Goal: Task Accomplishment & Management: Use online tool/utility

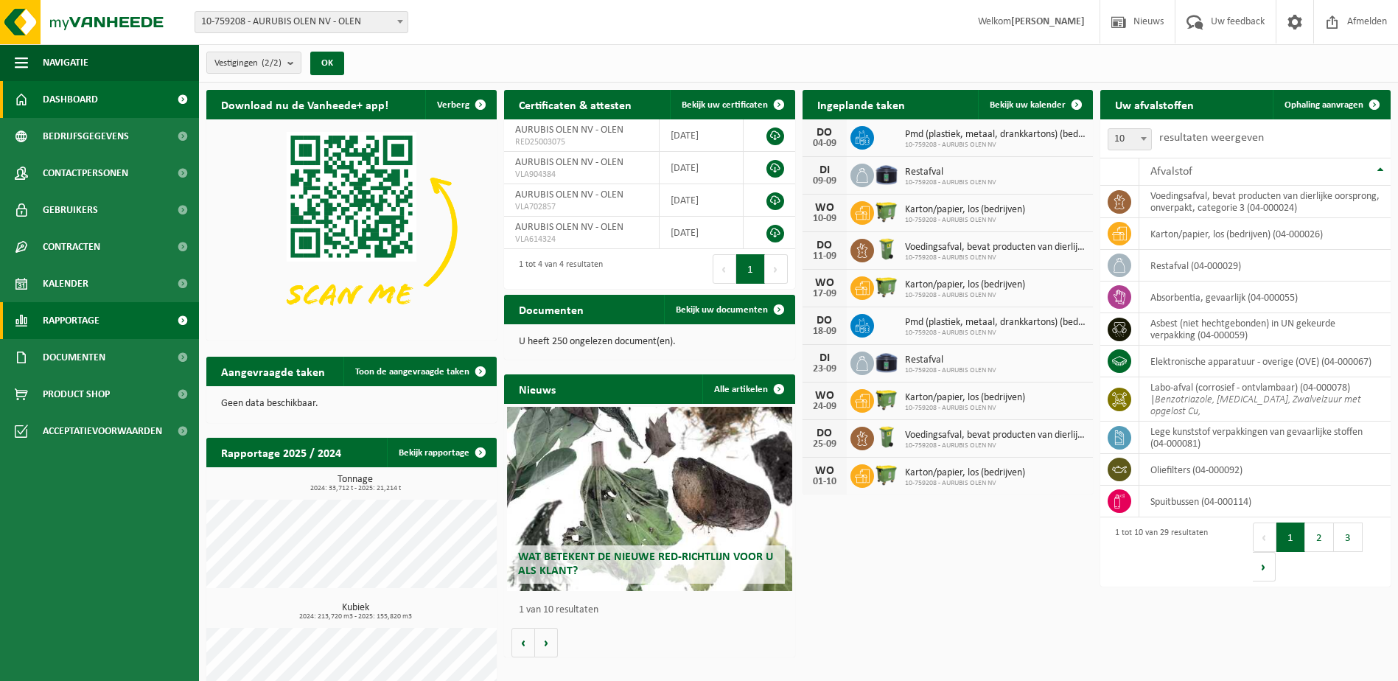
click at [90, 312] on span "Rapportage" at bounding box center [71, 320] width 57 height 37
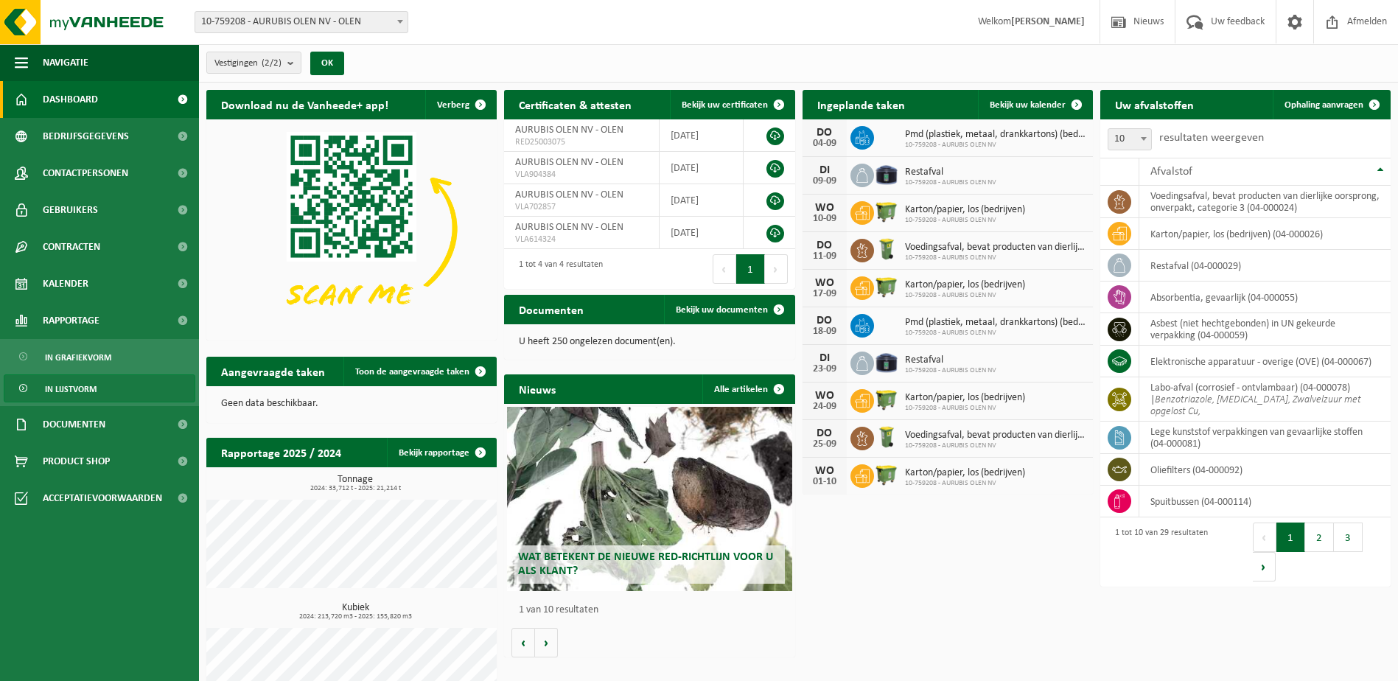
click at [72, 397] on span "In lijstvorm" at bounding box center [71, 389] width 52 height 28
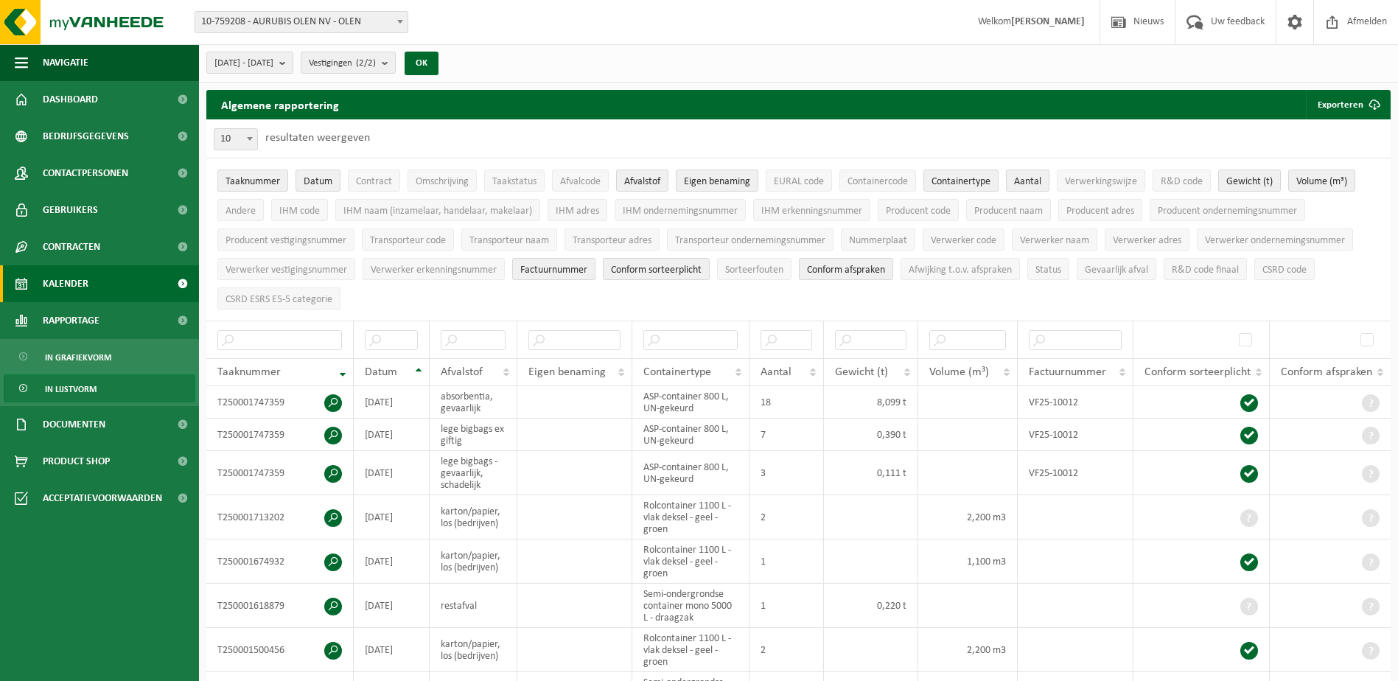
click at [77, 283] on span "Kalender" at bounding box center [66, 283] width 46 height 37
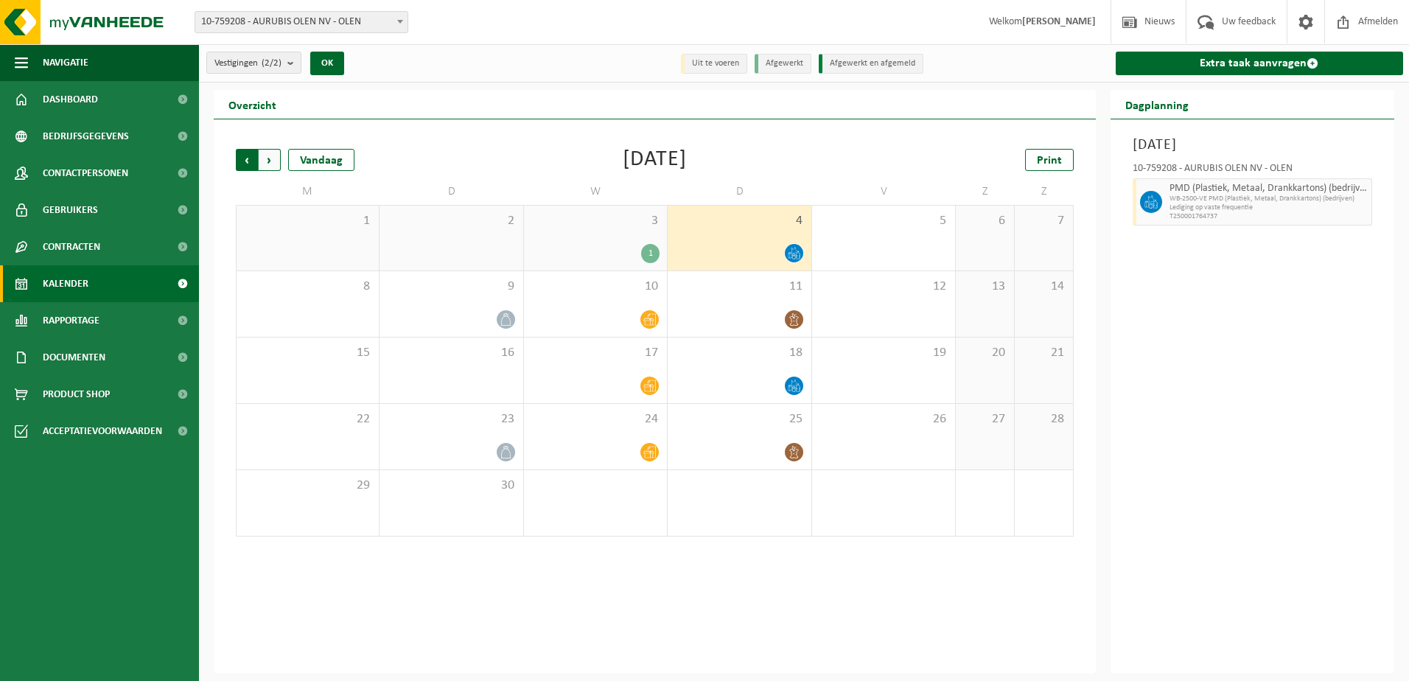
click at [269, 163] on span "Volgende" at bounding box center [270, 160] width 22 height 22
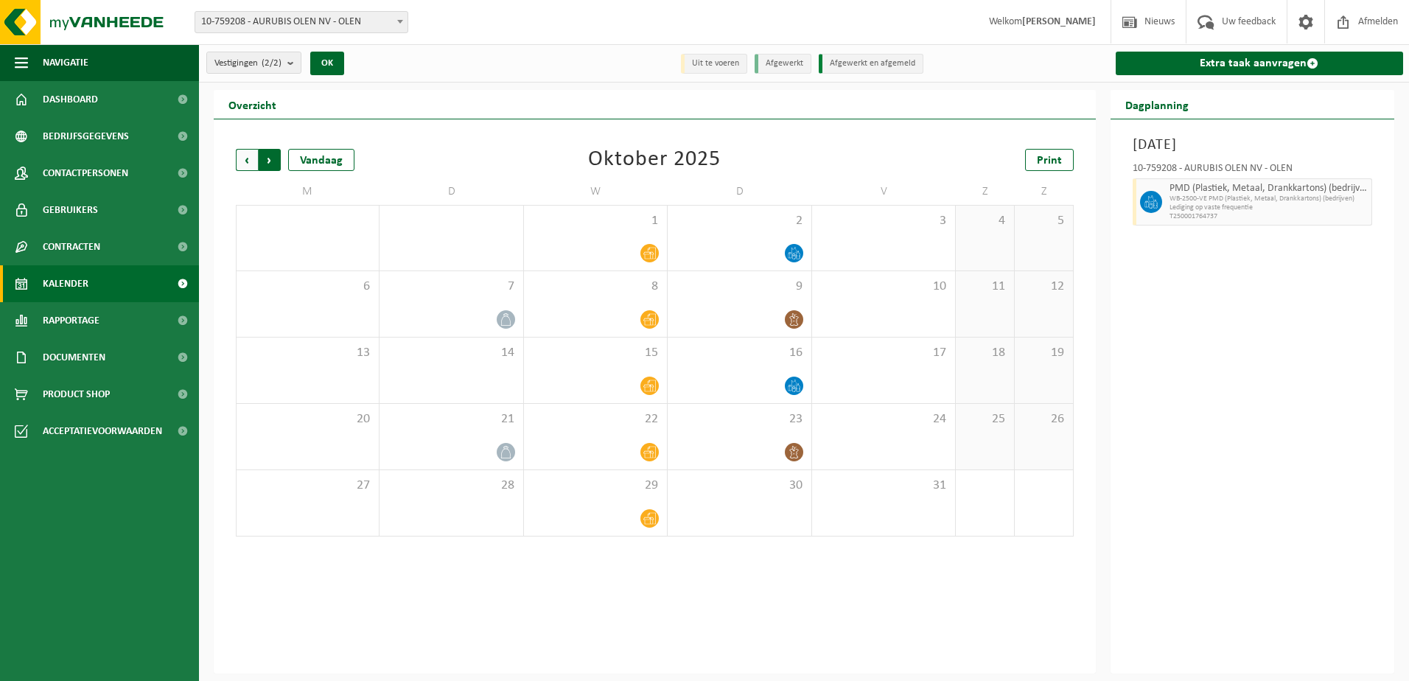
click at [253, 158] on span "Vorige" at bounding box center [247, 160] width 22 height 22
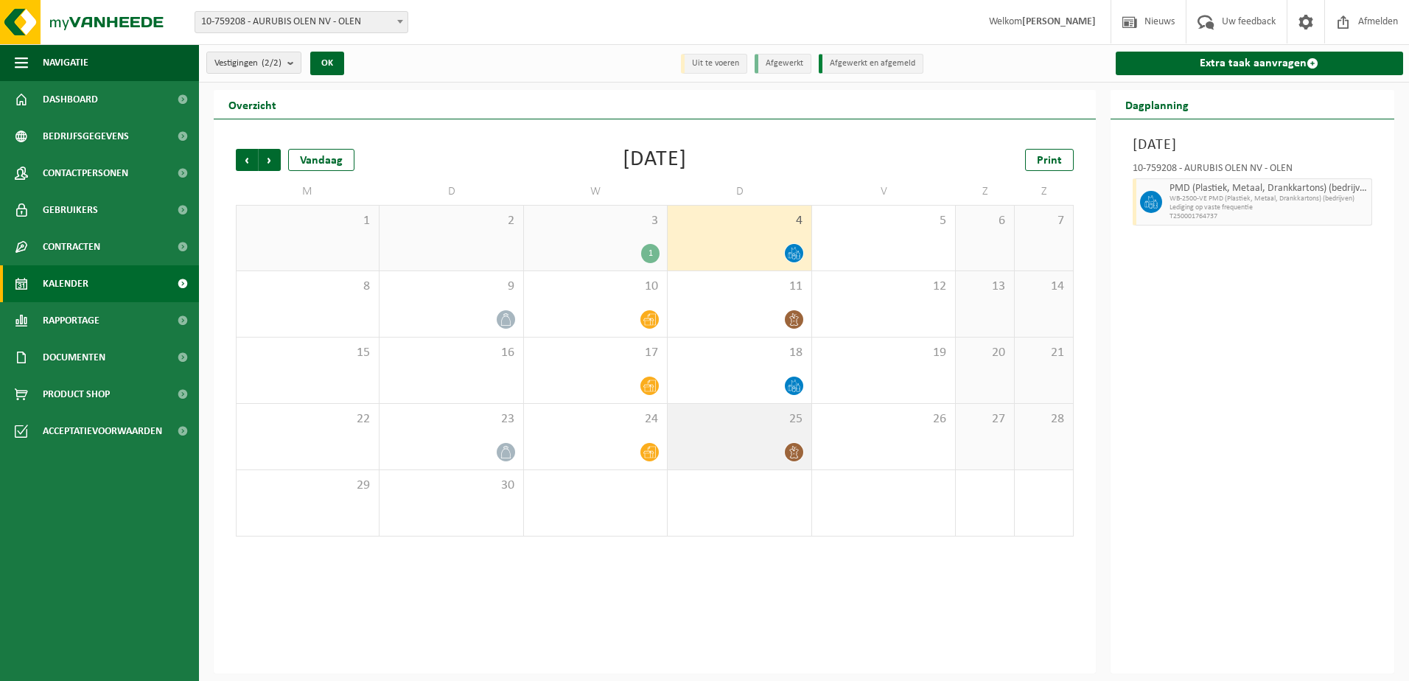
drag, startPoint x: 758, startPoint y: 428, endPoint x: 748, endPoint y: 436, distance: 13.1
click at [737, 436] on div "25" at bounding box center [739, 437] width 143 height 66
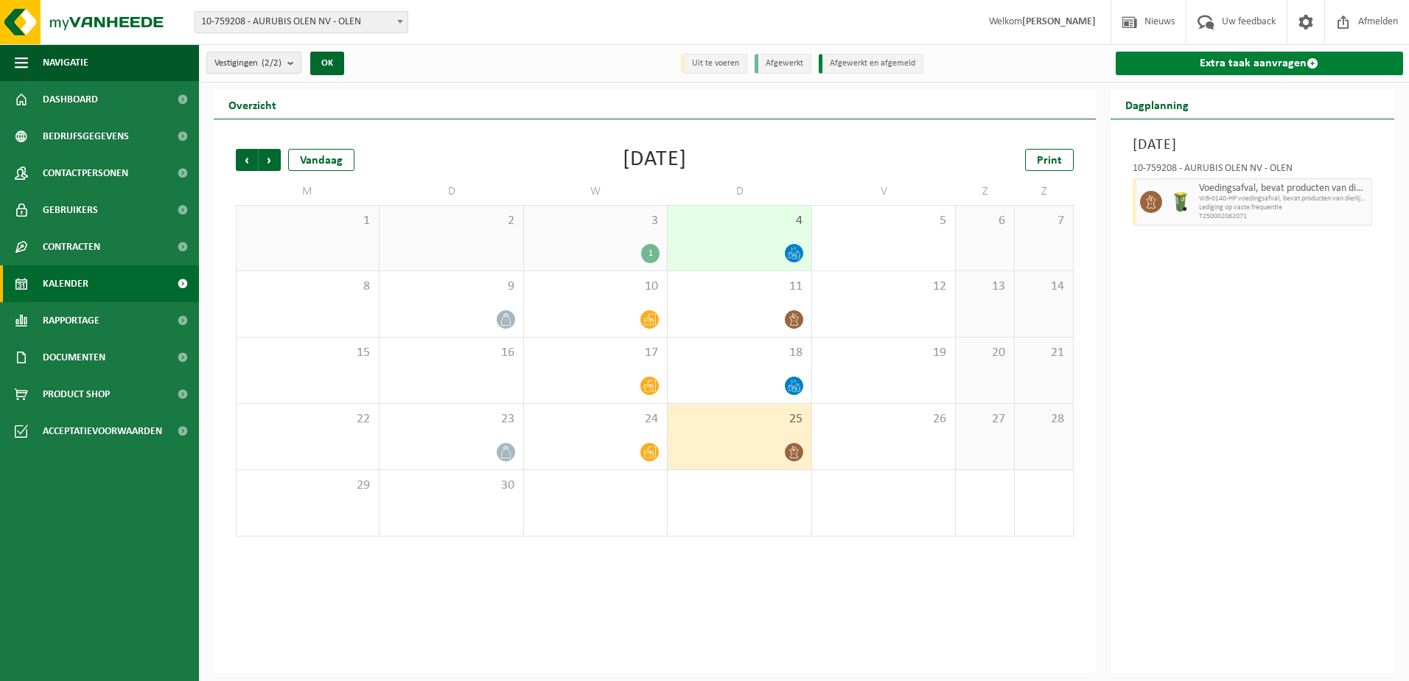
click at [1230, 58] on link "Extra taak aanvragen" at bounding box center [1259, 64] width 288 height 24
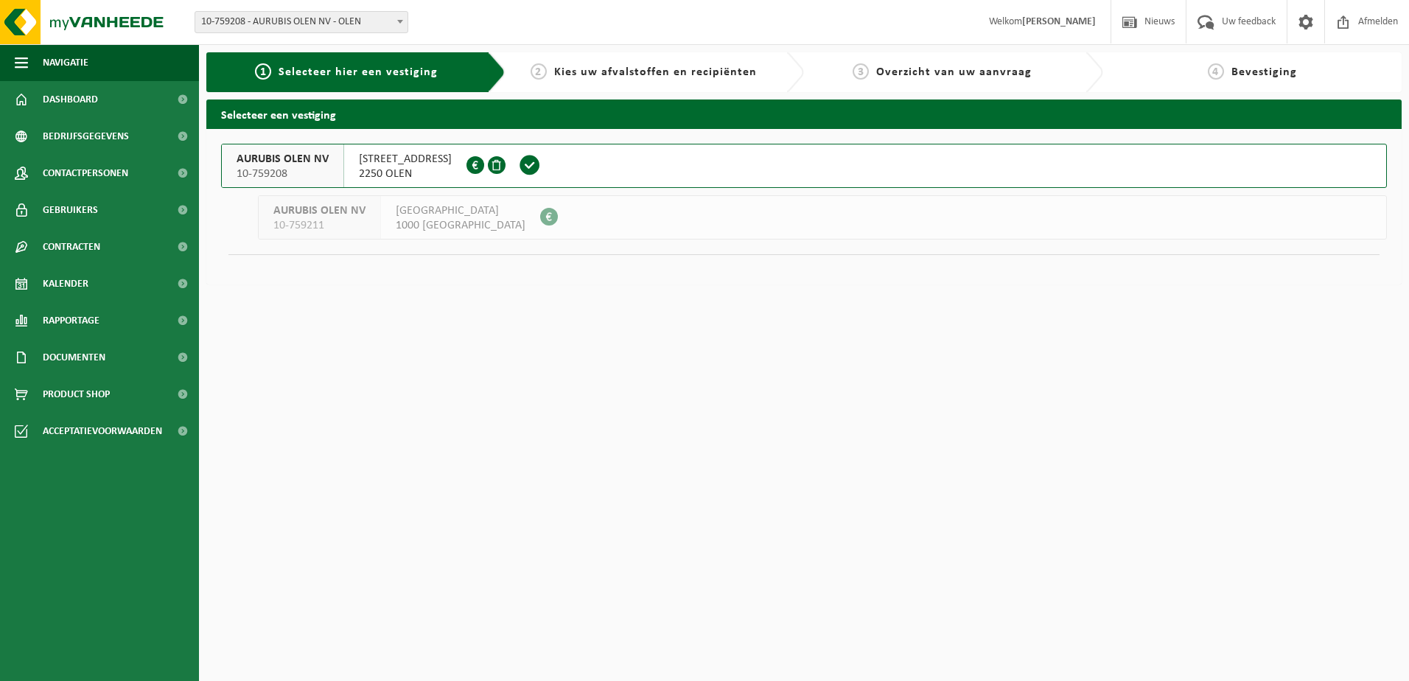
click at [279, 158] on span "AURUBIS OLEN NV" at bounding box center [283, 159] width 92 height 15
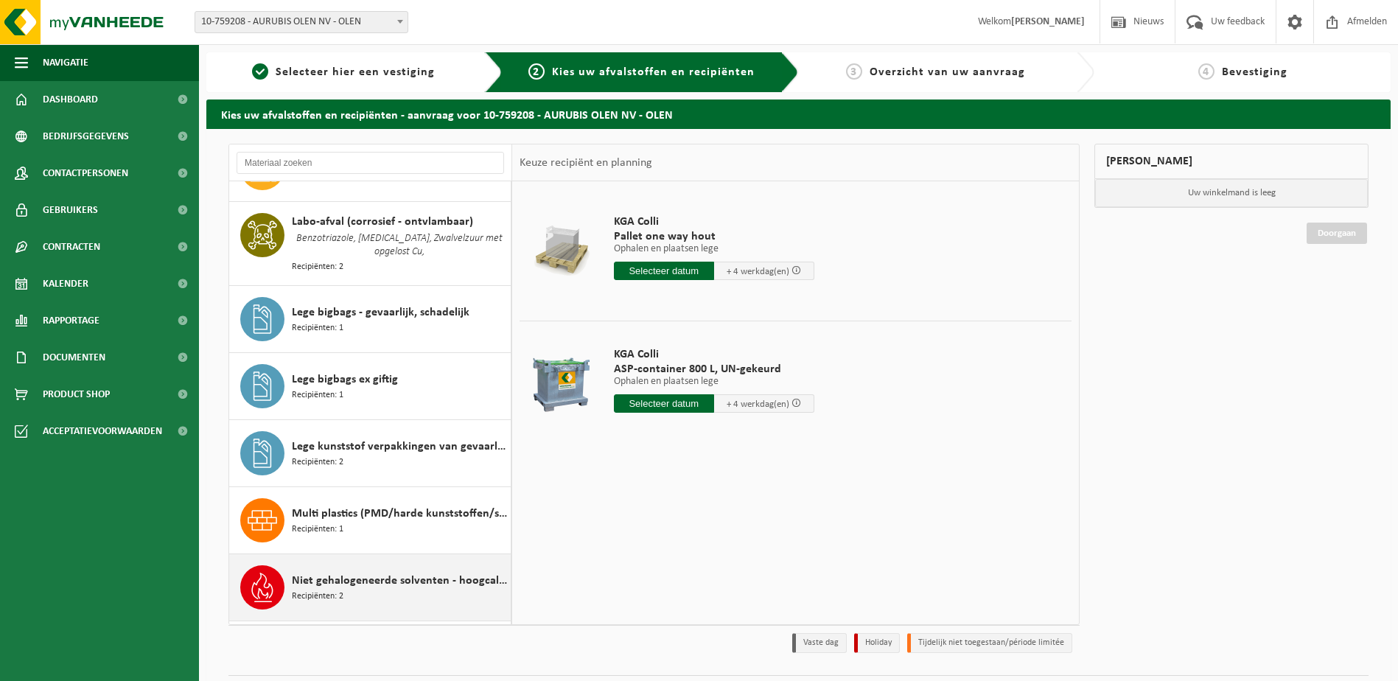
scroll to position [589, 0]
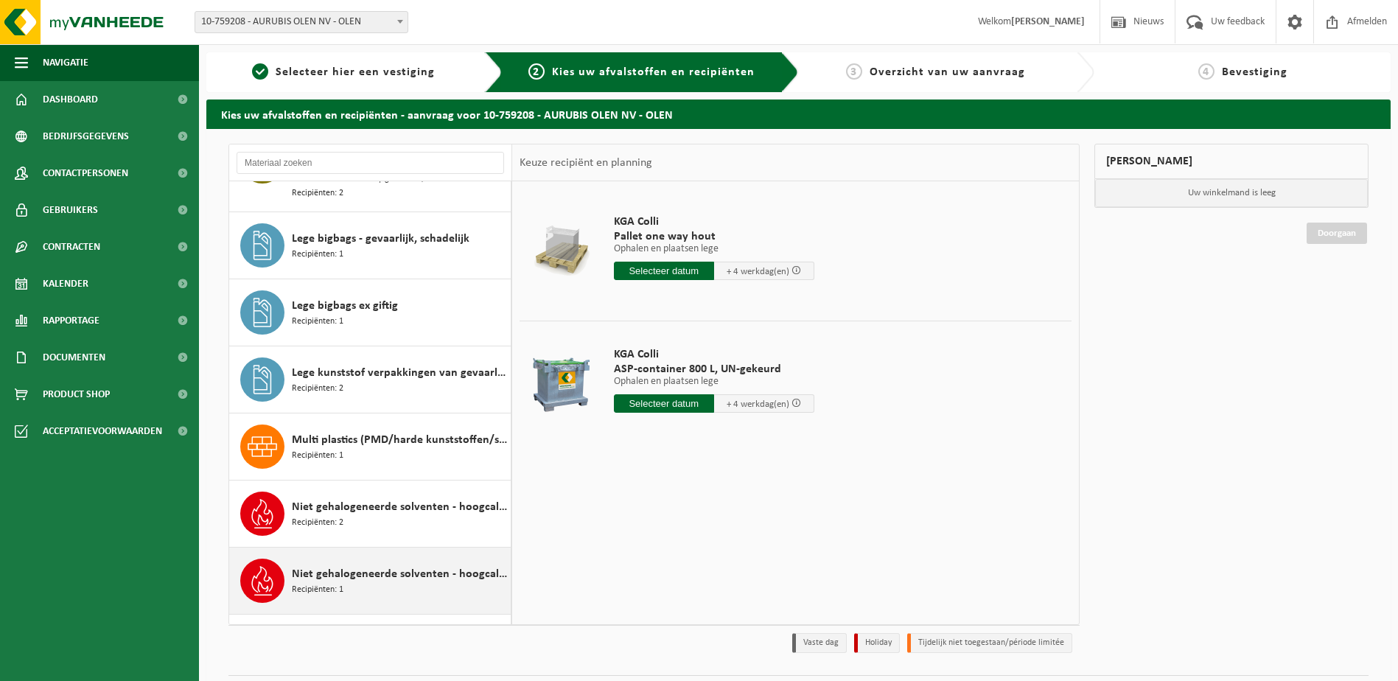
click at [392, 571] on span "Niet gehalogeneerde solventen - hoogcalorisch in IBC" at bounding box center [399, 574] width 215 height 18
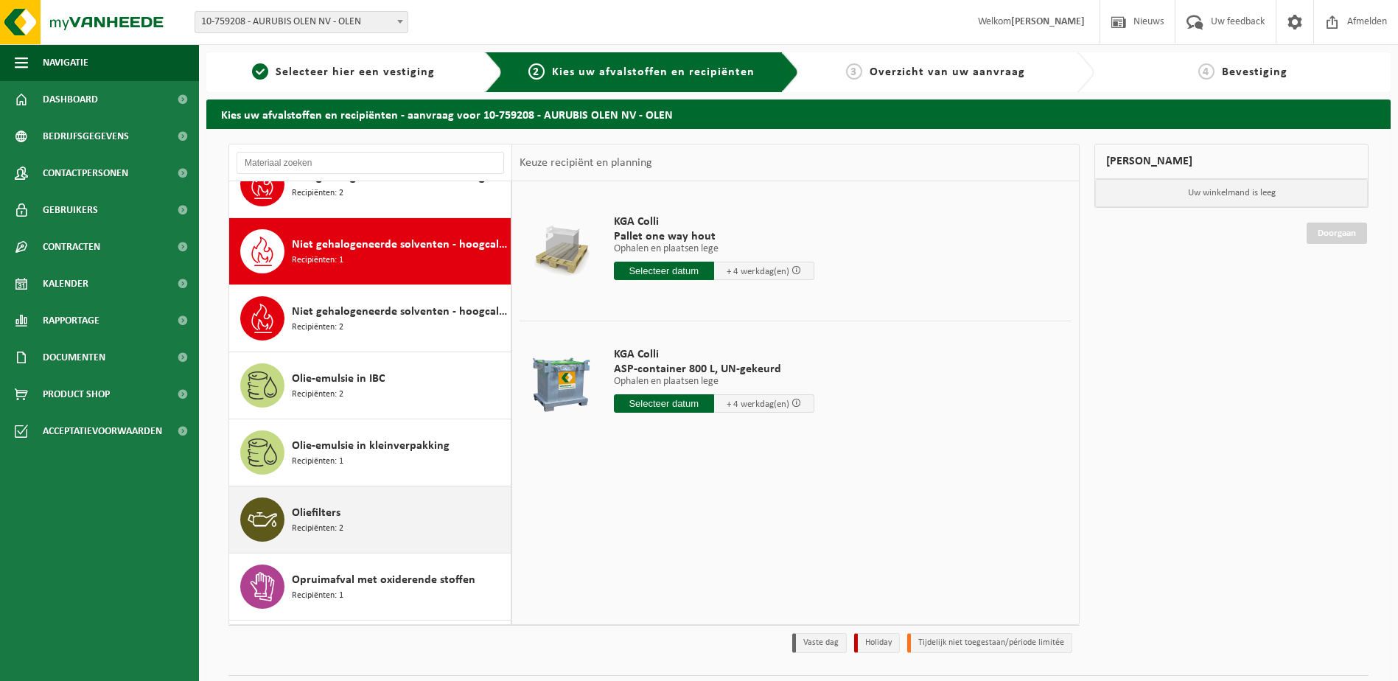
scroll to position [953, 0]
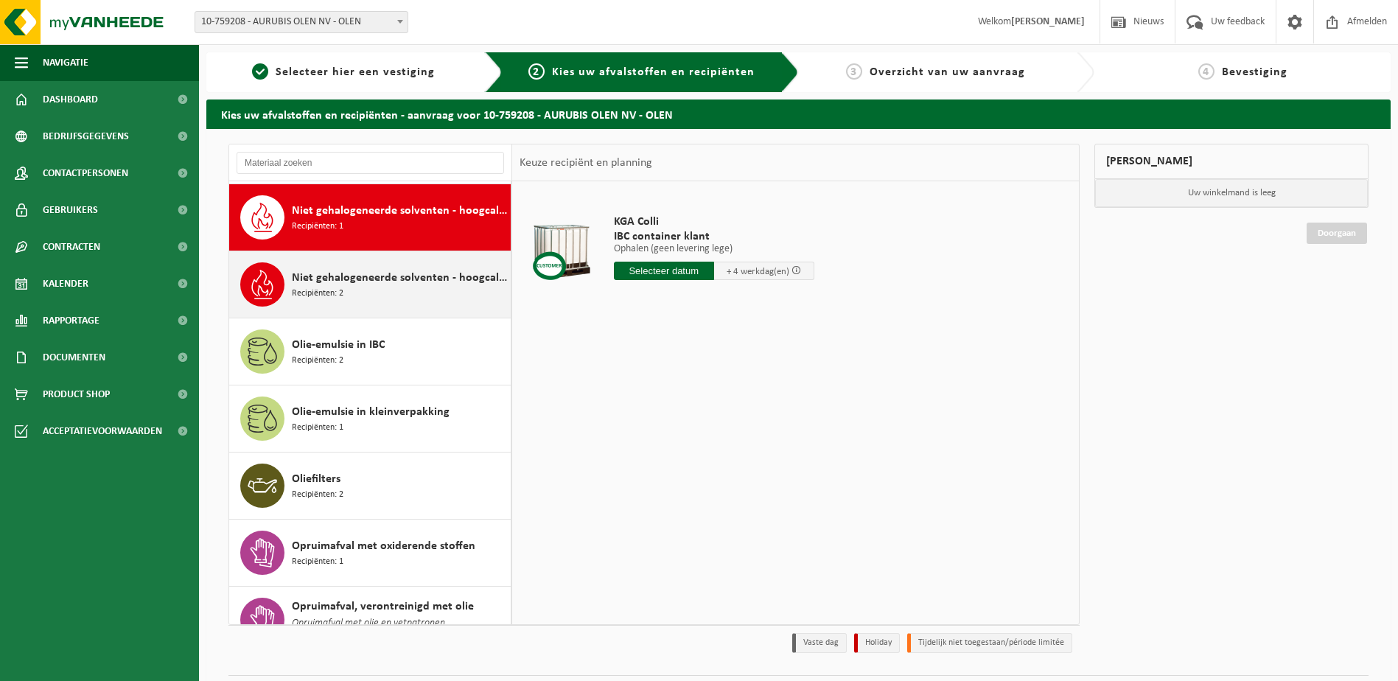
click at [329, 270] on span "Niet gehalogeneerde solventen - hoogcalorisch in kleinverpakking" at bounding box center [399, 278] width 215 height 18
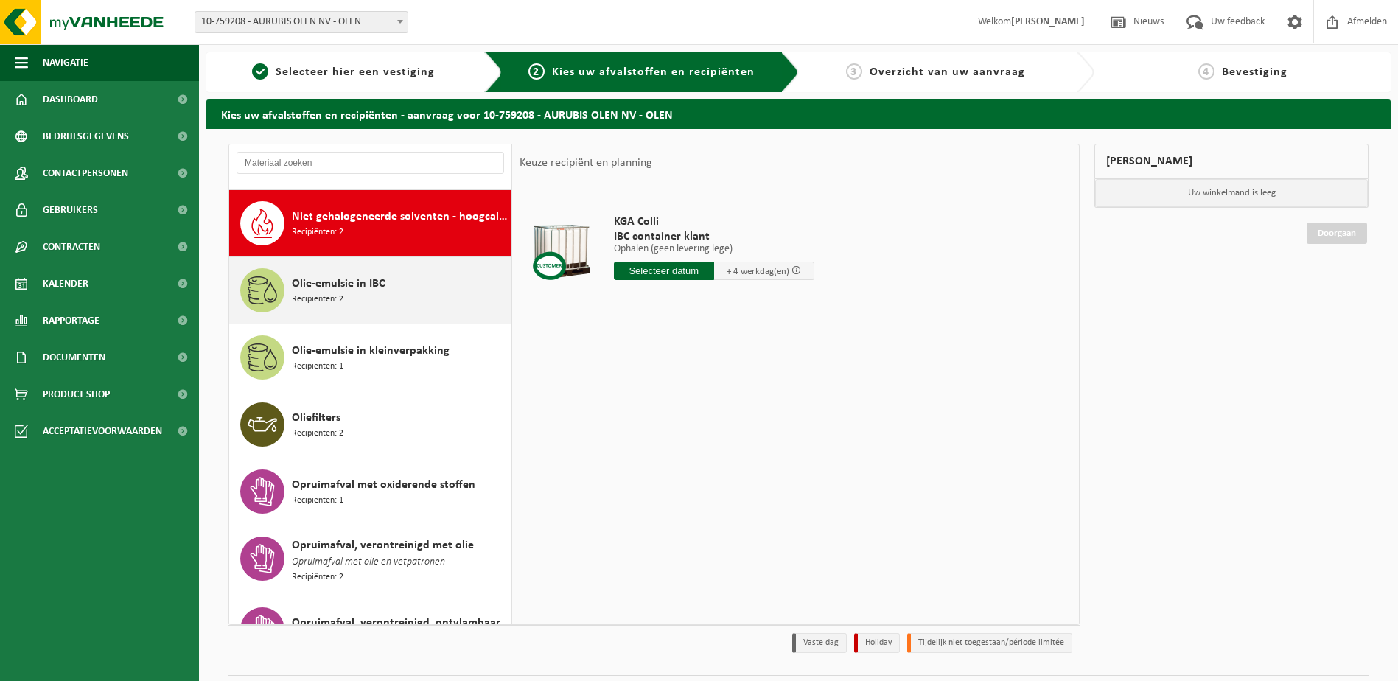
scroll to position [1020, 0]
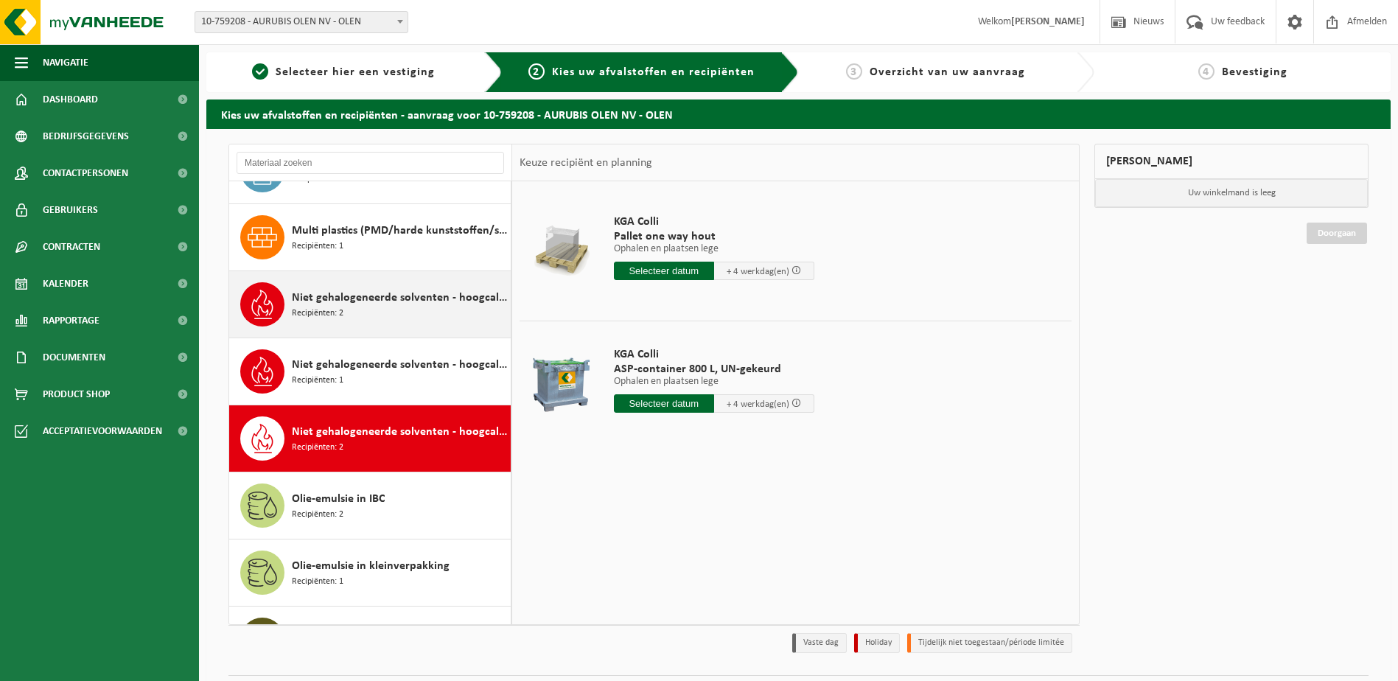
click at [351, 315] on div "Niet gehalogeneerde solventen - hoogcalorisch in 200lt-vat Recipiënten: 2" at bounding box center [399, 304] width 215 height 44
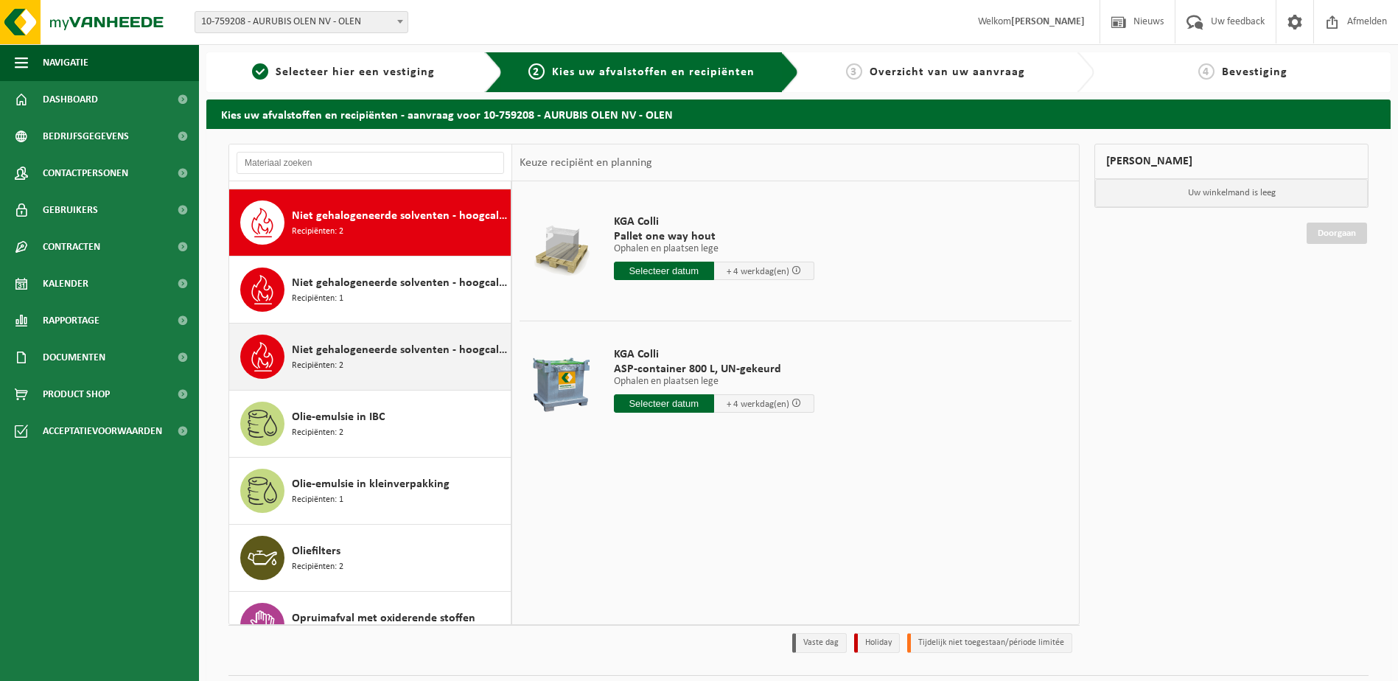
scroll to position [886, 0]
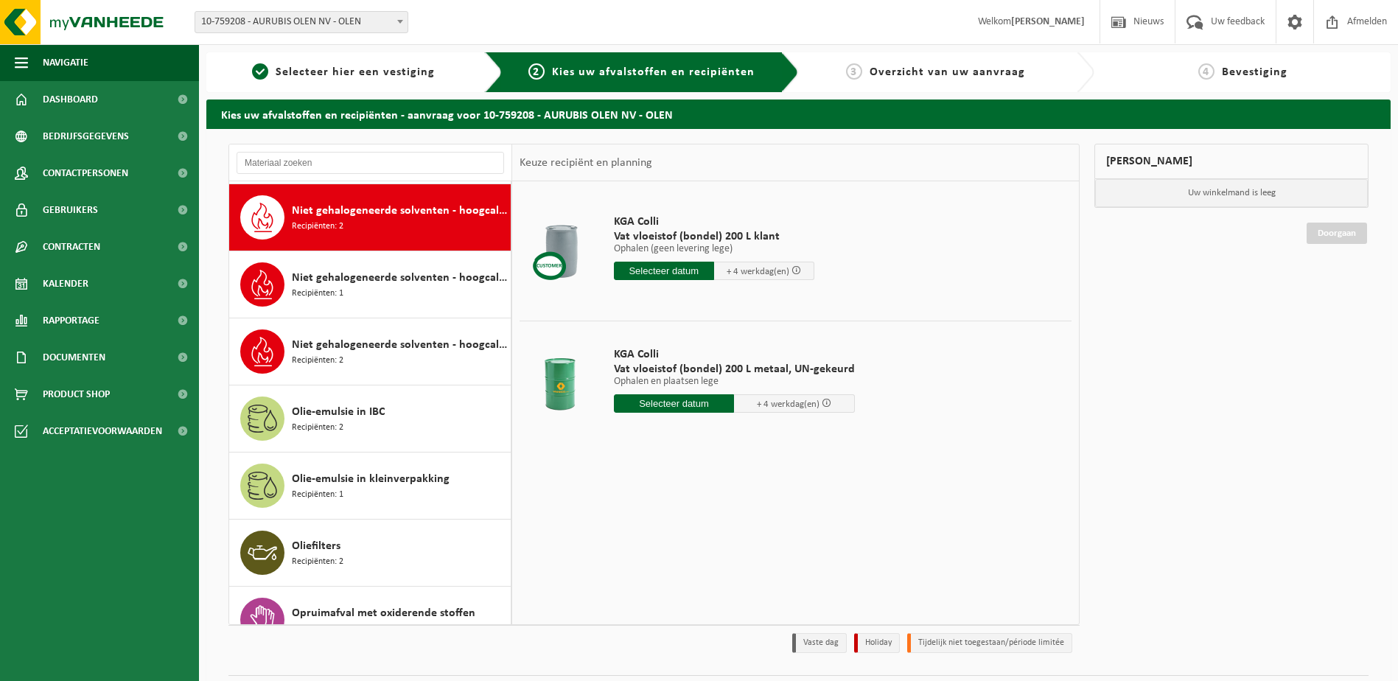
click at [1134, 303] on div "Mijn winkelmand Uw winkelmand is leeg Doorgaan" at bounding box center [1231, 402] width 289 height 516
click at [379, 271] on span "Niet gehalogeneerde solventen - hoogcalorisch in IBC" at bounding box center [399, 278] width 215 height 18
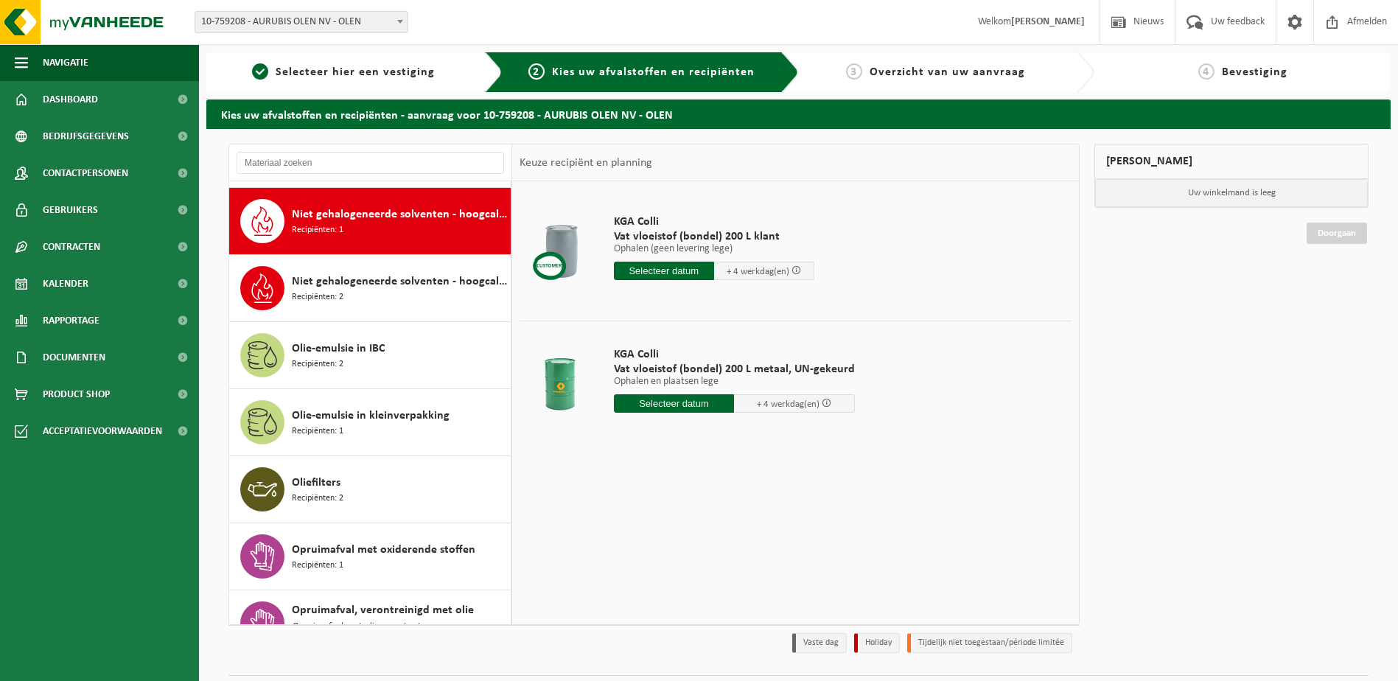
scroll to position [953, 0]
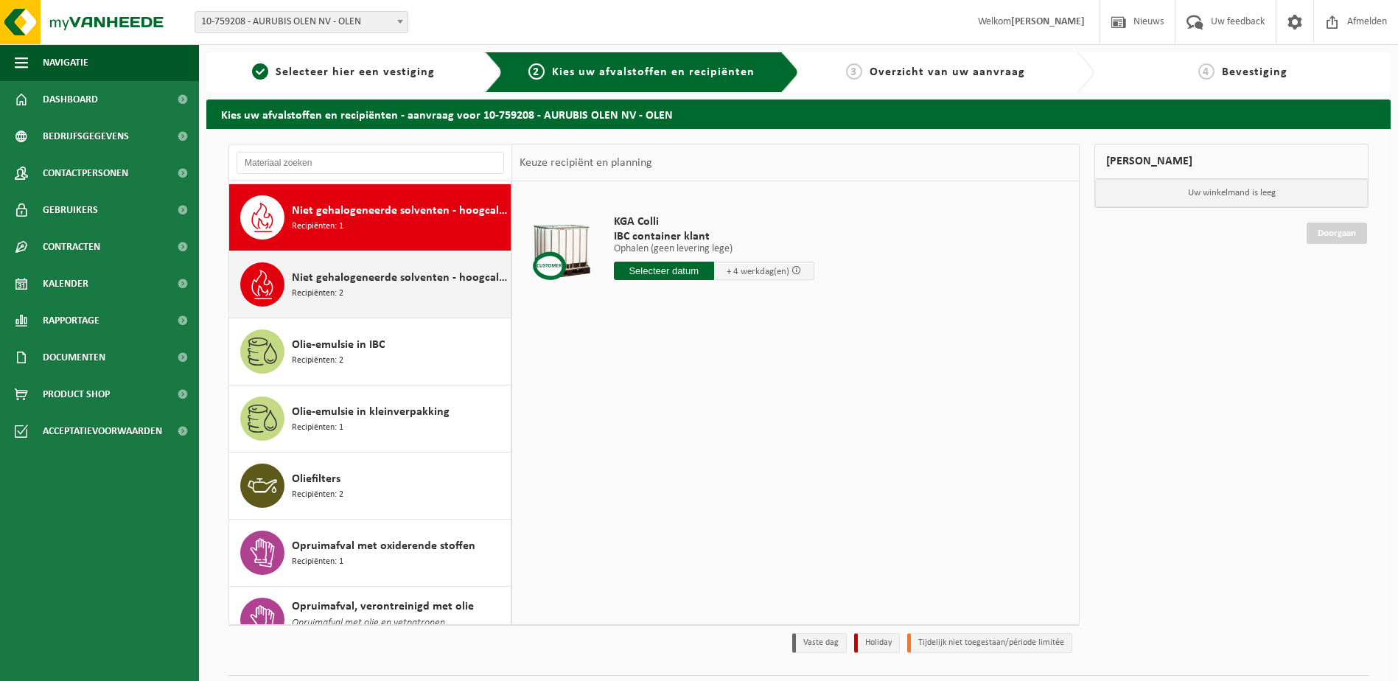
click at [321, 279] on span "Niet gehalogeneerde solventen - hoogcalorisch in kleinverpakking" at bounding box center [399, 278] width 215 height 18
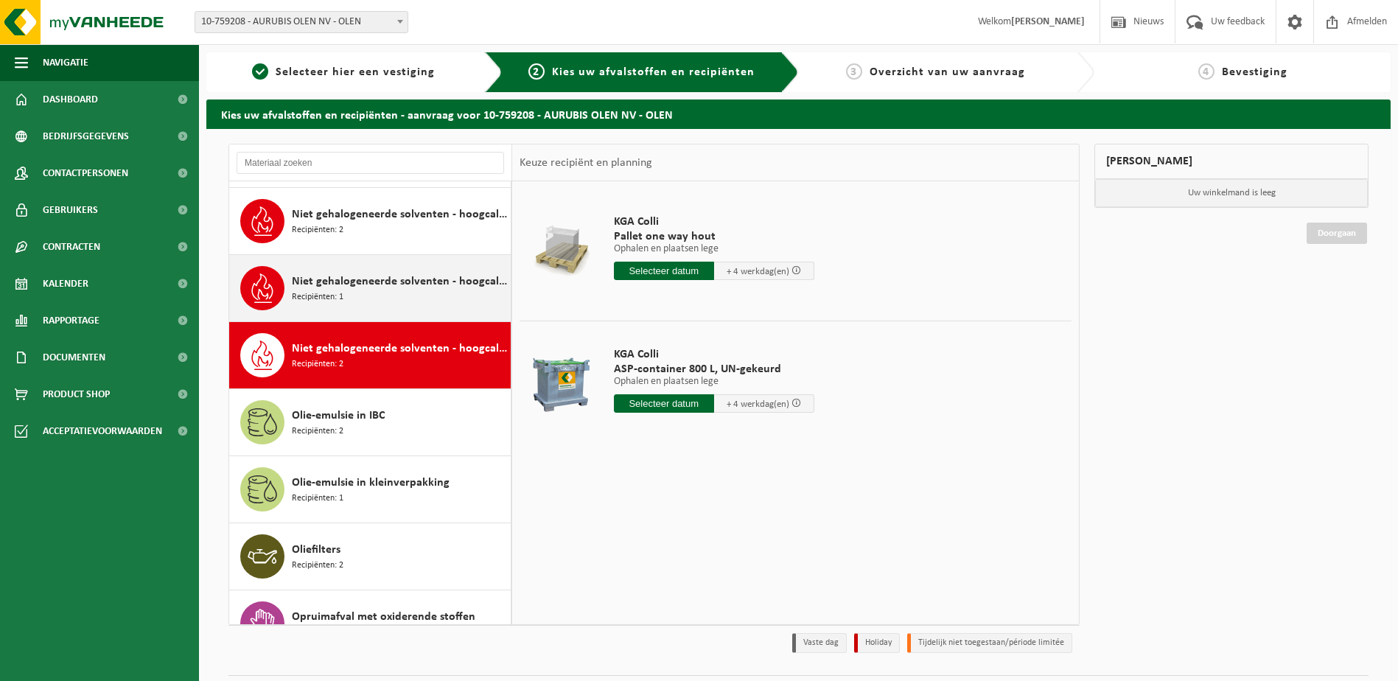
scroll to position [799, 0]
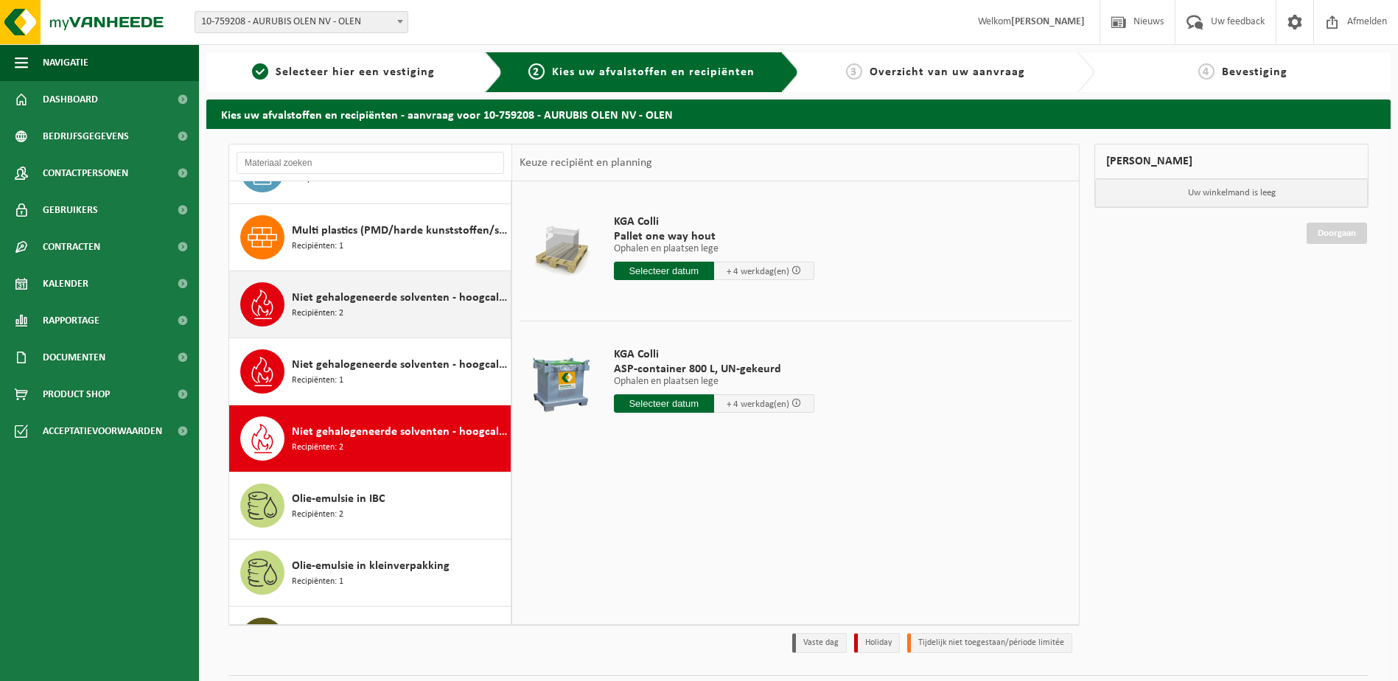
click at [351, 295] on span "Niet gehalogeneerde solventen - hoogcalorisch in 200lt-vat" at bounding box center [399, 298] width 215 height 18
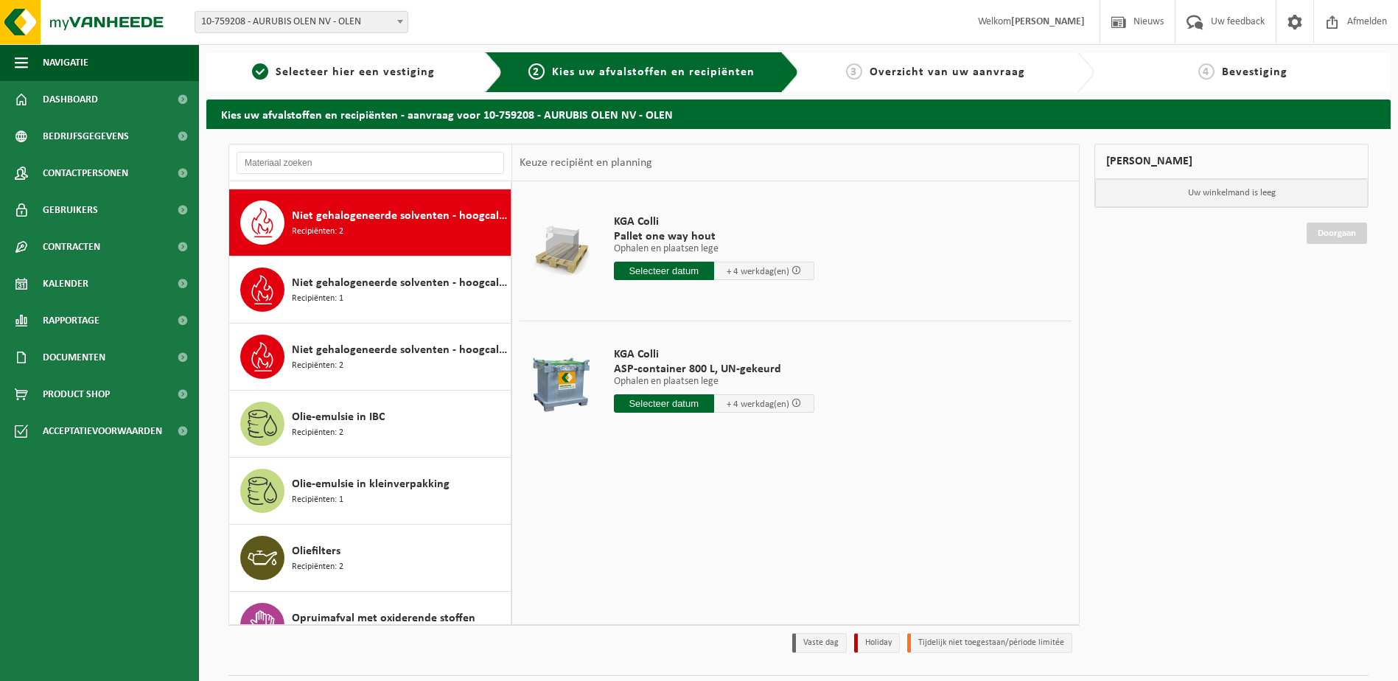
scroll to position [886, 0]
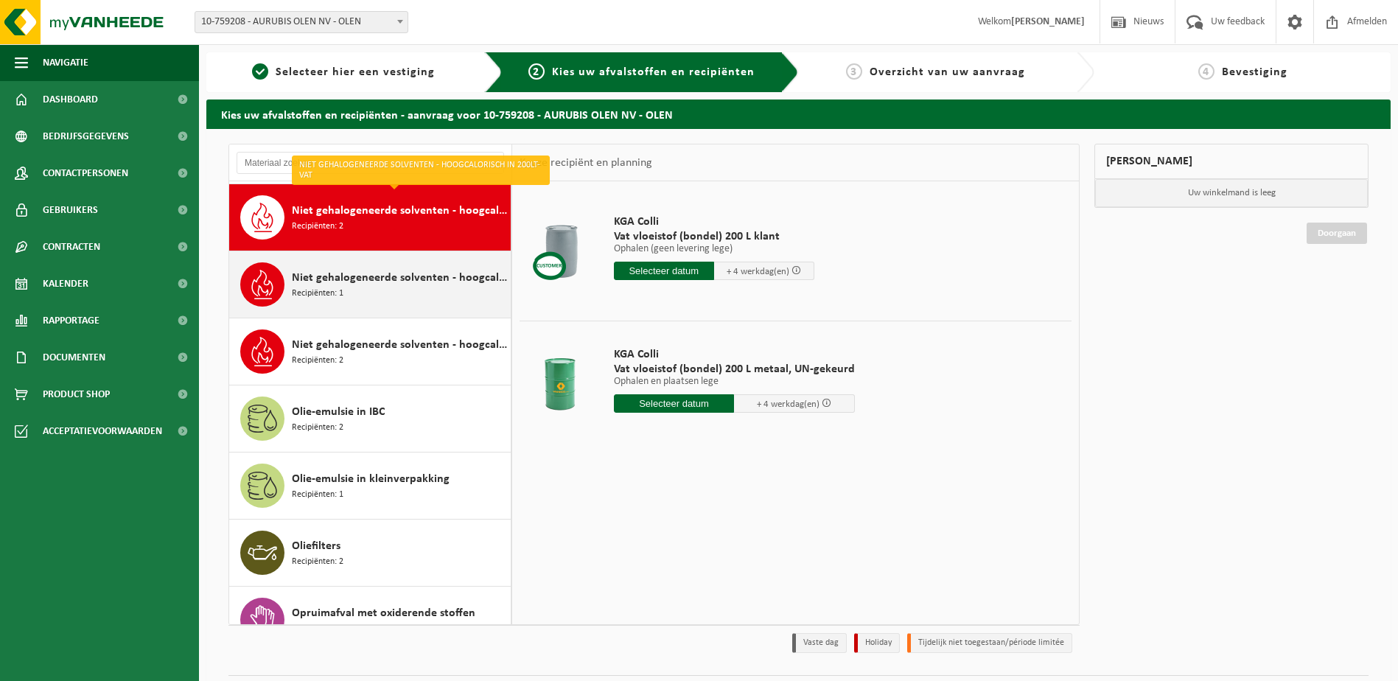
click at [365, 294] on div "Niet gehalogeneerde solventen - hoogcalorisch in IBC Recipiënten: 1" at bounding box center [399, 284] width 215 height 44
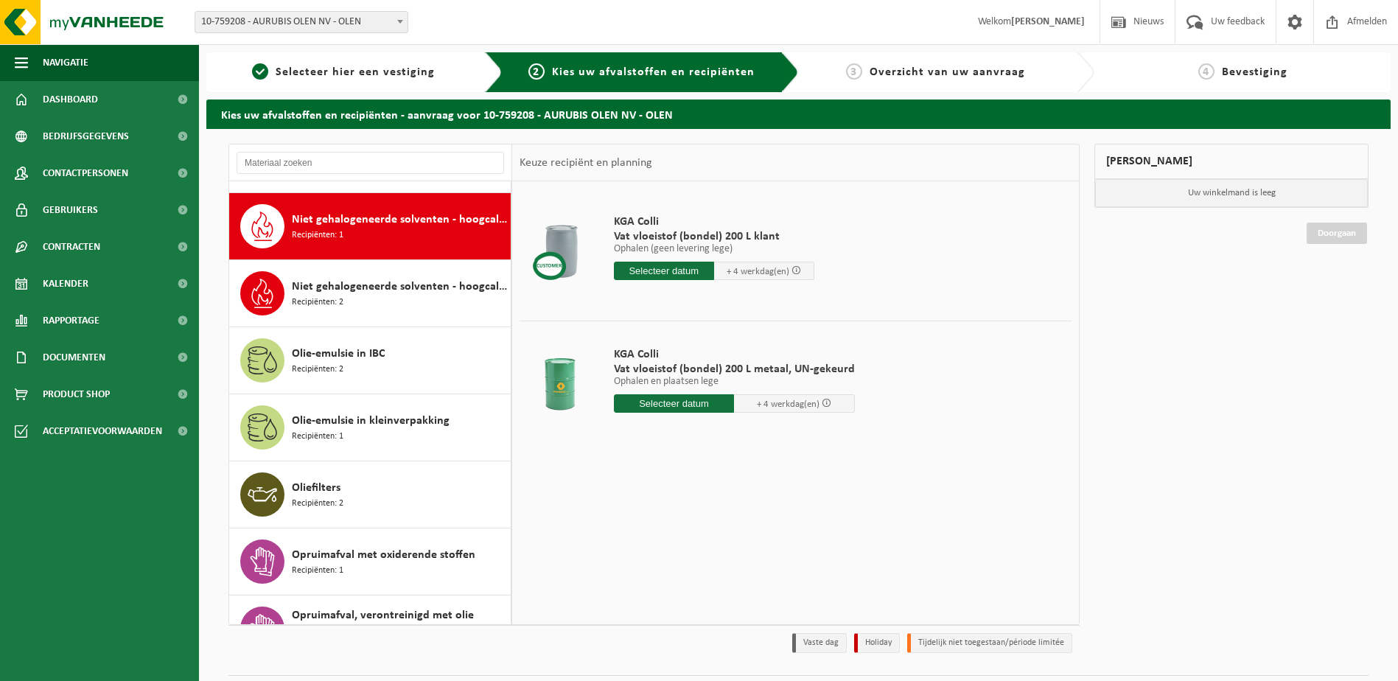
scroll to position [953, 0]
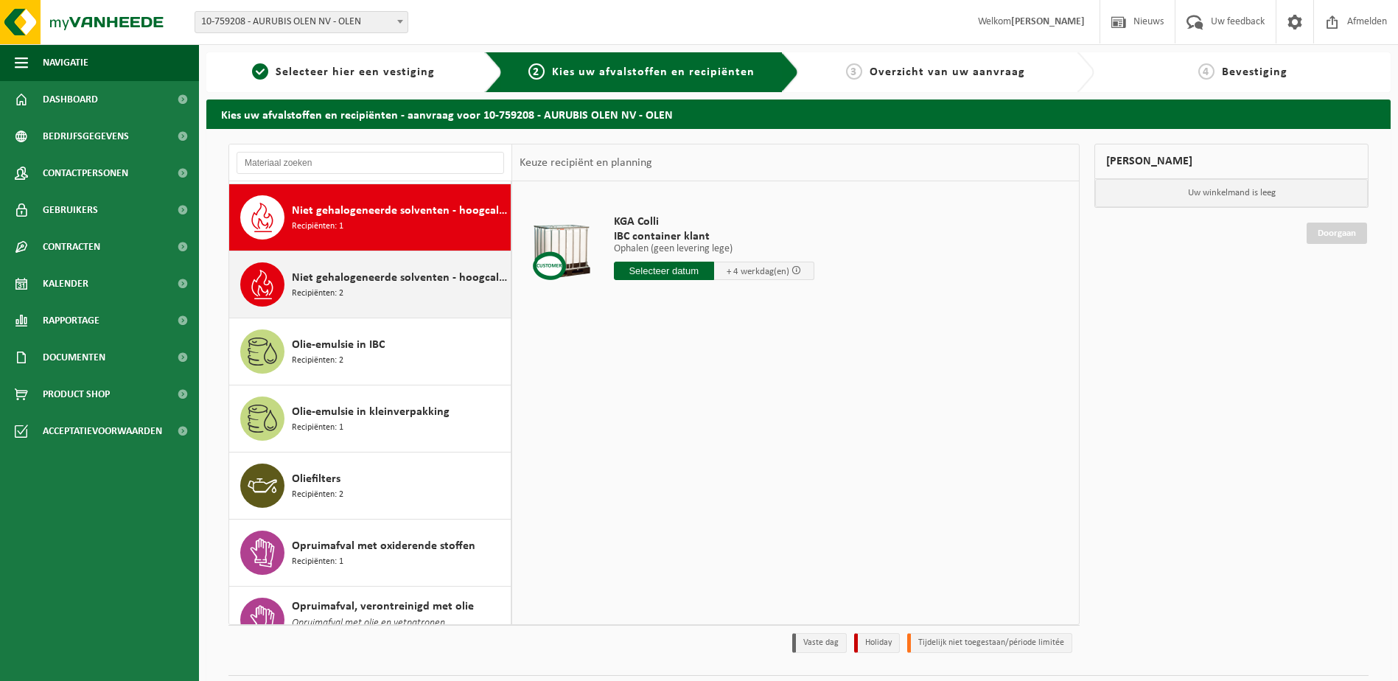
click at [385, 284] on div "Niet gehalogeneerde solventen - hoogcalorisch in kleinverpakking Recipiënten: 2" at bounding box center [399, 284] width 215 height 44
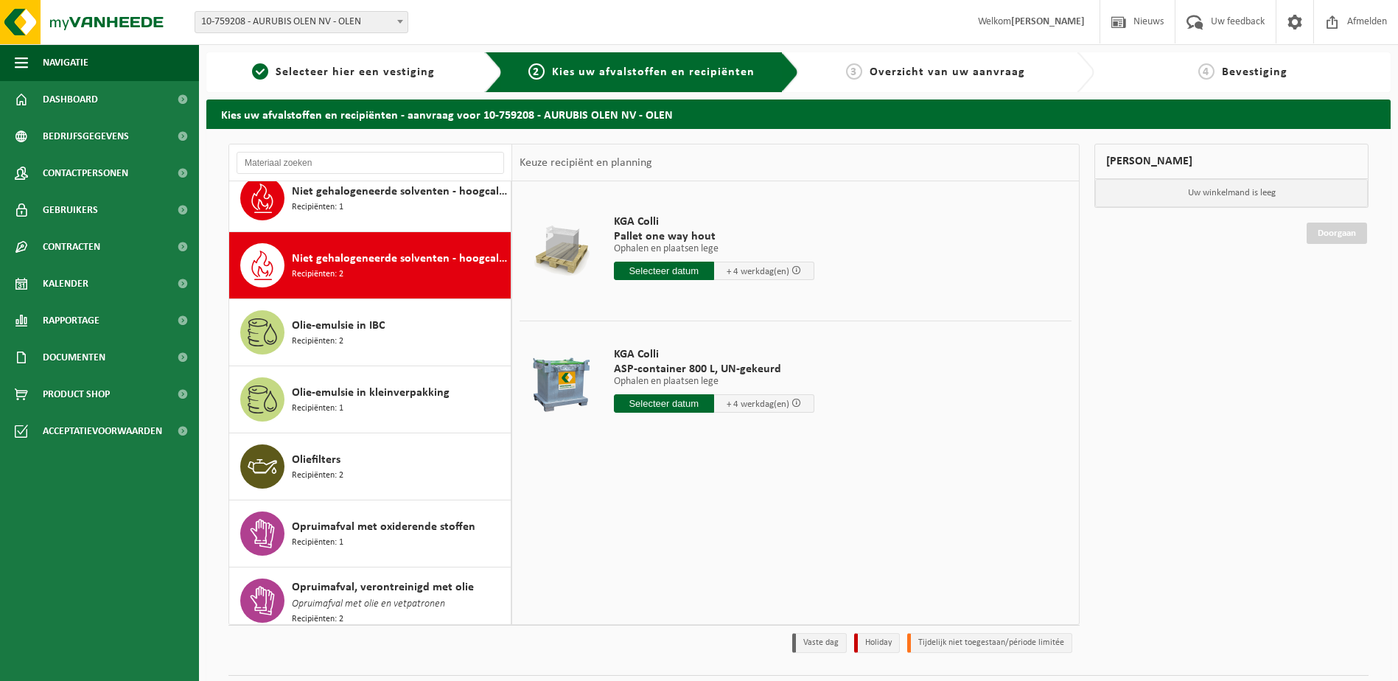
scroll to position [946, 0]
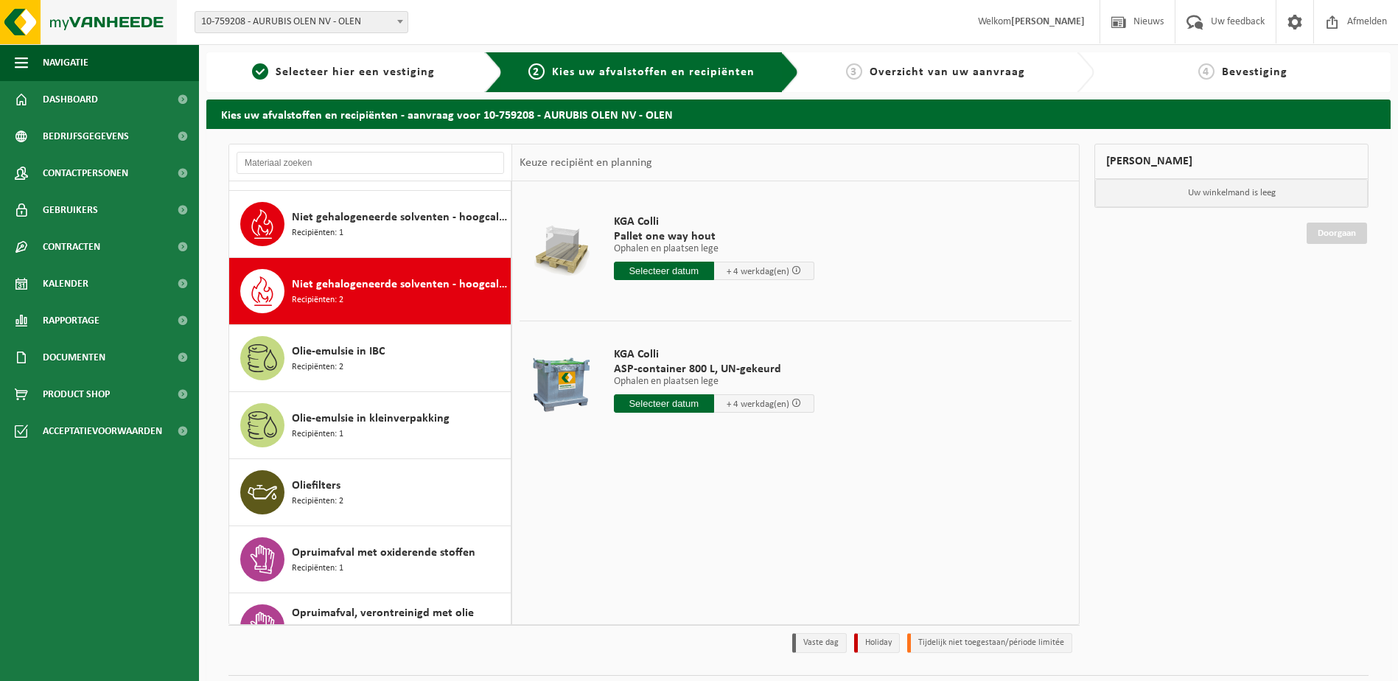
click at [110, 19] on img at bounding box center [88, 22] width 177 height 44
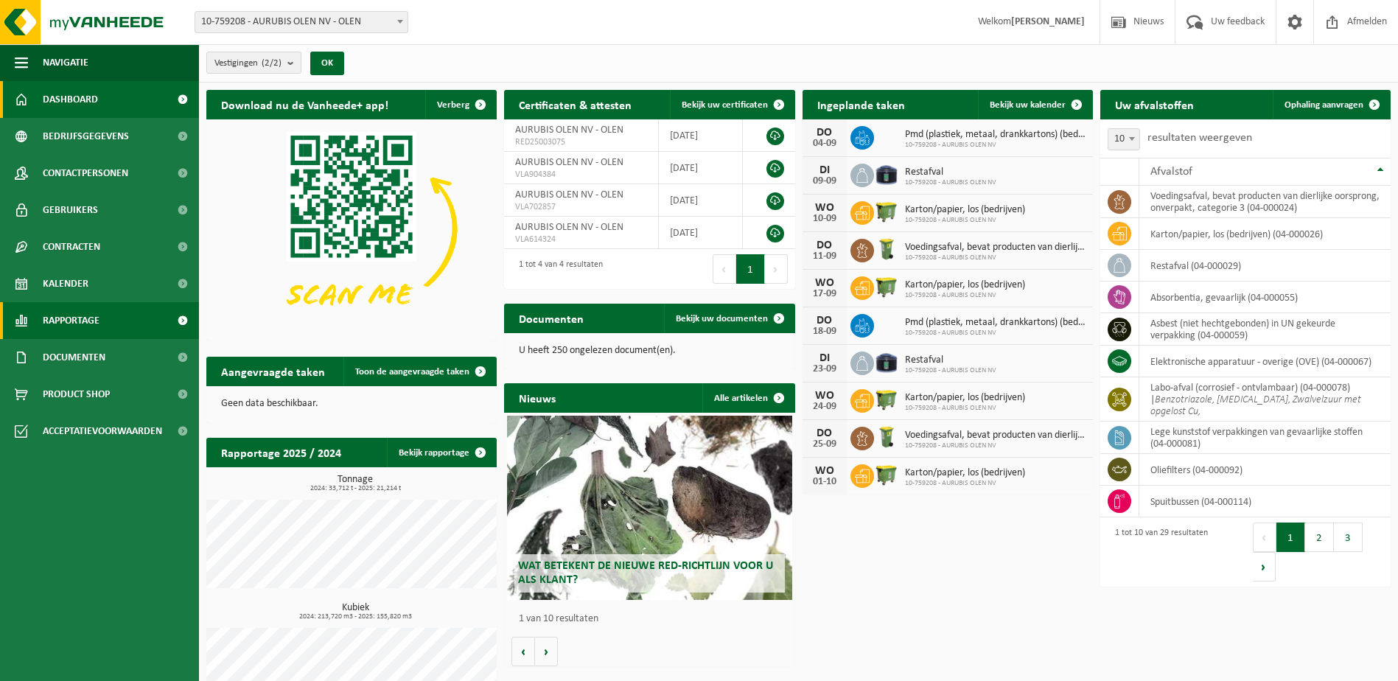
click at [78, 326] on span "Rapportage" at bounding box center [71, 320] width 57 height 37
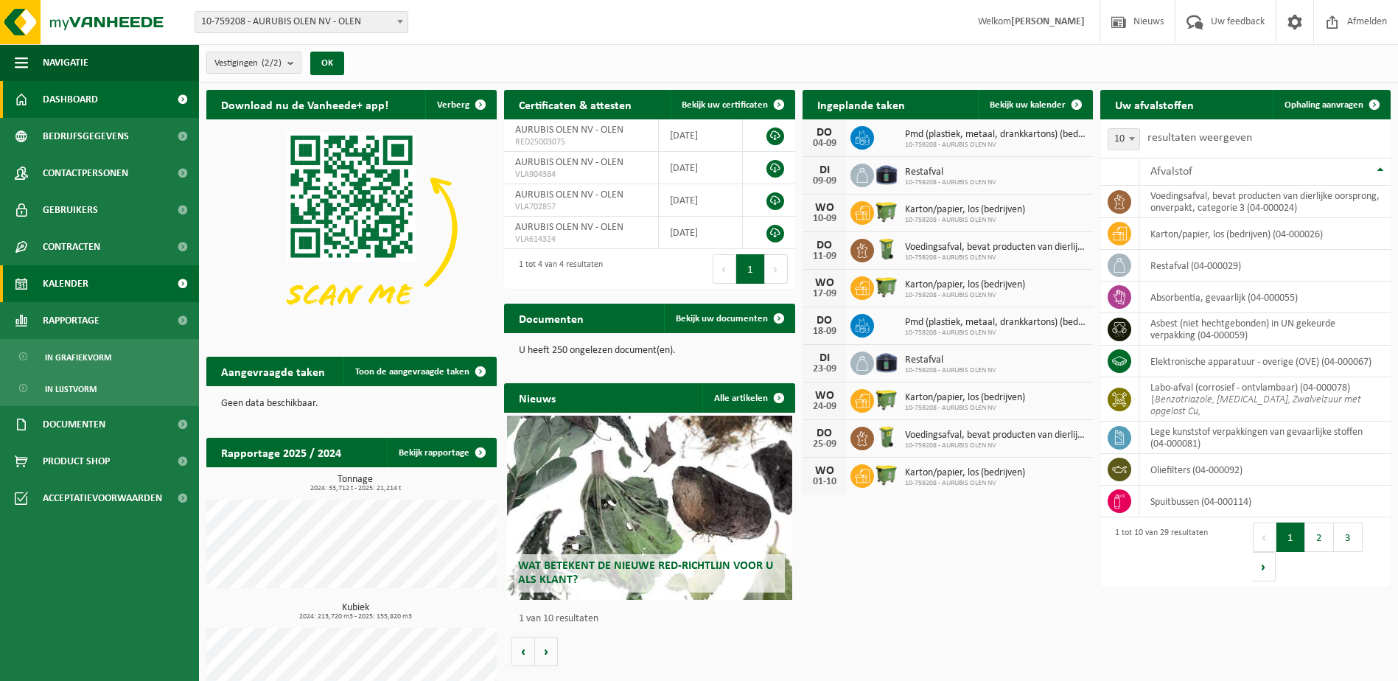
click at [79, 287] on span "Kalender" at bounding box center [66, 283] width 46 height 37
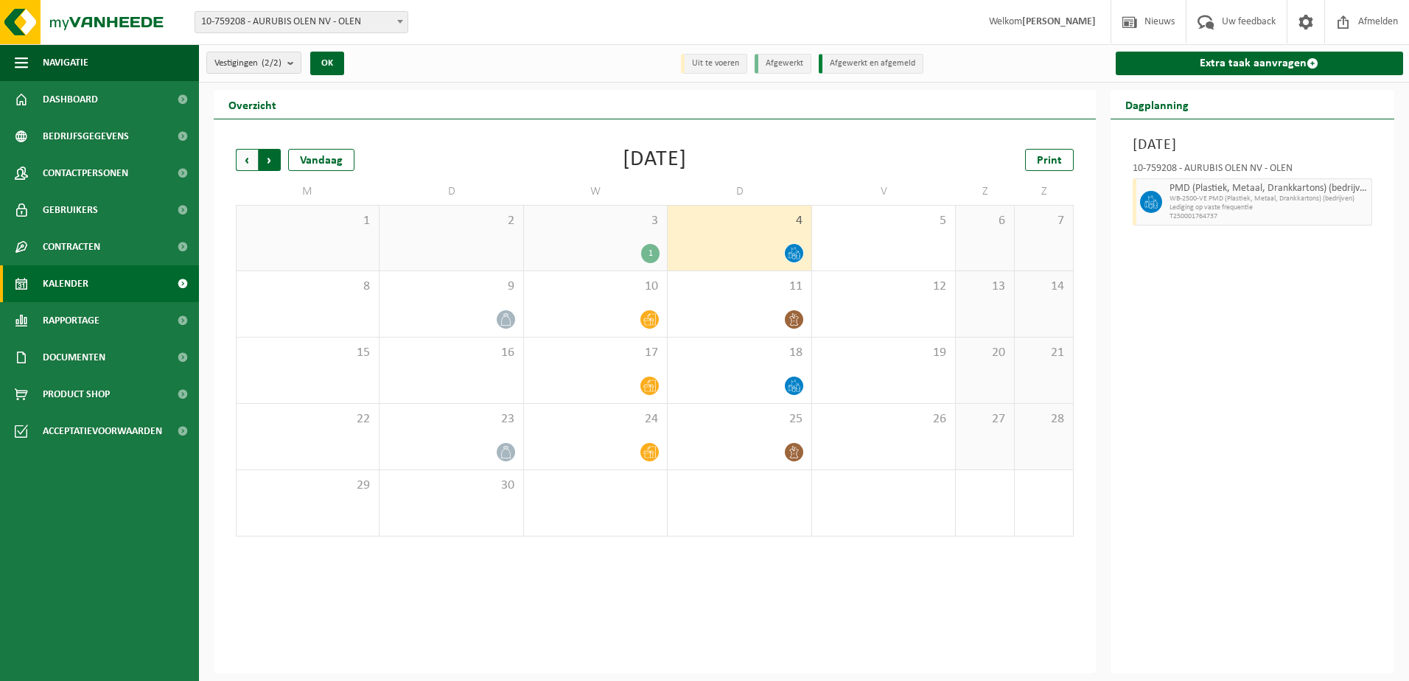
click at [251, 157] on span "Vorige" at bounding box center [247, 160] width 22 height 22
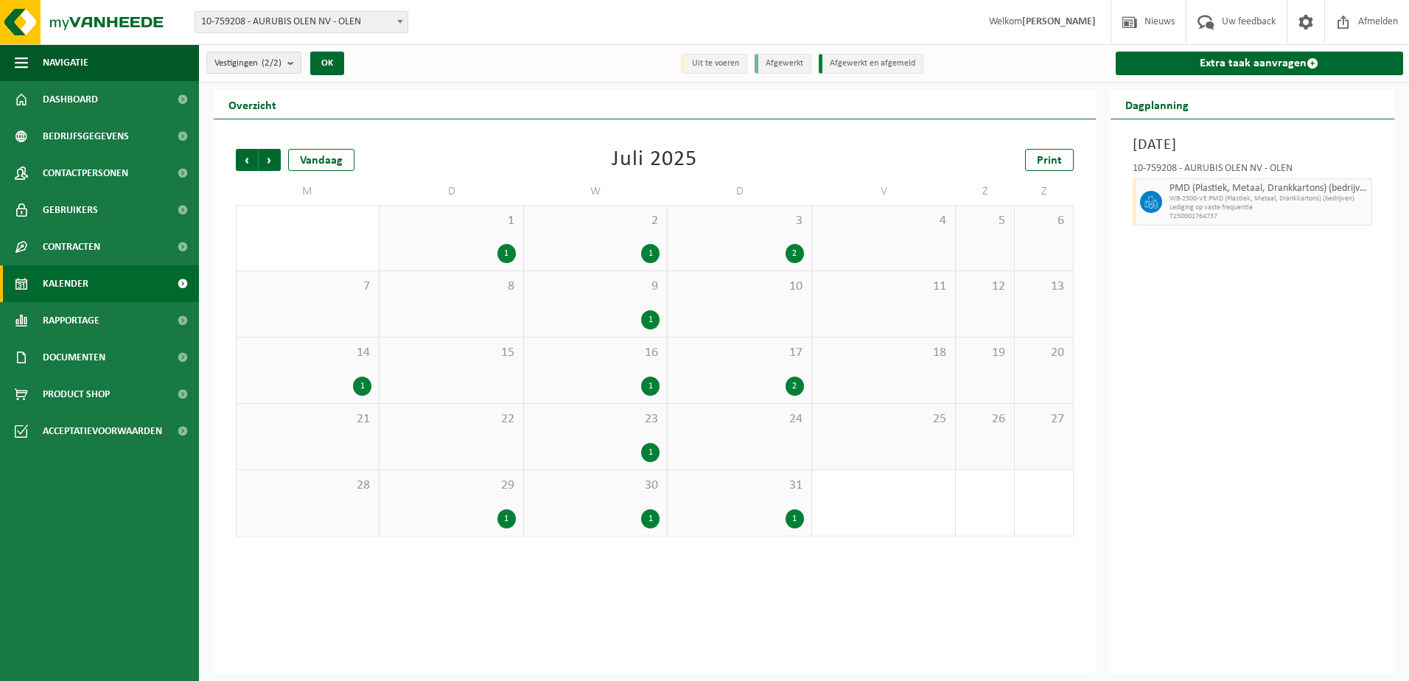
click at [251, 157] on span "Vorige" at bounding box center [247, 160] width 22 height 22
click at [267, 156] on span "Volgende" at bounding box center [270, 160] width 22 height 22
click at [243, 161] on span "Vorige" at bounding box center [247, 160] width 22 height 22
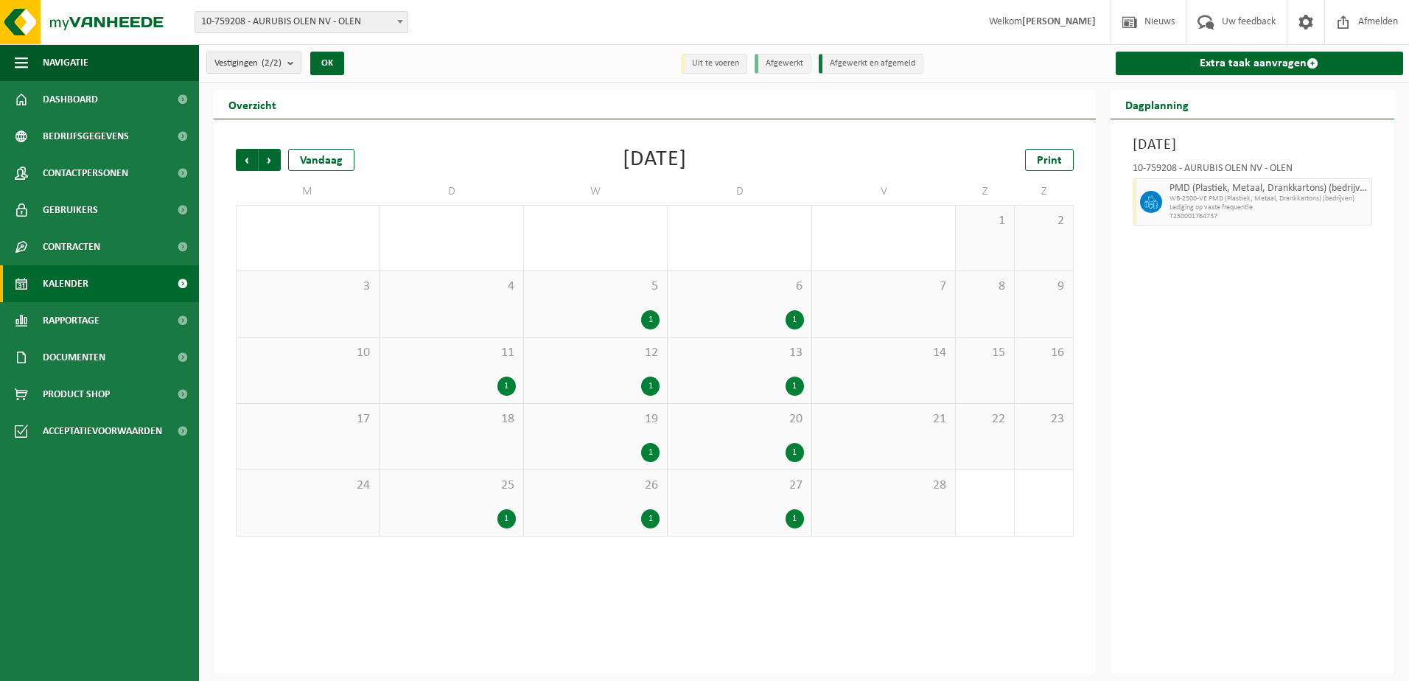
click at [243, 161] on span "Vorige" at bounding box center [247, 160] width 22 height 22
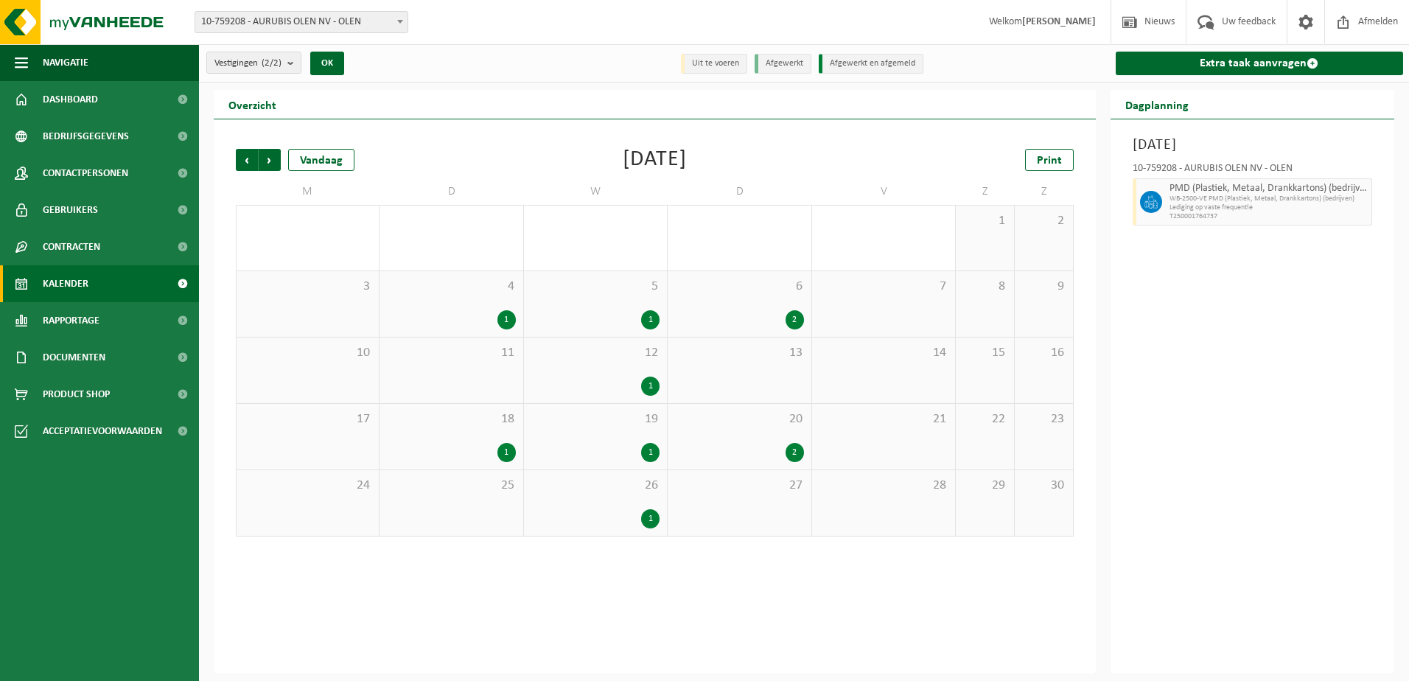
click at [243, 161] on span "Vorige" at bounding box center [247, 160] width 22 height 22
click at [486, 293] on span "9" at bounding box center [451, 287] width 128 height 16
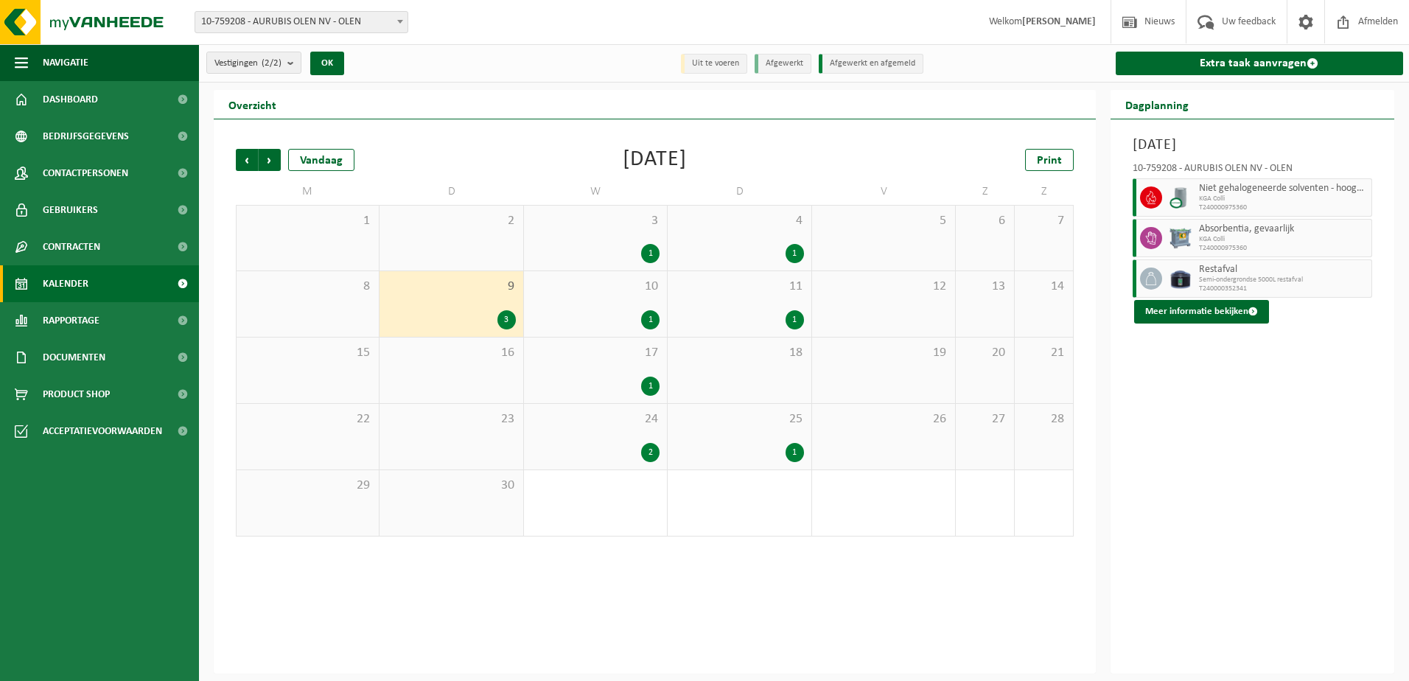
click at [1287, 185] on span "Niet gehalogeneerde solventen - hoogcalorisch in 200lt-vat" at bounding box center [1283, 189] width 169 height 12
click at [1287, 187] on span "Niet gehalogeneerde solventen - hoogcalorisch in 200lt-vat" at bounding box center [1283, 189] width 169 height 12
click at [1212, 382] on div "Dinsdag 9 april 2024 10-759208 - AURUBIS OLEN NV - OLEN Niet gehalogeneerde sol…" at bounding box center [1252, 396] width 284 height 554
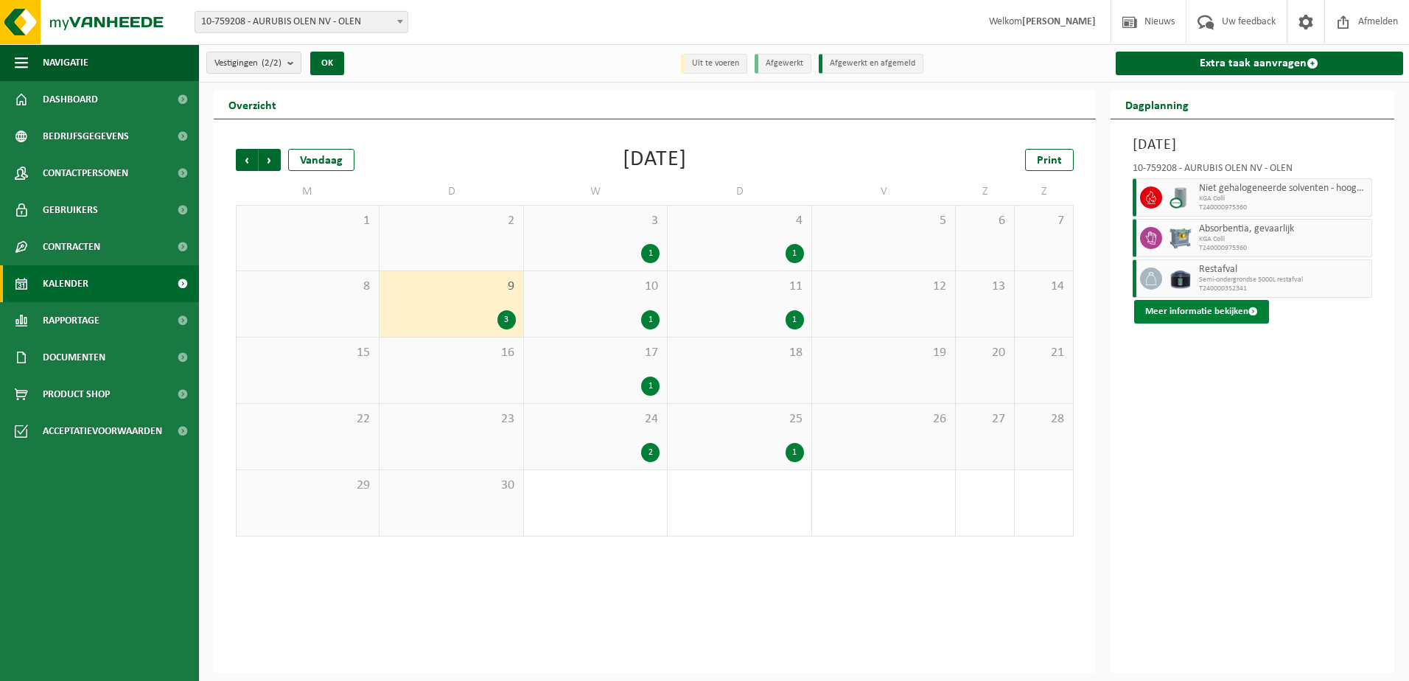
click at [1214, 307] on button "Meer informatie bekijken" at bounding box center [1201, 312] width 135 height 24
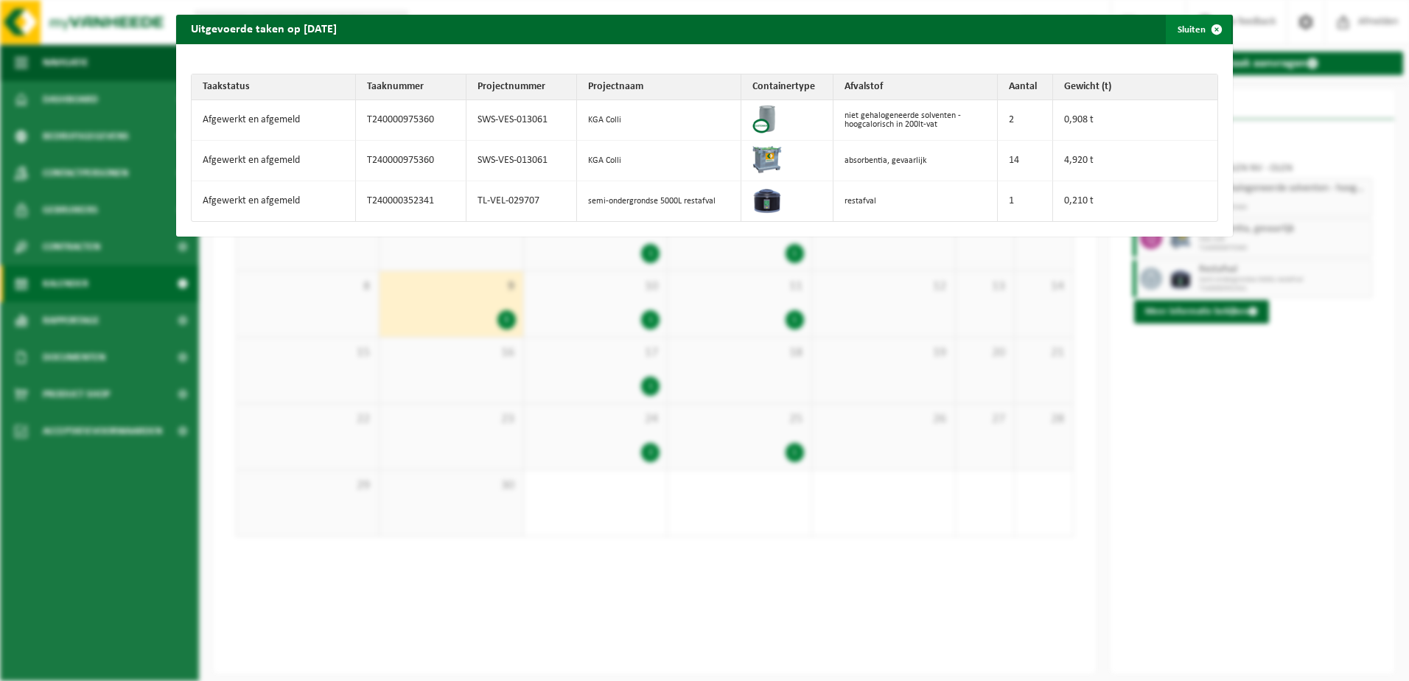
click at [1202, 35] on span "button" at bounding box center [1216, 29] width 29 height 29
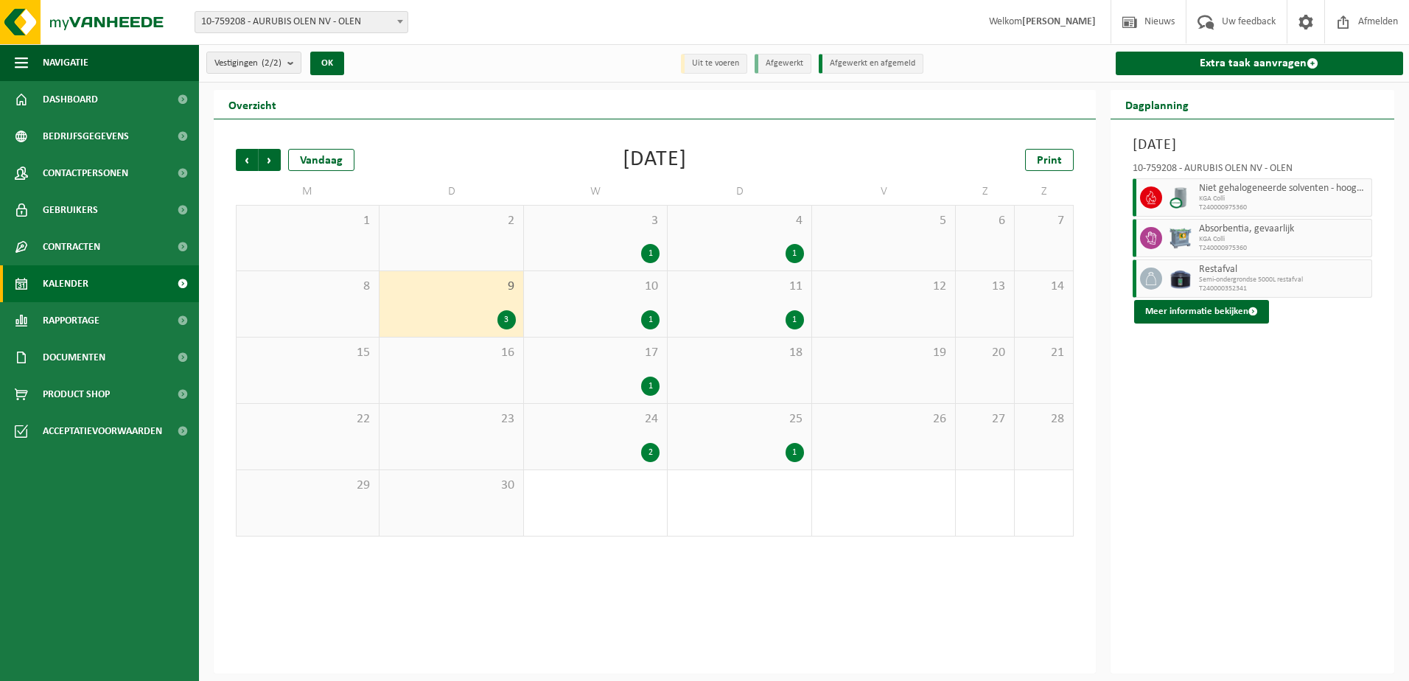
click at [1250, 190] on span "Niet gehalogeneerde solventen - hoogcalorisch in 200lt-vat" at bounding box center [1283, 189] width 169 height 12
click at [1306, 189] on span "Niet gehalogeneerde solventen - hoogcalorisch in 200lt-vat" at bounding box center [1283, 189] width 169 height 12
click at [1208, 318] on button "Meer informatie bekijken" at bounding box center [1201, 312] width 135 height 24
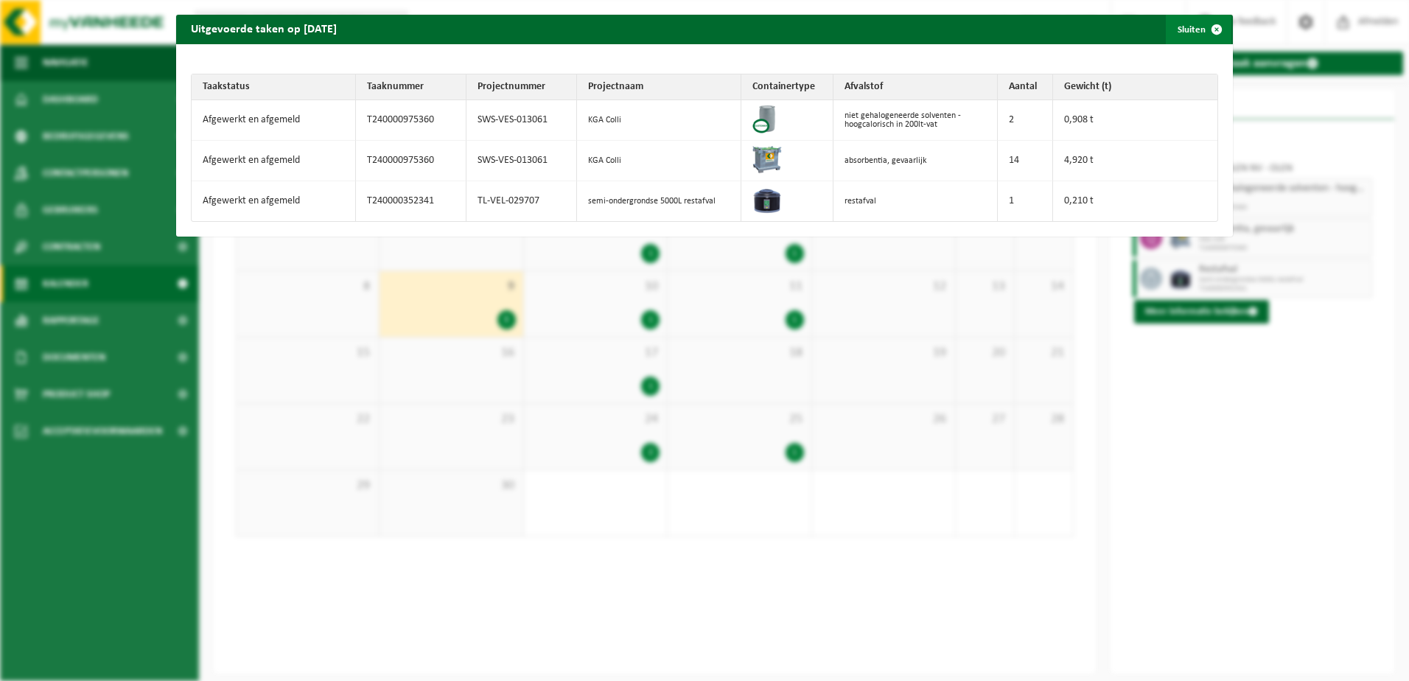
click at [1184, 31] on button "Sluiten" at bounding box center [1199, 29] width 66 height 29
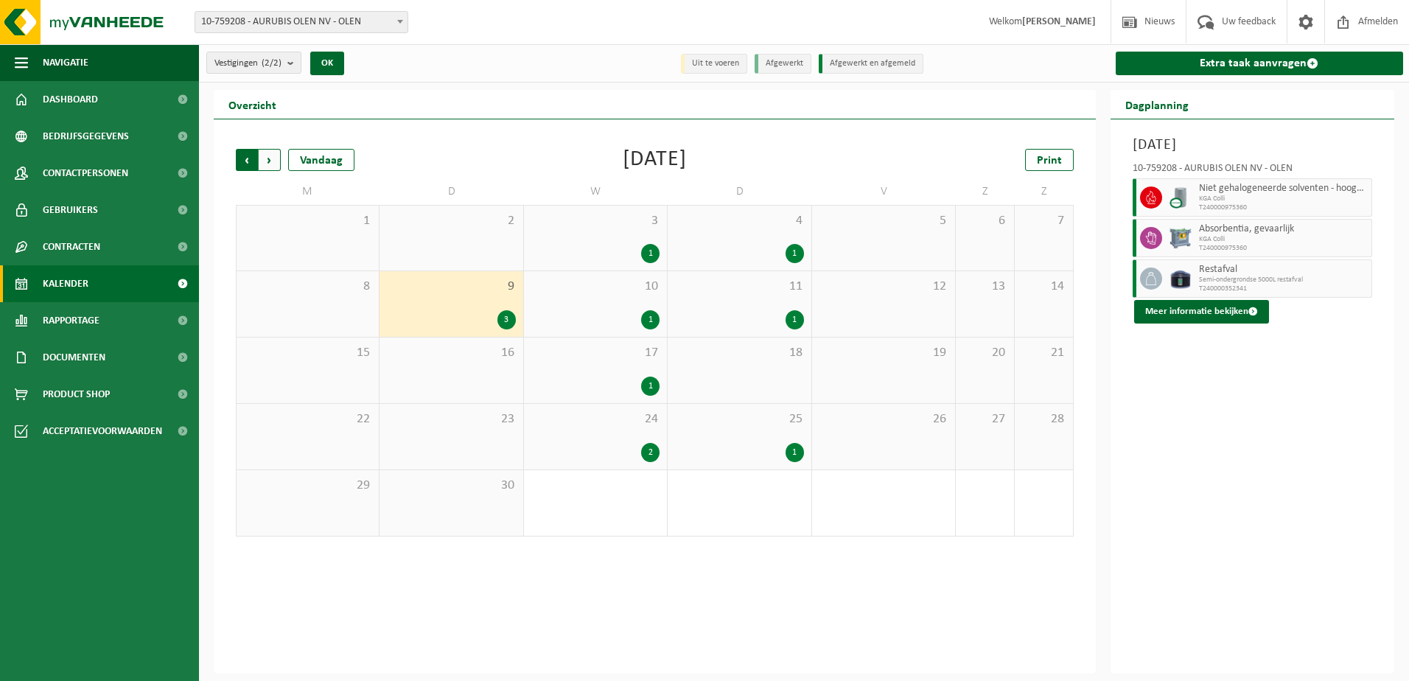
click at [272, 164] on span "Volgende" at bounding box center [270, 160] width 22 height 22
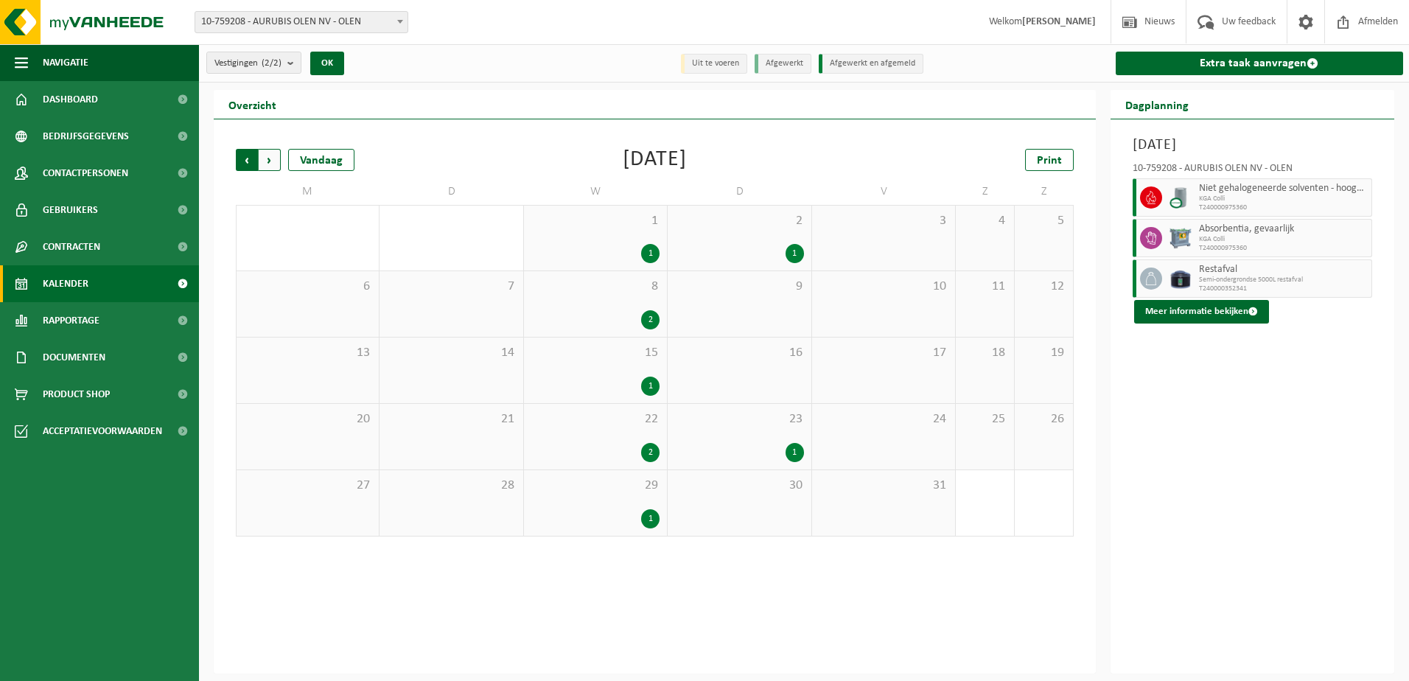
click at [267, 164] on span "Volgende" at bounding box center [270, 160] width 22 height 22
click at [321, 500] on div "29 4" at bounding box center [308, 503] width 142 height 66
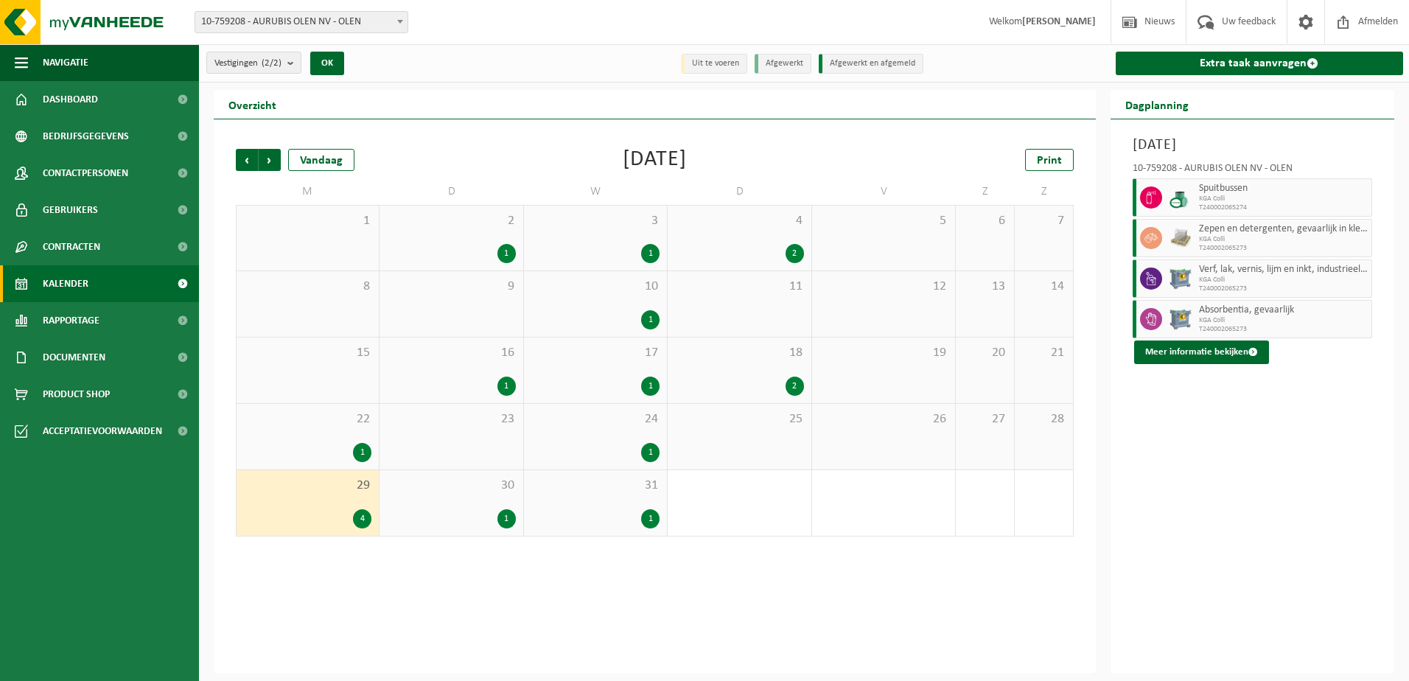
click at [1209, 186] on span "Spuitbussen" at bounding box center [1283, 189] width 169 height 12
click at [1140, 197] on span at bounding box center [1151, 197] width 22 height 22
click at [1191, 355] on button "Meer informatie bekijken" at bounding box center [1201, 352] width 135 height 24
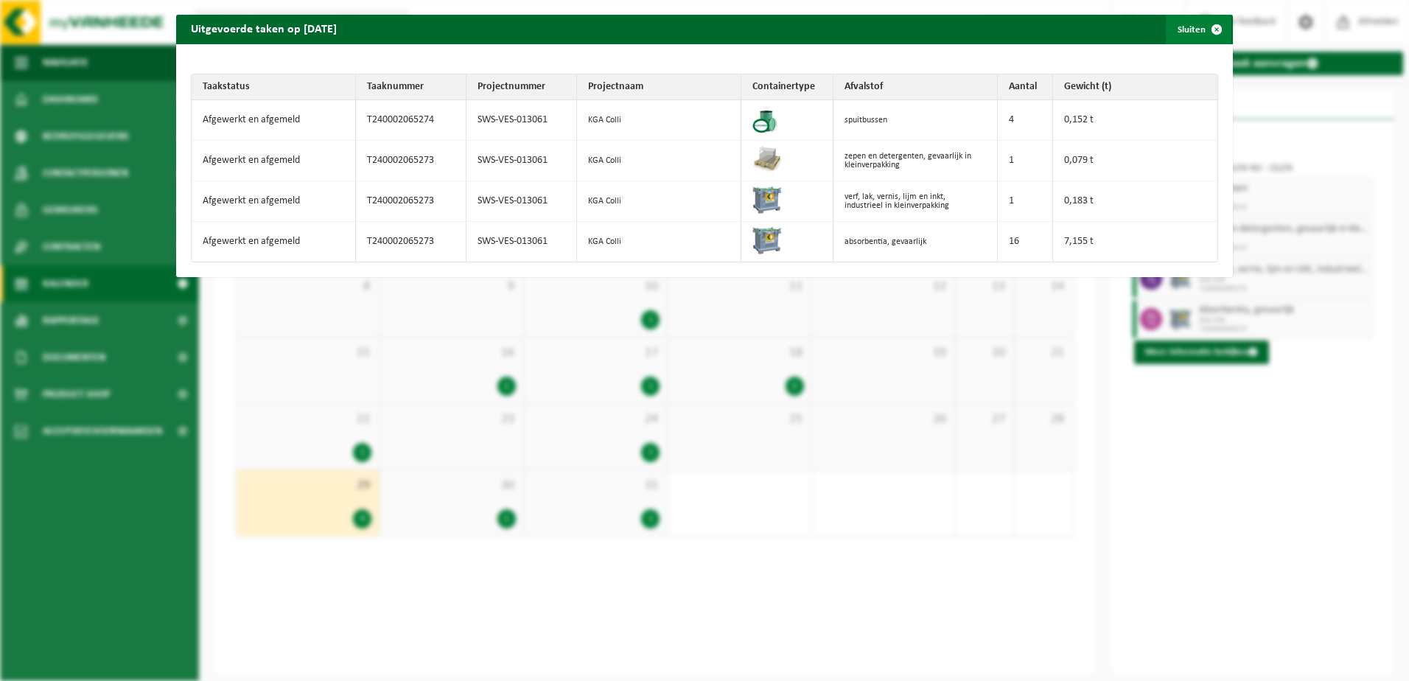
click at [1185, 36] on button "Sluiten" at bounding box center [1199, 29] width 66 height 29
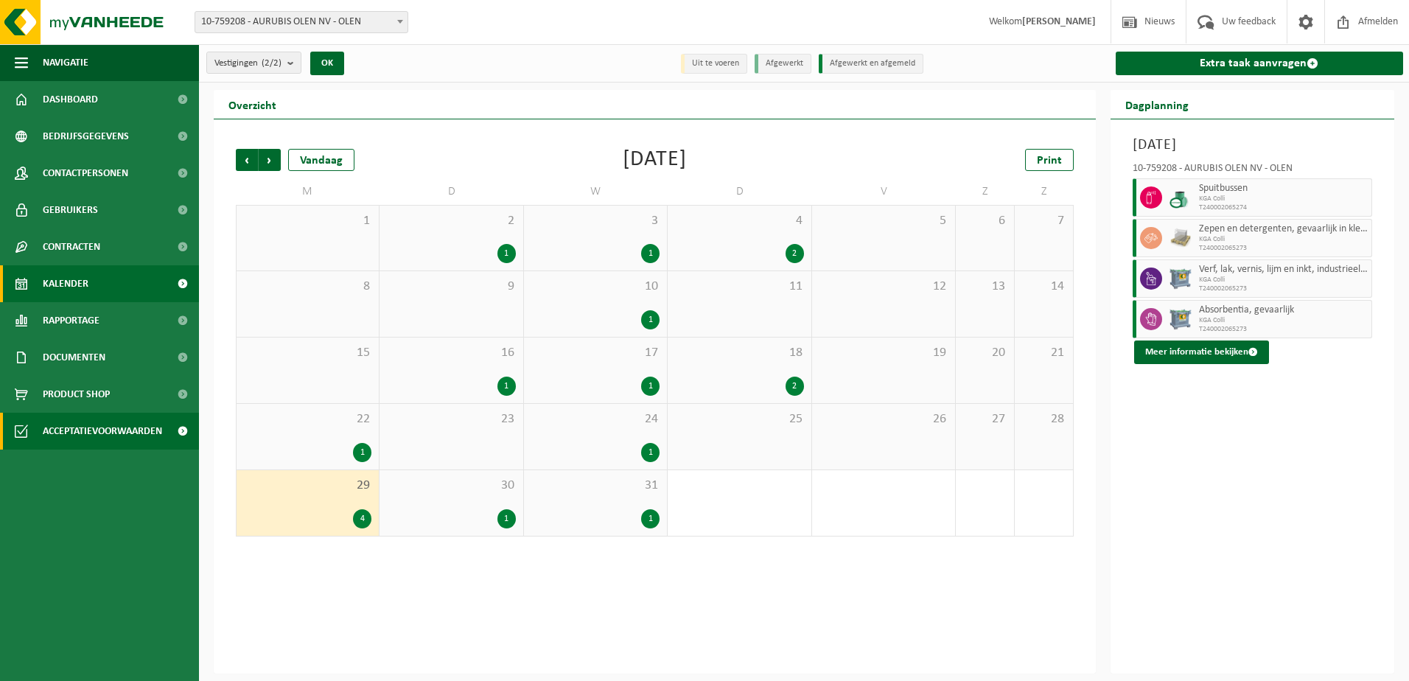
click at [95, 438] on span "Acceptatievoorwaarden" at bounding box center [102, 431] width 119 height 37
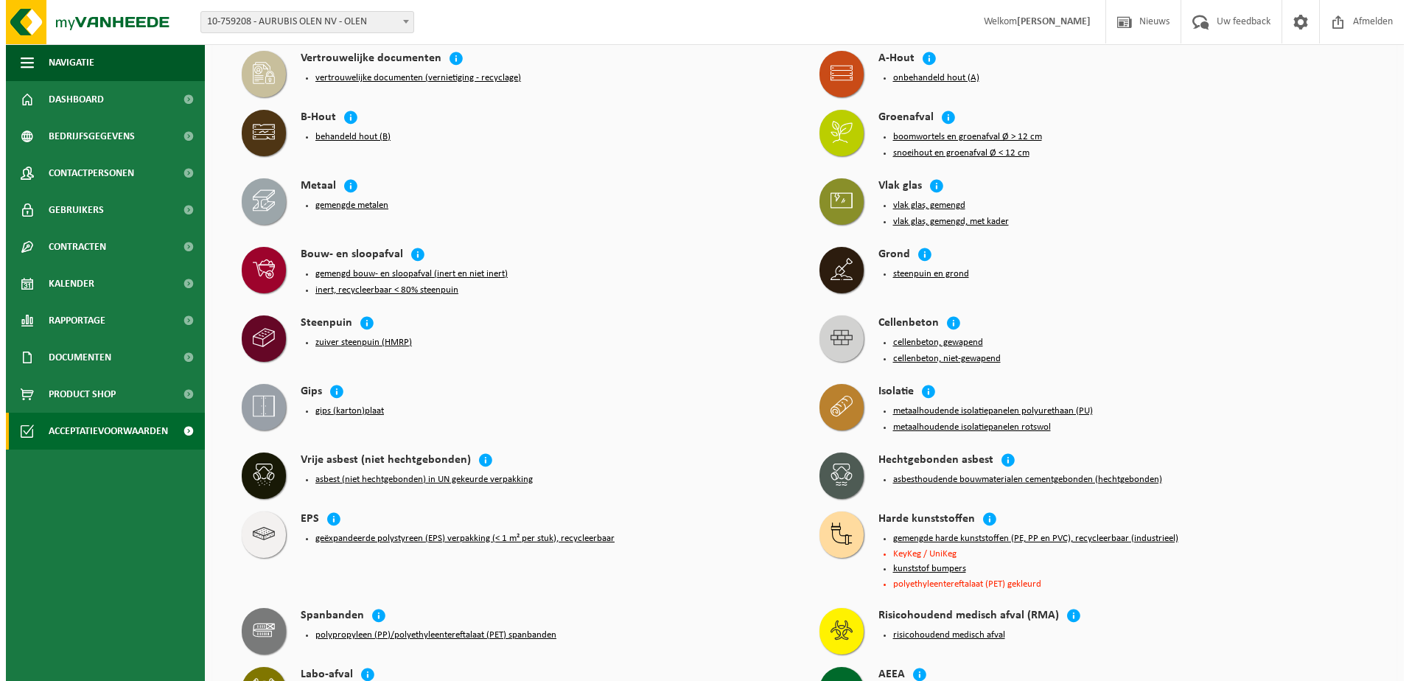
scroll to position [430, 0]
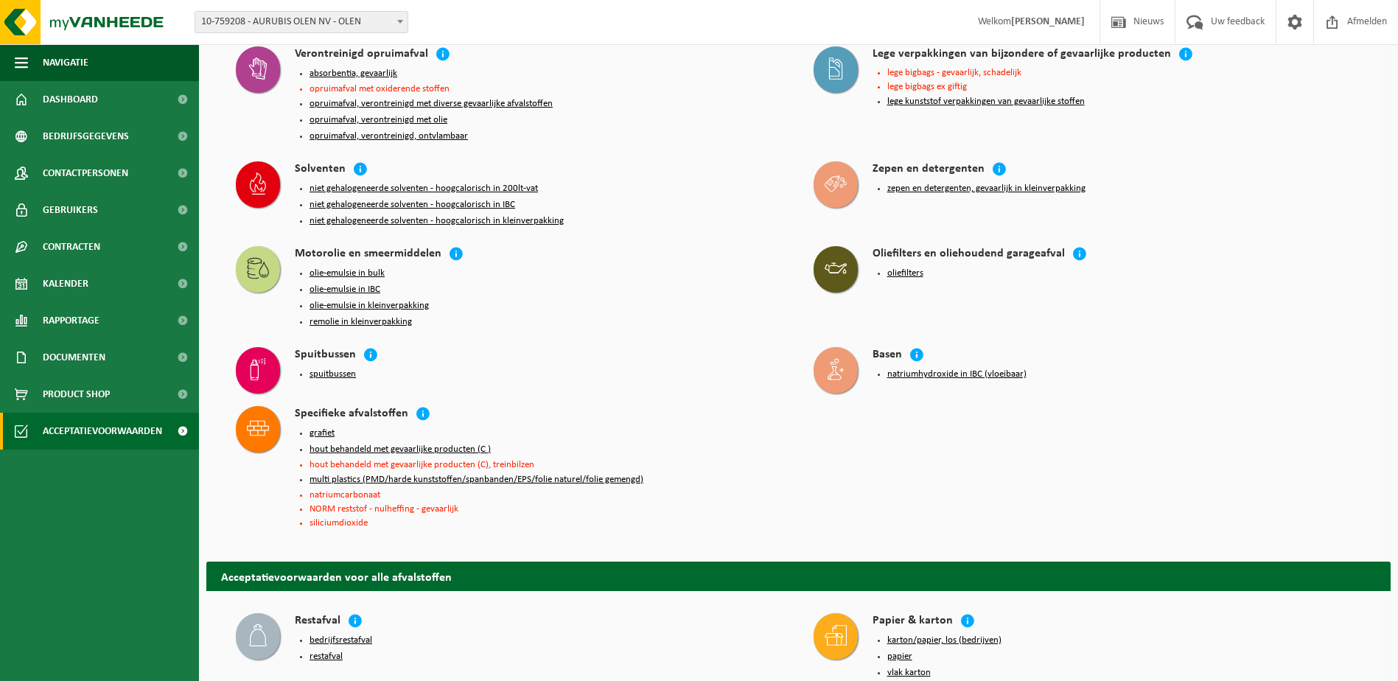
click at [326, 368] on button "spuitbussen" at bounding box center [332, 374] width 46 height 12
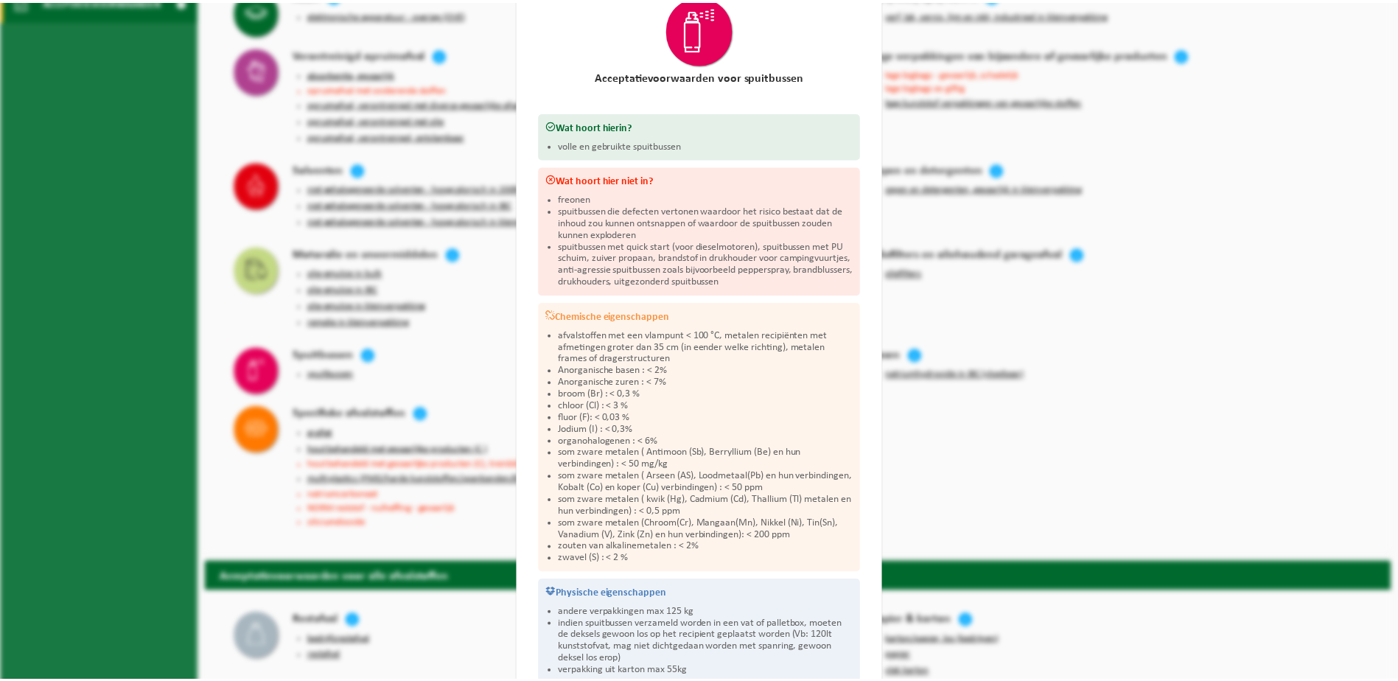
scroll to position [0, 0]
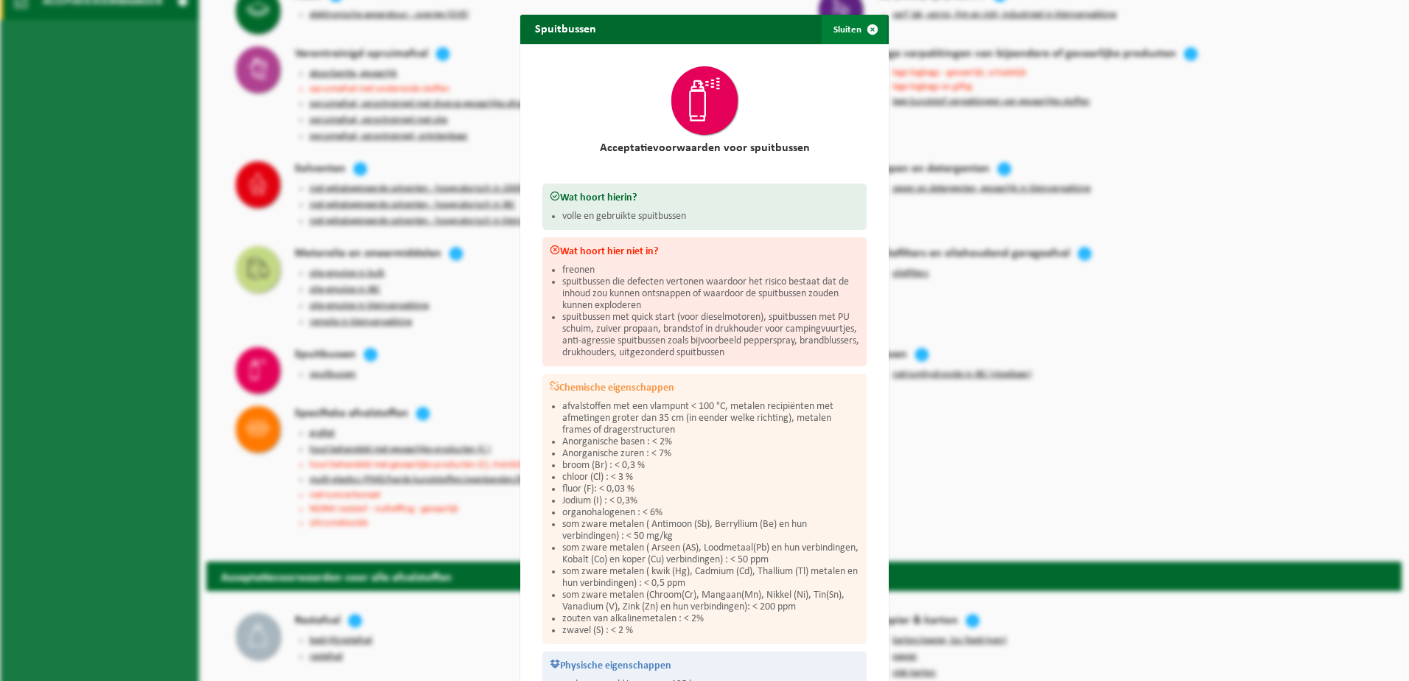
click at [866, 27] on span "button" at bounding box center [872, 29] width 29 height 29
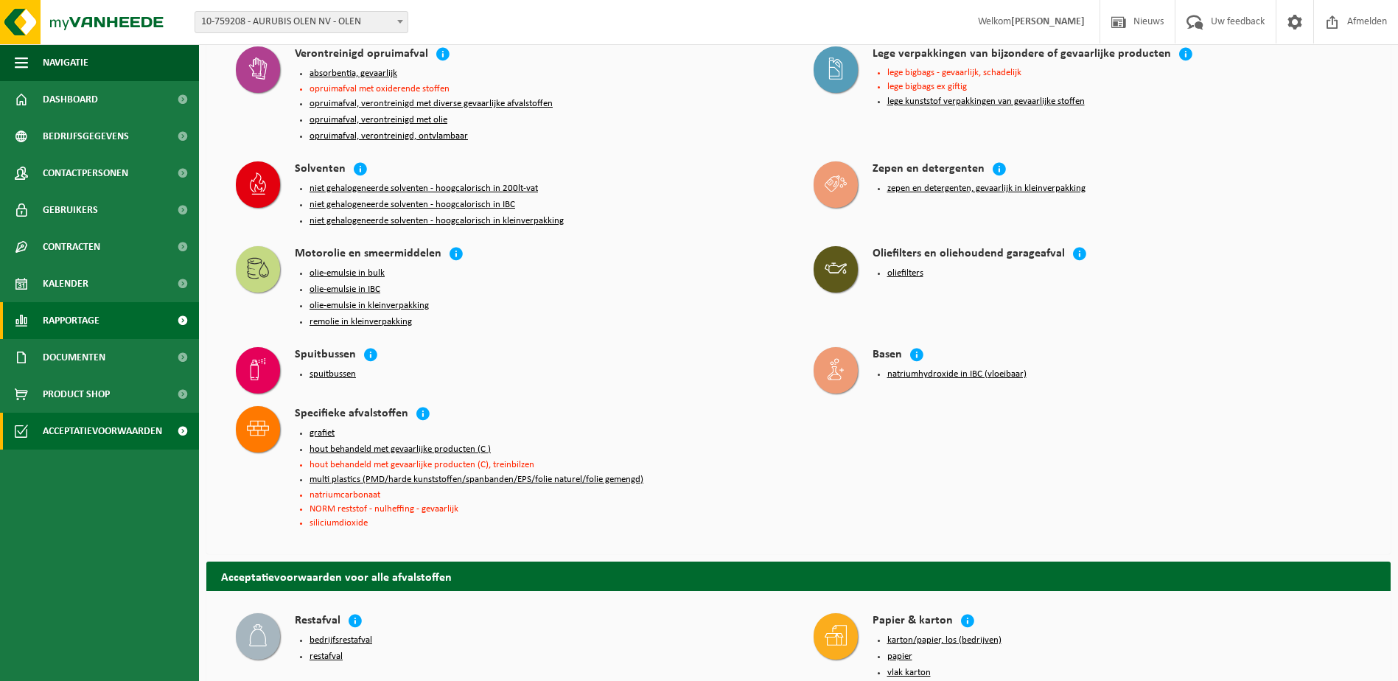
click at [90, 309] on span "Rapportage" at bounding box center [71, 320] width 57 height 37
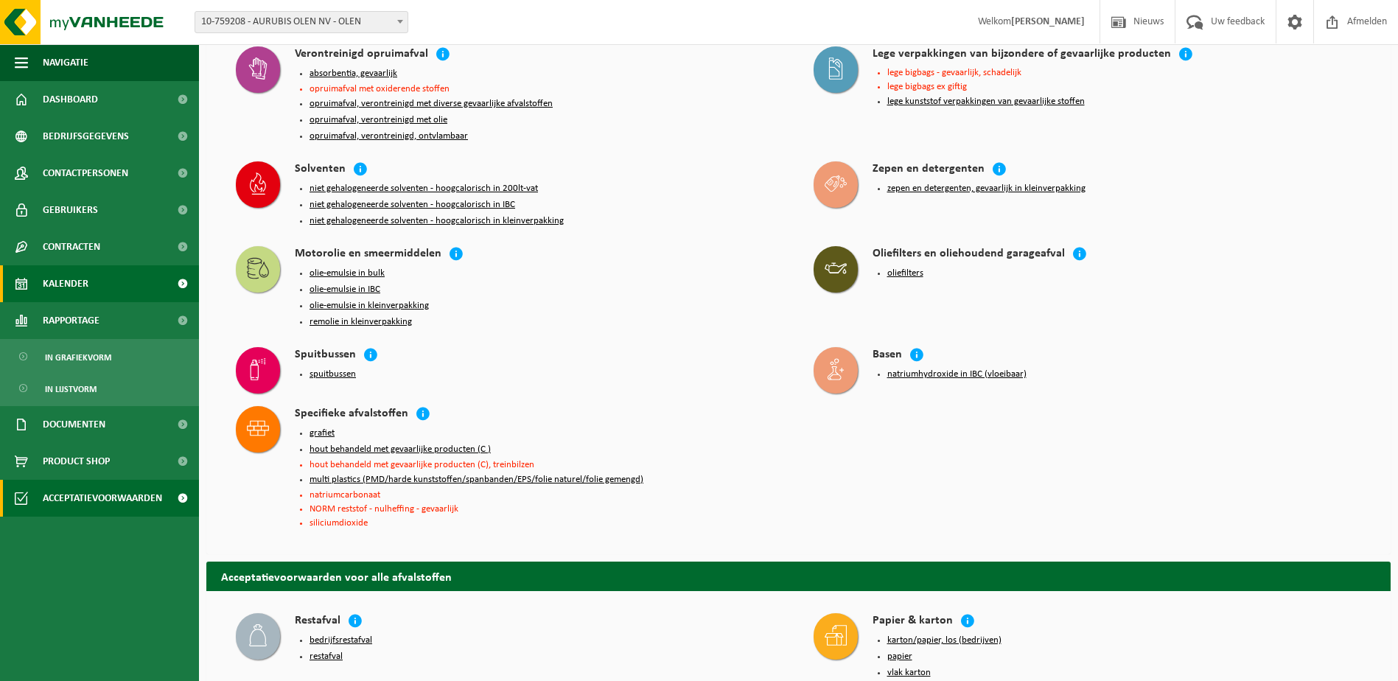
click at [91, 284] on link "Kalender" at bounding box center [99, 283] width 199 height 37
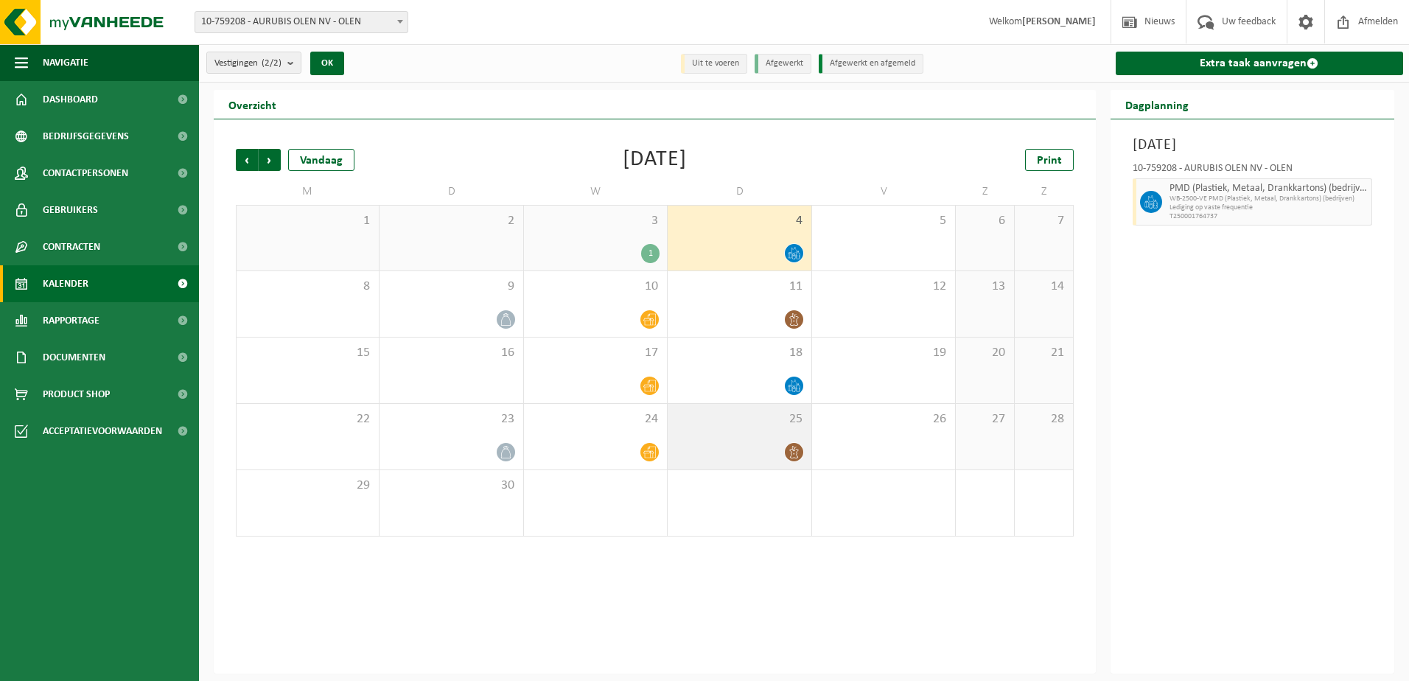
click at [690, 428] on div "25" at bounding box center [739, 437] width 143 height 66
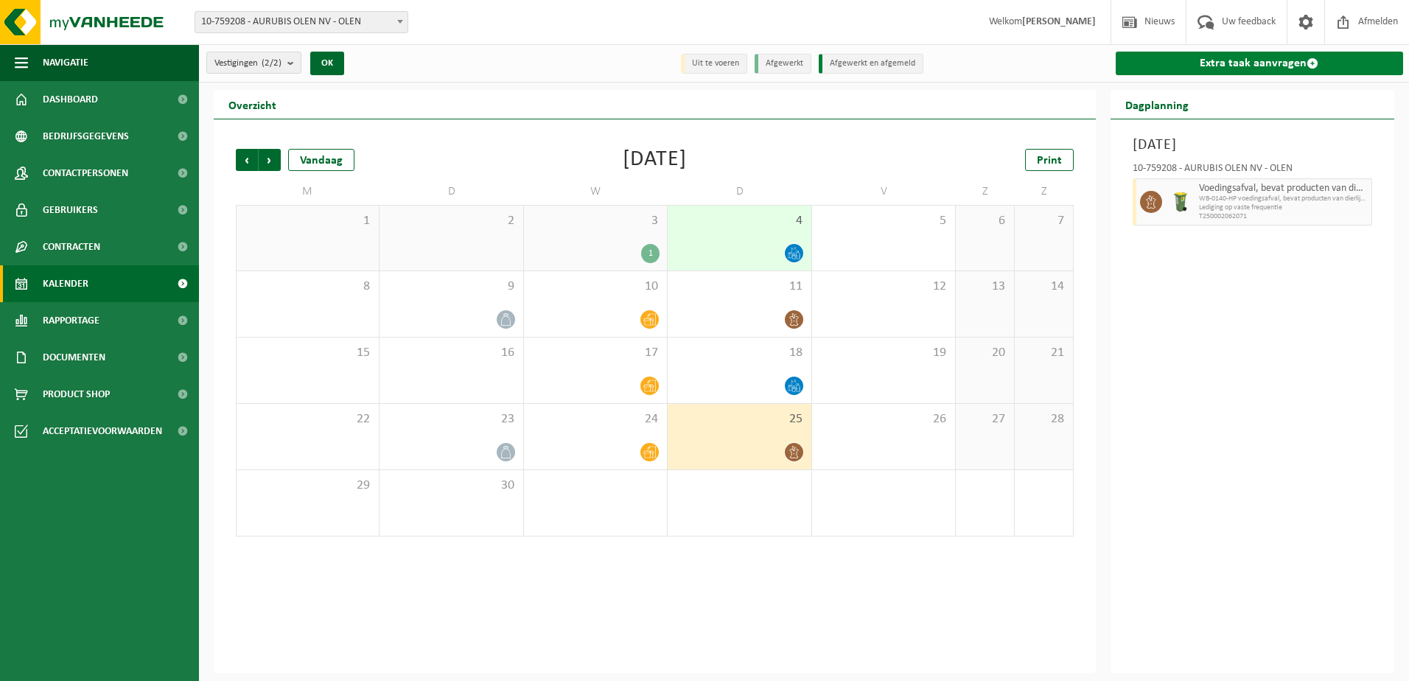
click at [1253, 63] on link "Extra taak aanvragen" at bounding box center [1259, 64] width 288 height 24
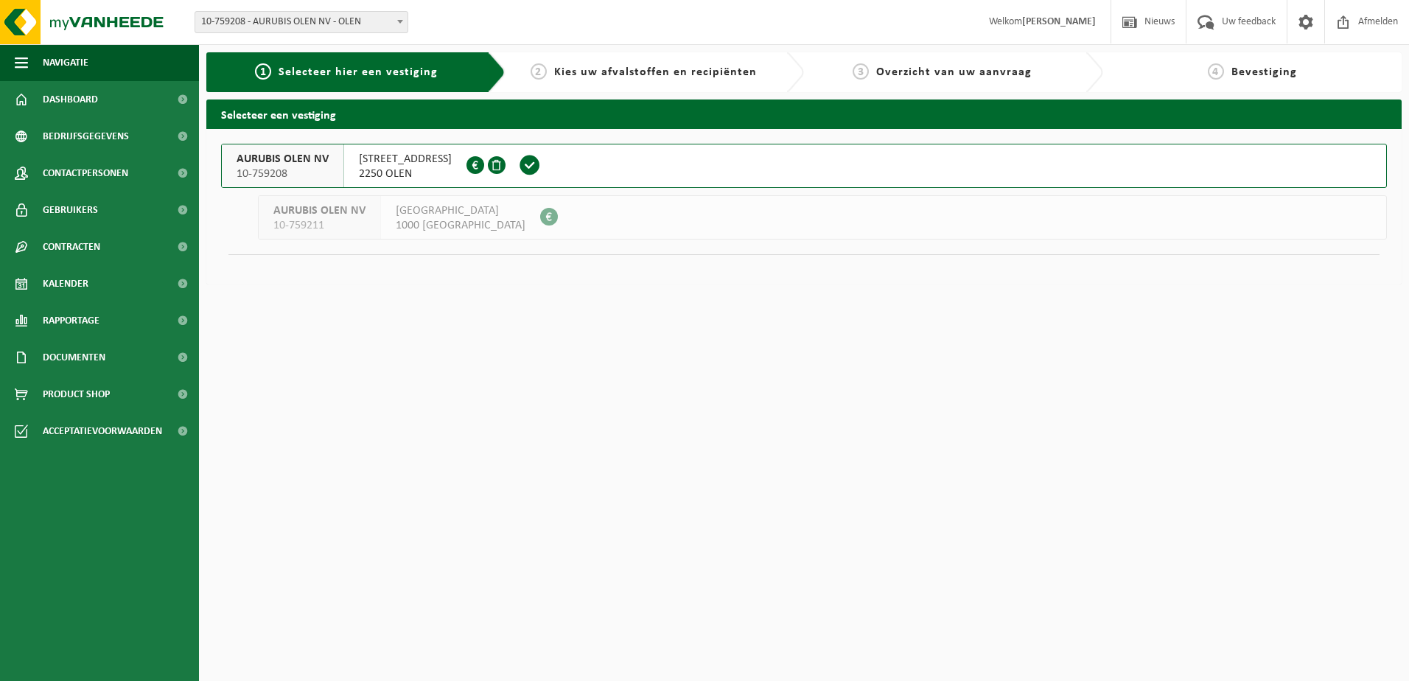
click at [412, 161] on span "WATERTORENSTRAAT 35" at bounding box center [405, 159] width 93 height 15
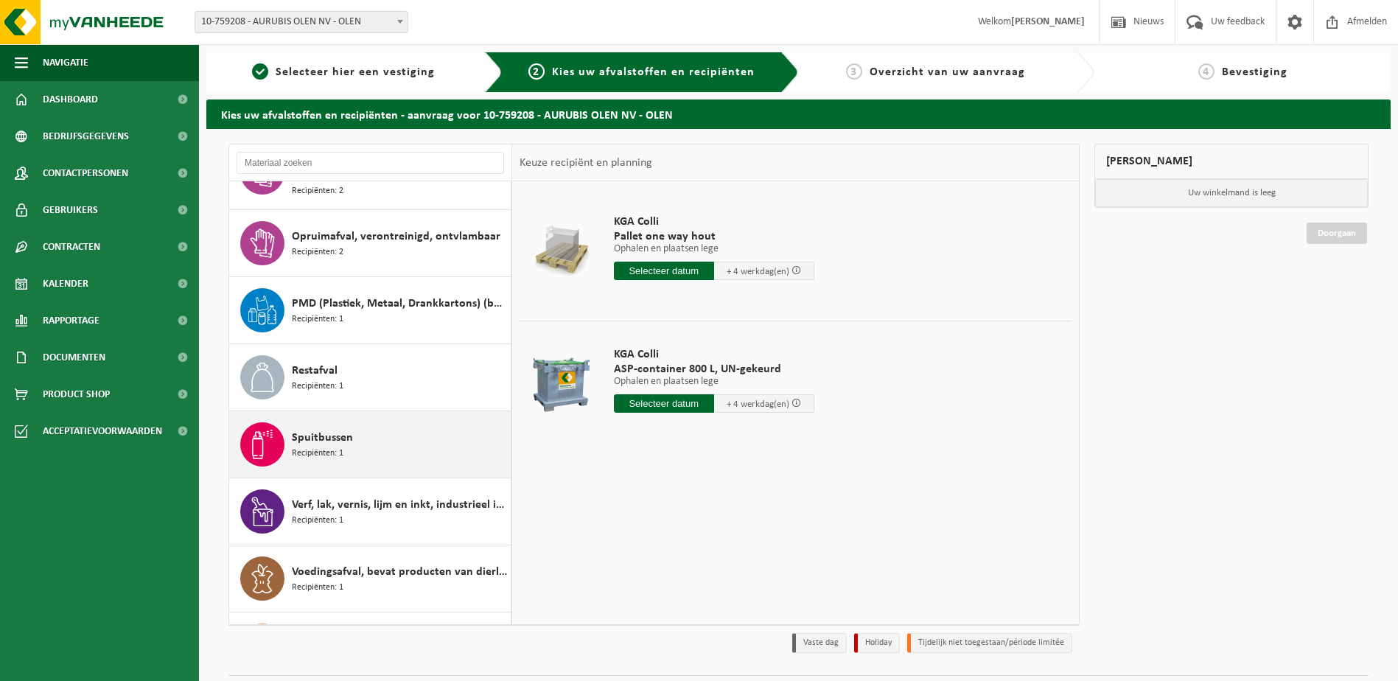
click at [328, 439] on span "Spuitbussen" at bounding box center [322, 438] width 61 height 18
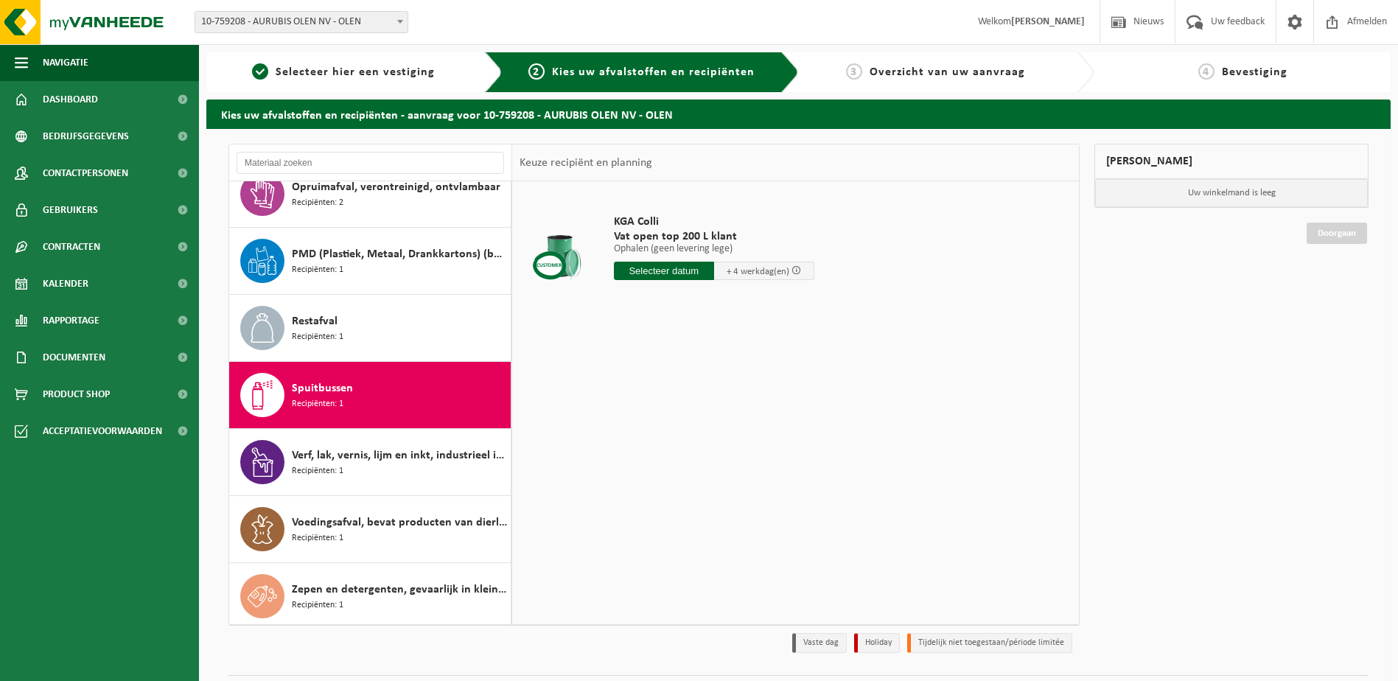
click at [572, 253] on div at bounding box center [560, 251] width 75 height 59
click at [72, 435] on span "Acceptatievoorwaarden" at bounding box center [102, 431] width 119 height 37
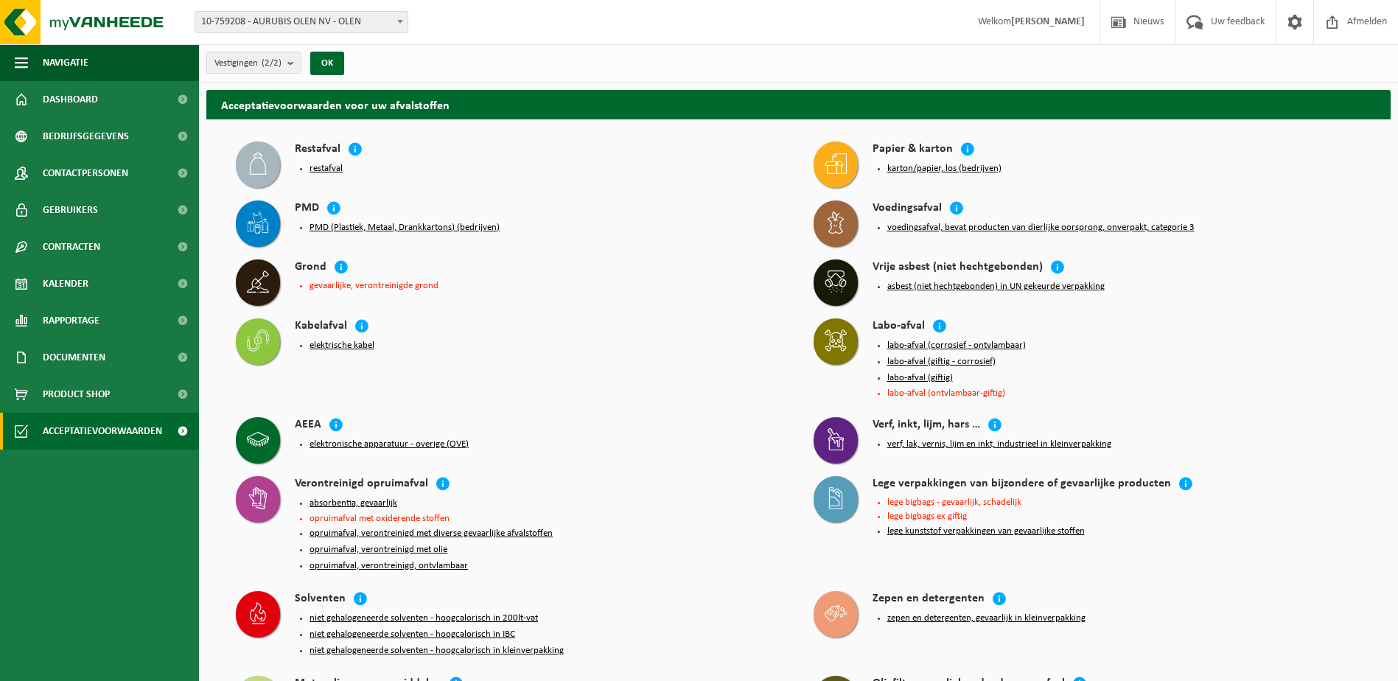
click at [71, 396] on span "Product Shop" at bounding box center [76, 394] width 67 height 37
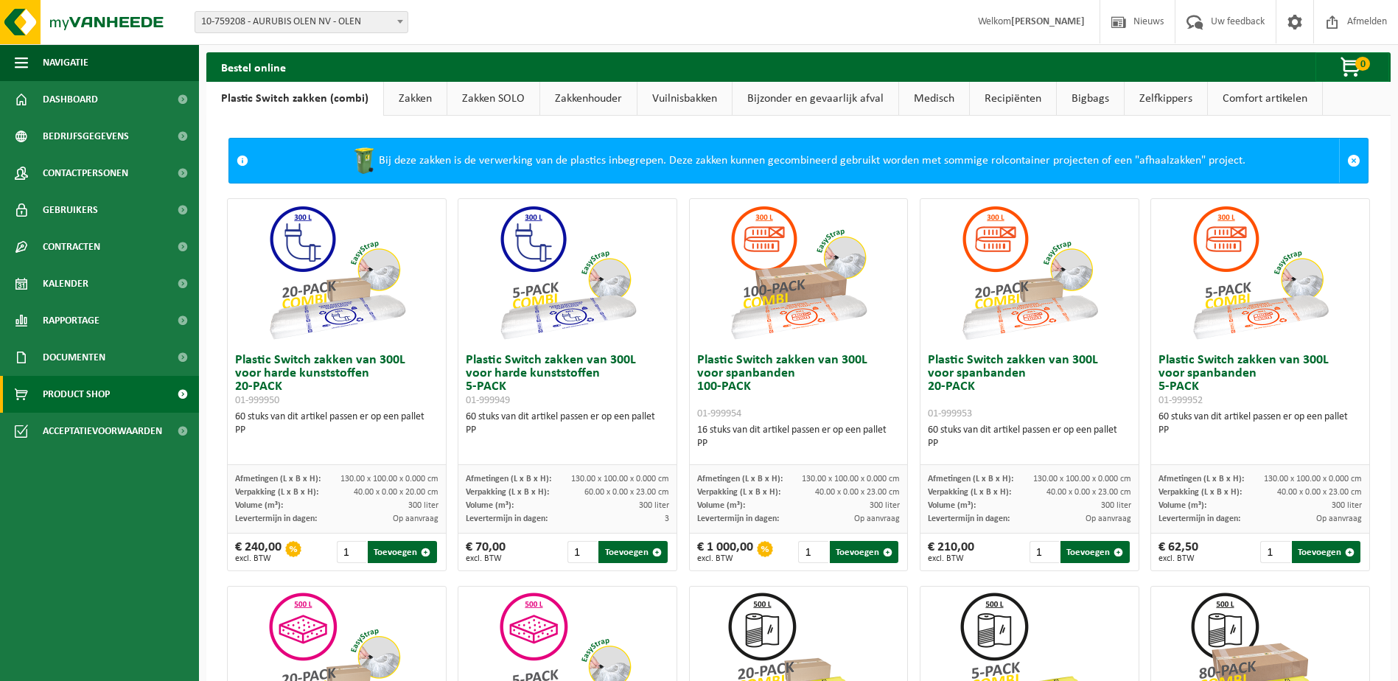
click at [803, 97] on link "Bijzonder en gevaarlijk afval" at bounding box center [815, 99] width 166 height 34
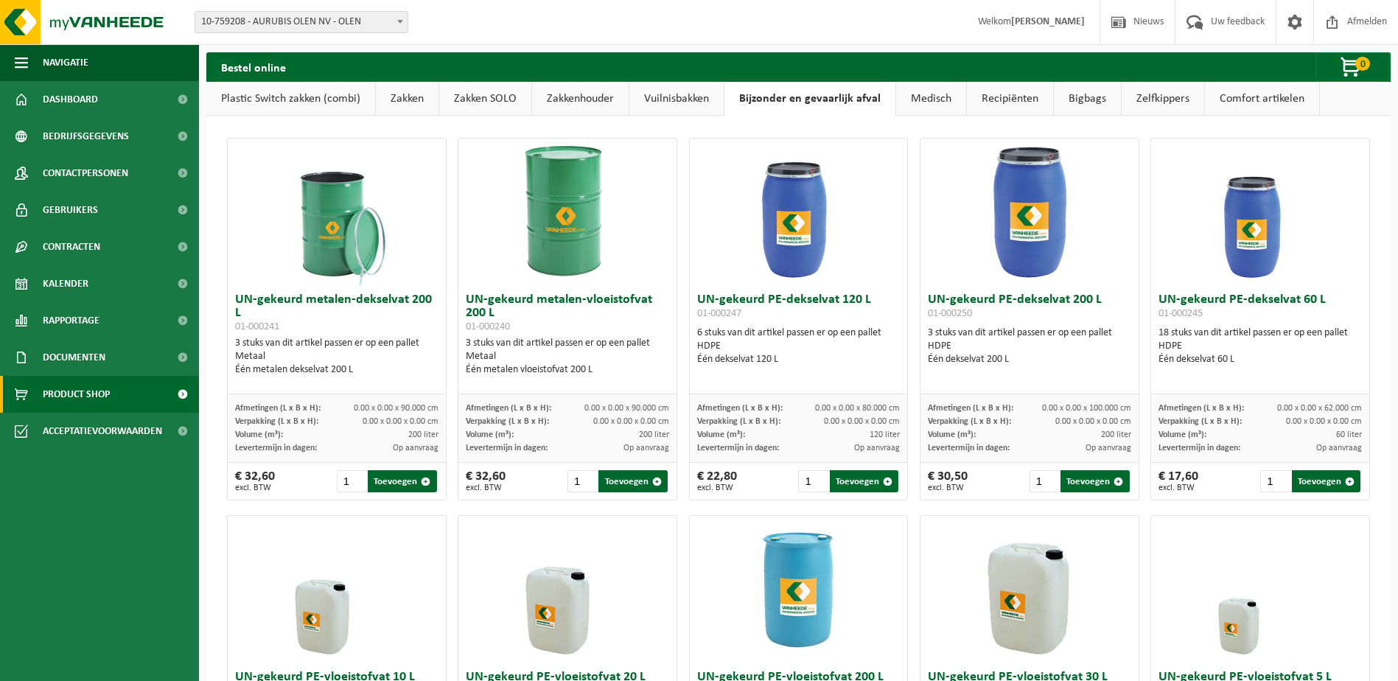
click at [322, 243] on img at bounding box center [336, 212] width 147 height 147
click at [329, 231] on img at bounding box center [336, 212] width 147 height 147
click at [570, 228] on img at bounding box center [567, 212] width 147 height 147
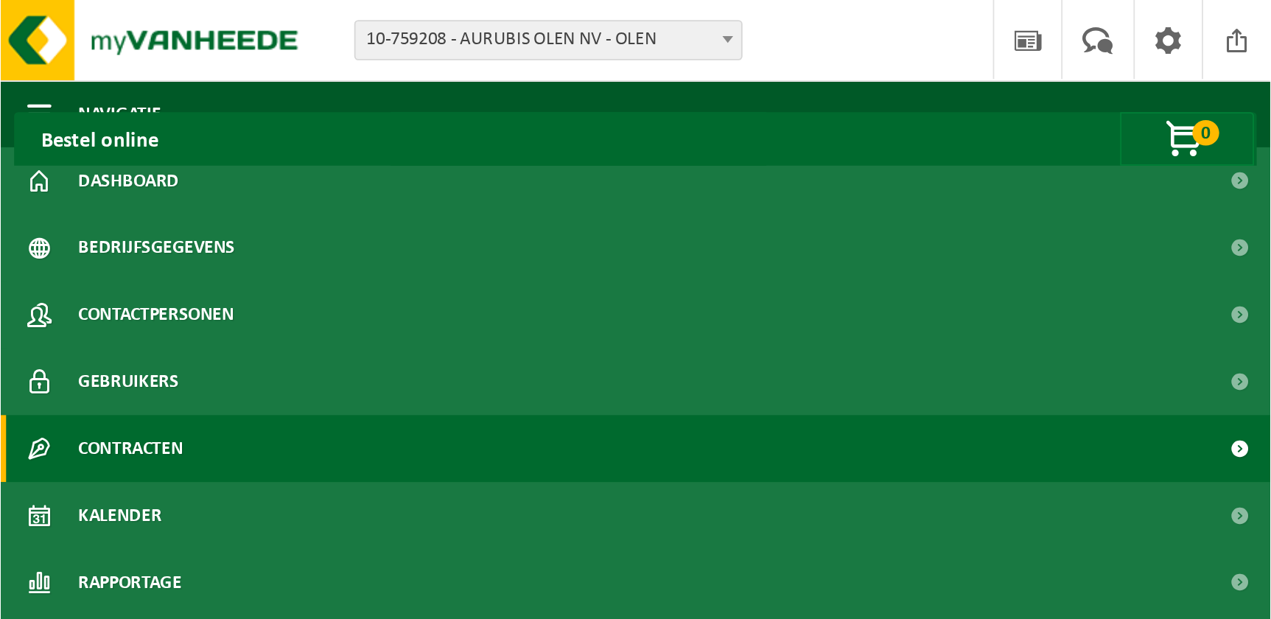
scroll to position [30, 0]
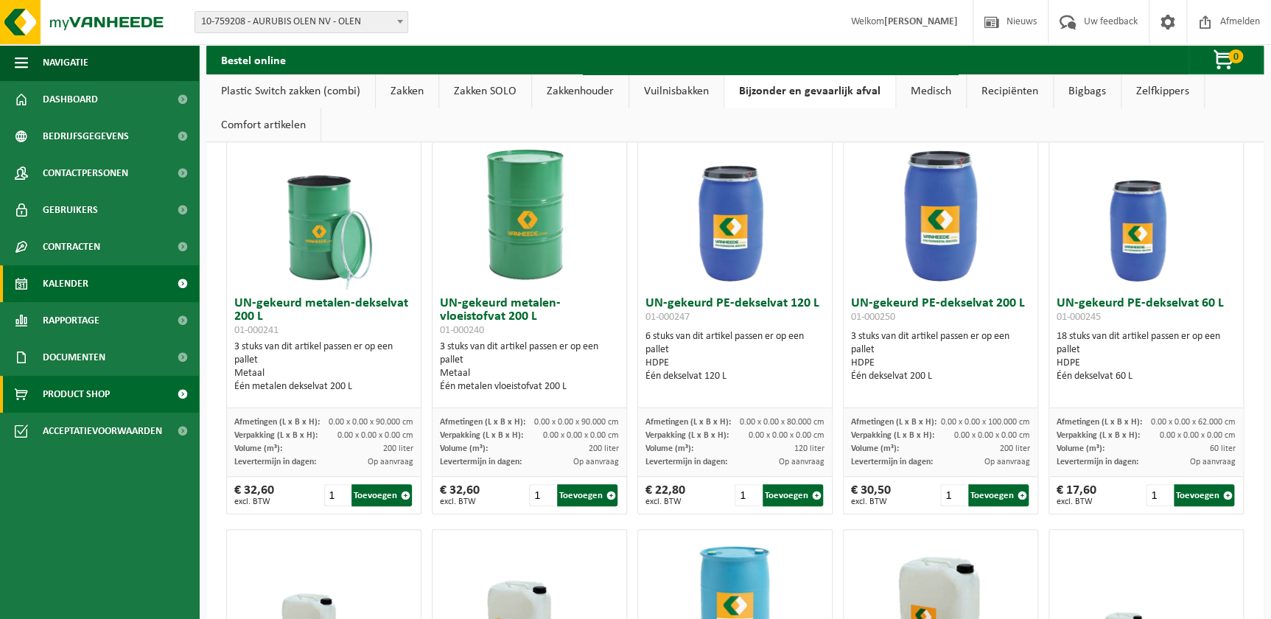
click at [67, 267] on span "Kalender" at bounding box center [66, 283] width 46 height 37
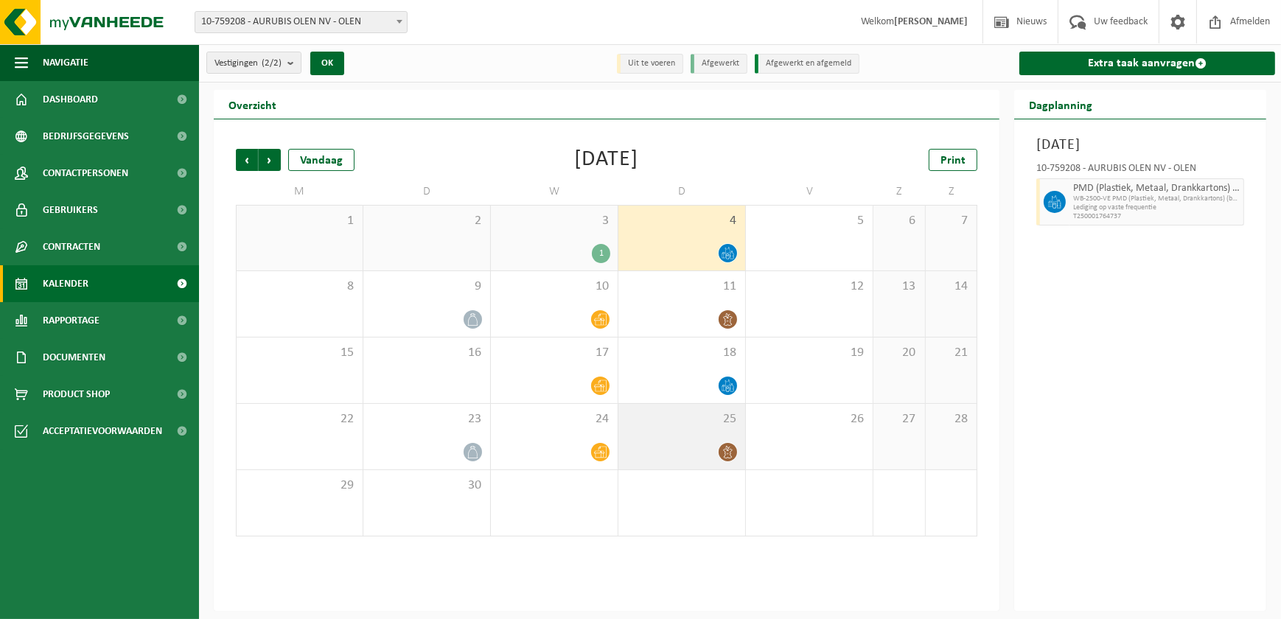
click at [704, 424] on span "25" at bounding box center [682, 419] width 112 height 16
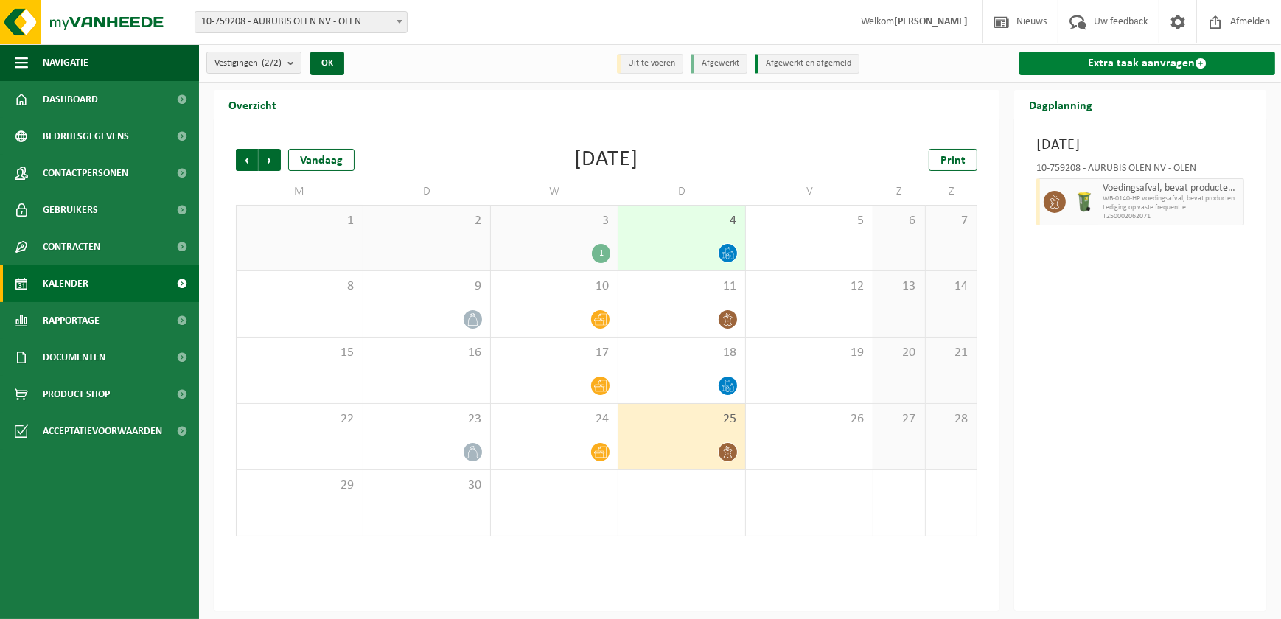
click at [1163, 66] on link "Extra taak aanvragen" at bounding box center [1147, 64] width 256 height 24
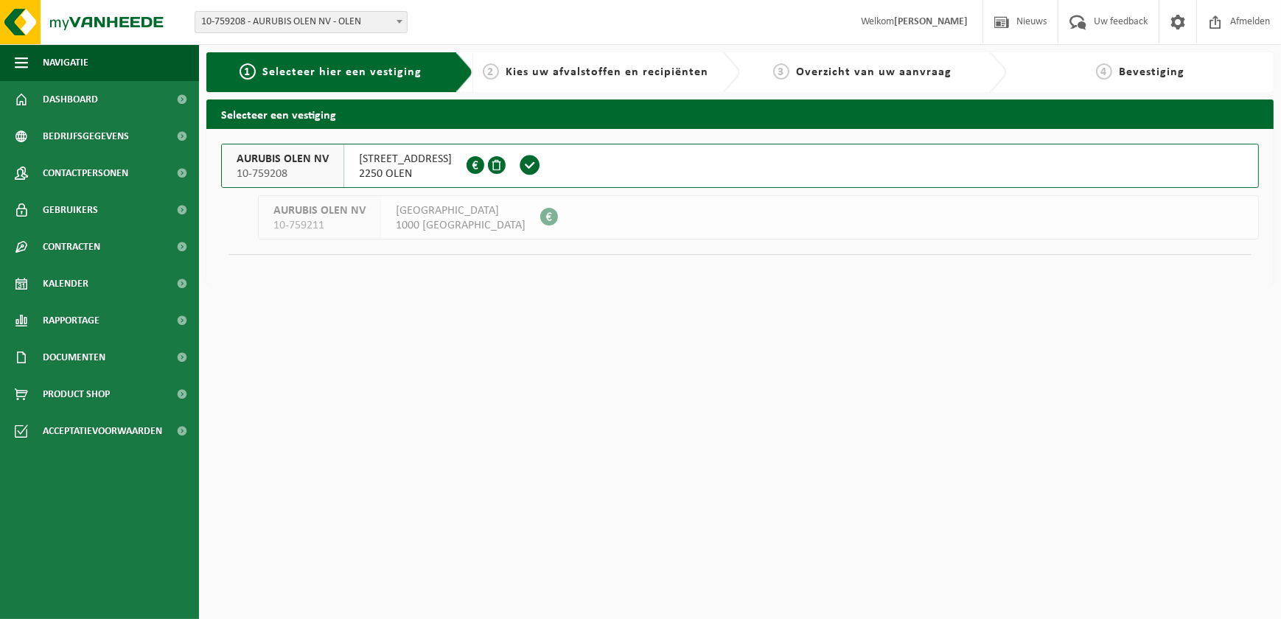
click at [410, 167] on span "2250 OLEN" at bounding box center [405, 174] width 93 height 15
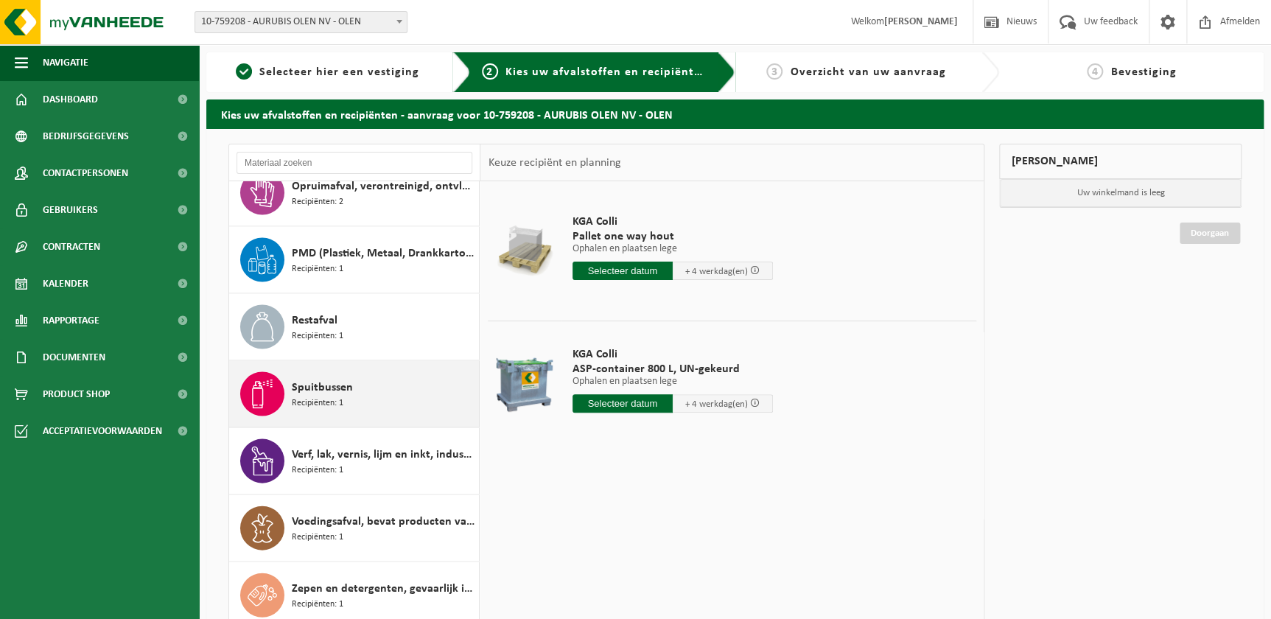
scroll to position [1451, 0]
click at [331, 380] on span "Spuitbussen" at bounding box center [322, 386] width 61 height 18
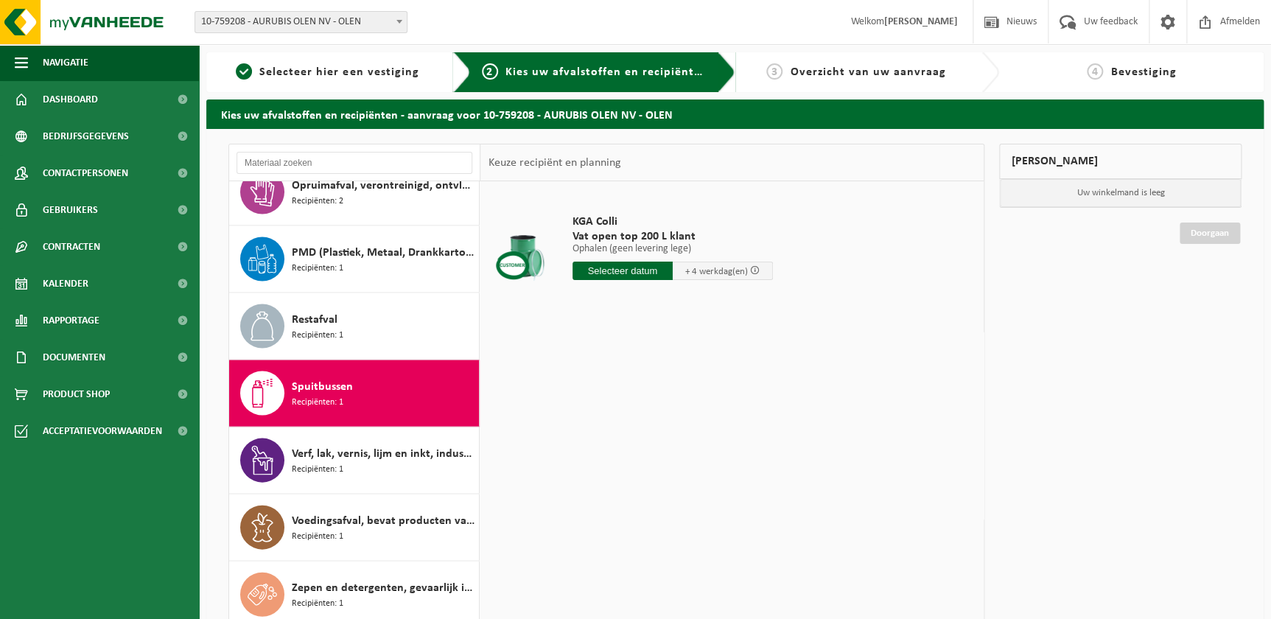
click at [597, 234] on span "Vat open top 200 L klant" at bounding box center [672, 236] width 200 height 15
drag, startPoint x: 597, startPoint y: 234, endPoint x: 704, endPoint y: 223, distance: 107.4
click at [704, 223] on span "KGA Colli" at bounding box center [672, 221] width 200 height 15
click at [520, 245] on div at bounding box center [524, 251] width 66 height 59
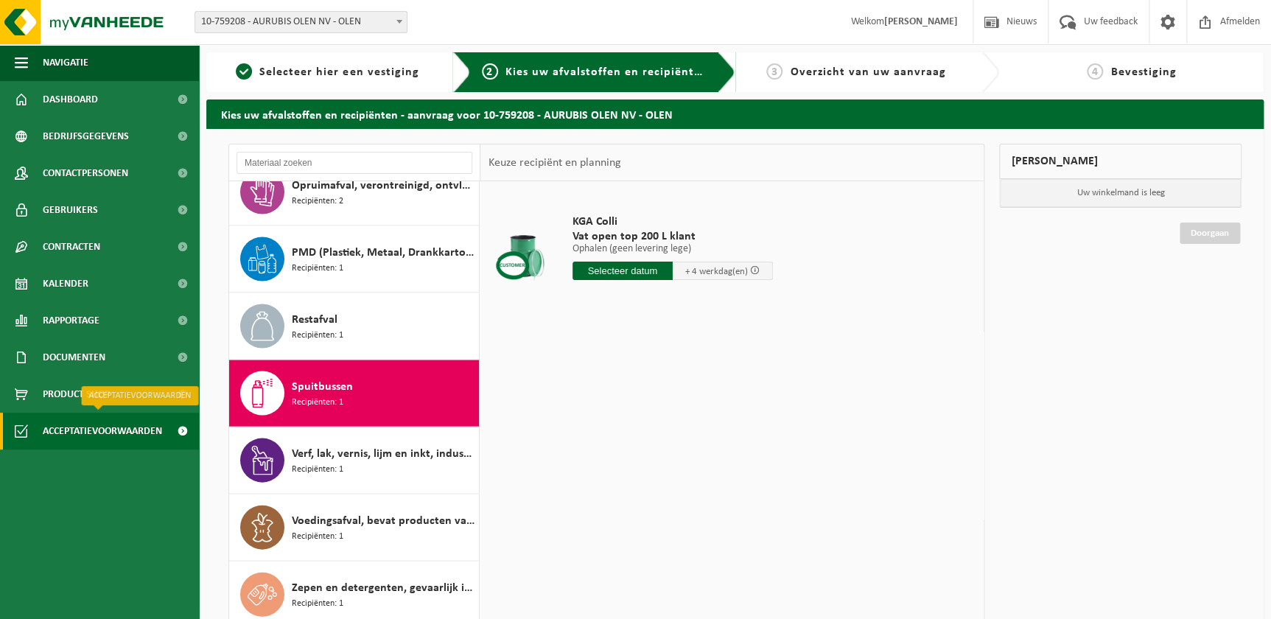
click at [118, 438] on span "Acceptatievoorwaarden" at bounding box center [102, 431] width 119 height 37
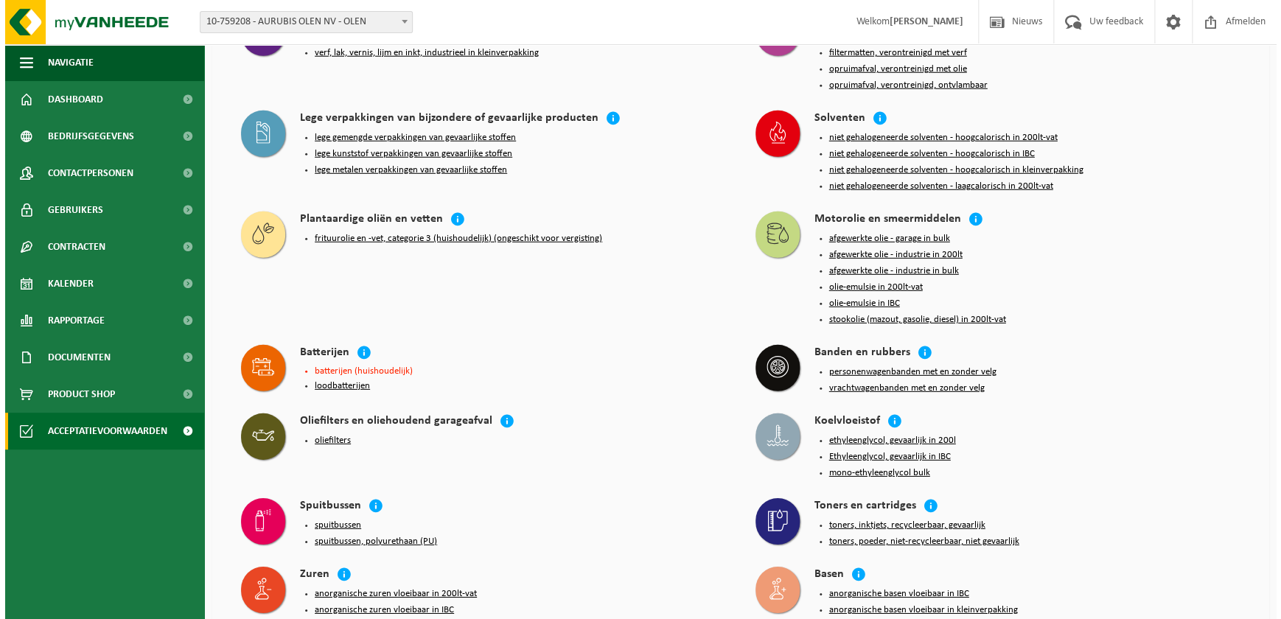
scroll to position [2009, 0]
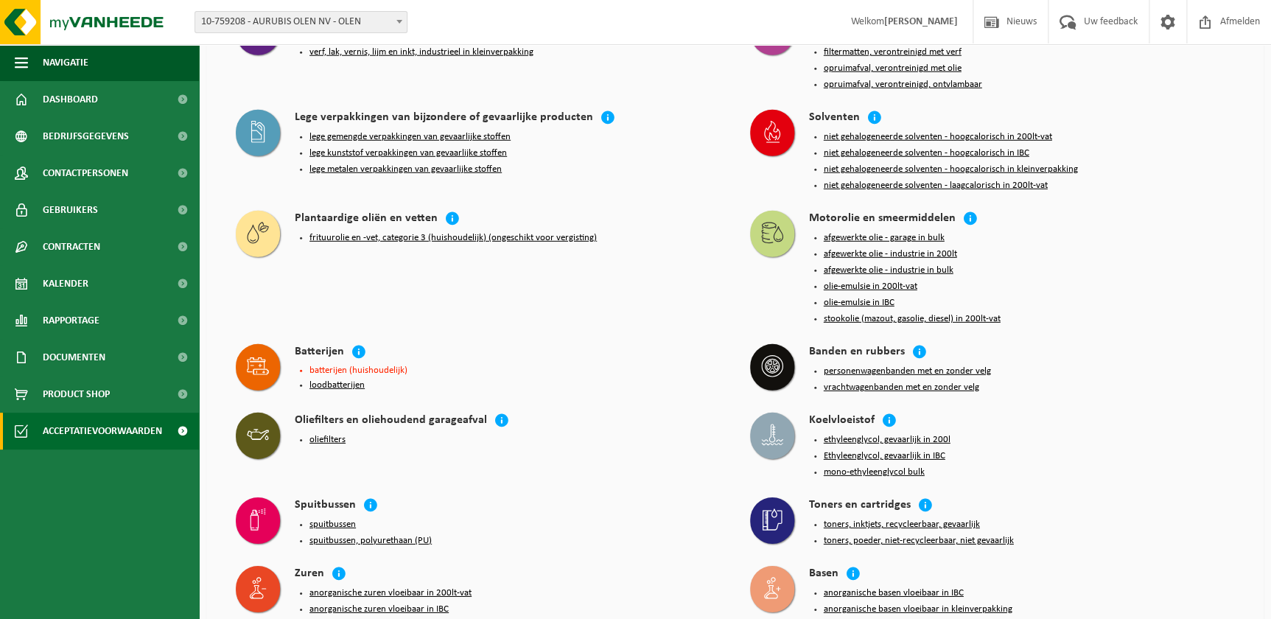
click at [326, 521] on button "spuitbussen" at bounding box center [332, 525] width 46 height 12
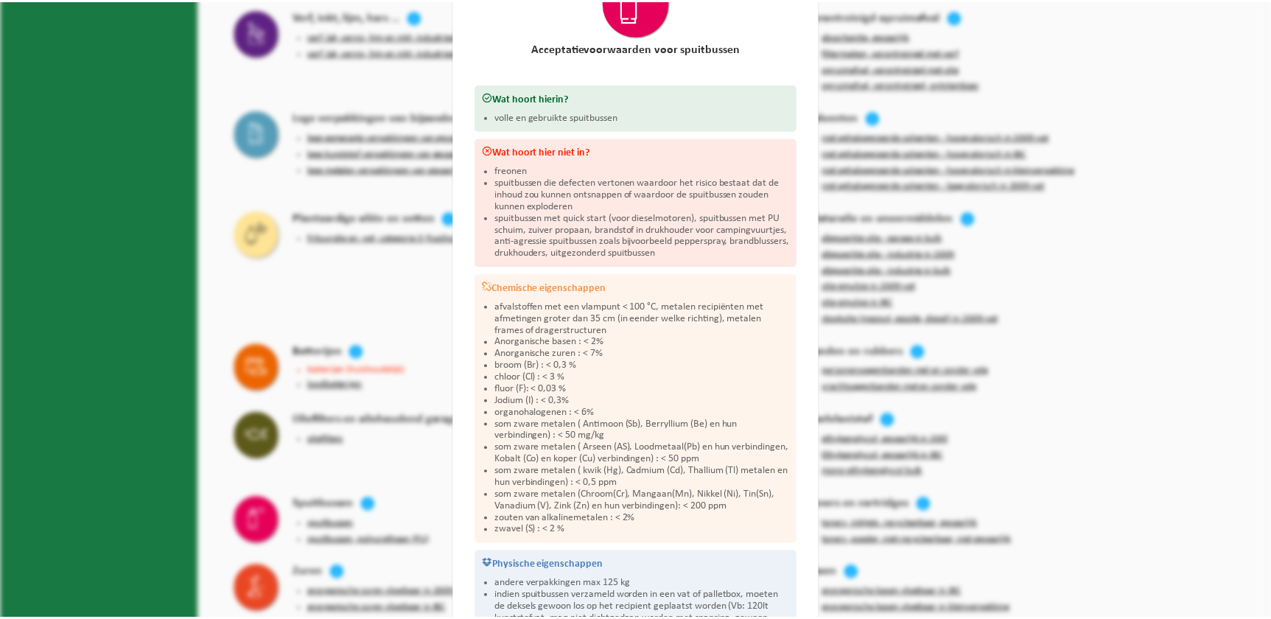
scroll to position [0, 0]
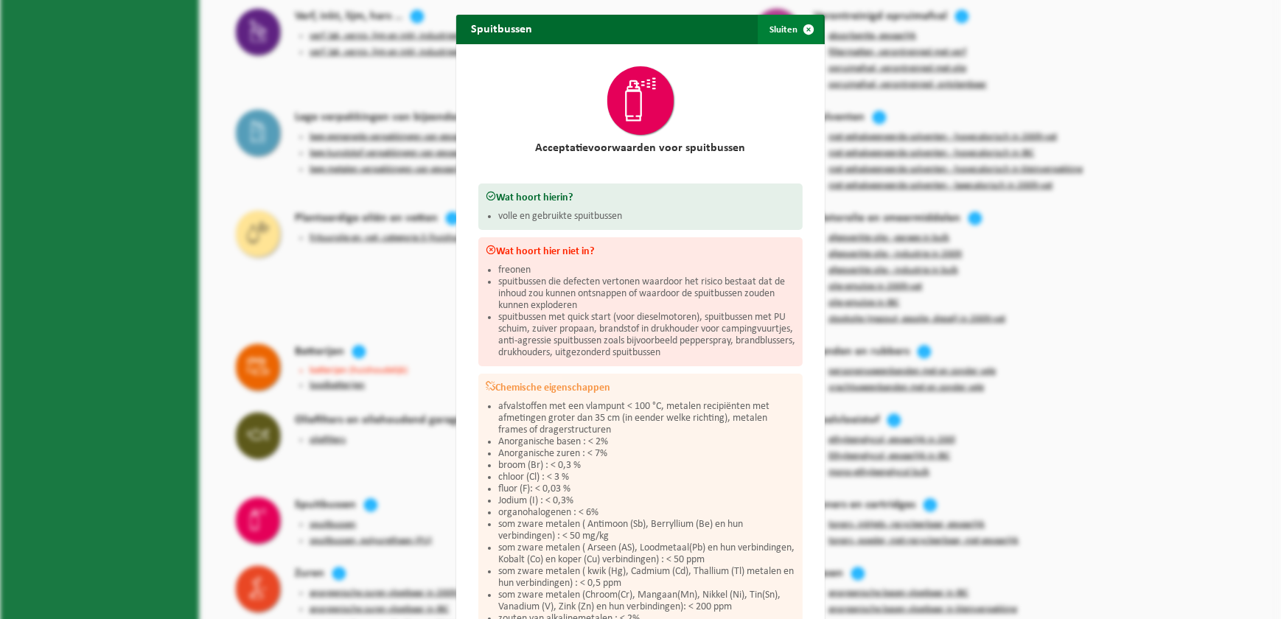
click at [781, 35] on button "Sluiten" at bounding box center [790, 29] width 66 height 29
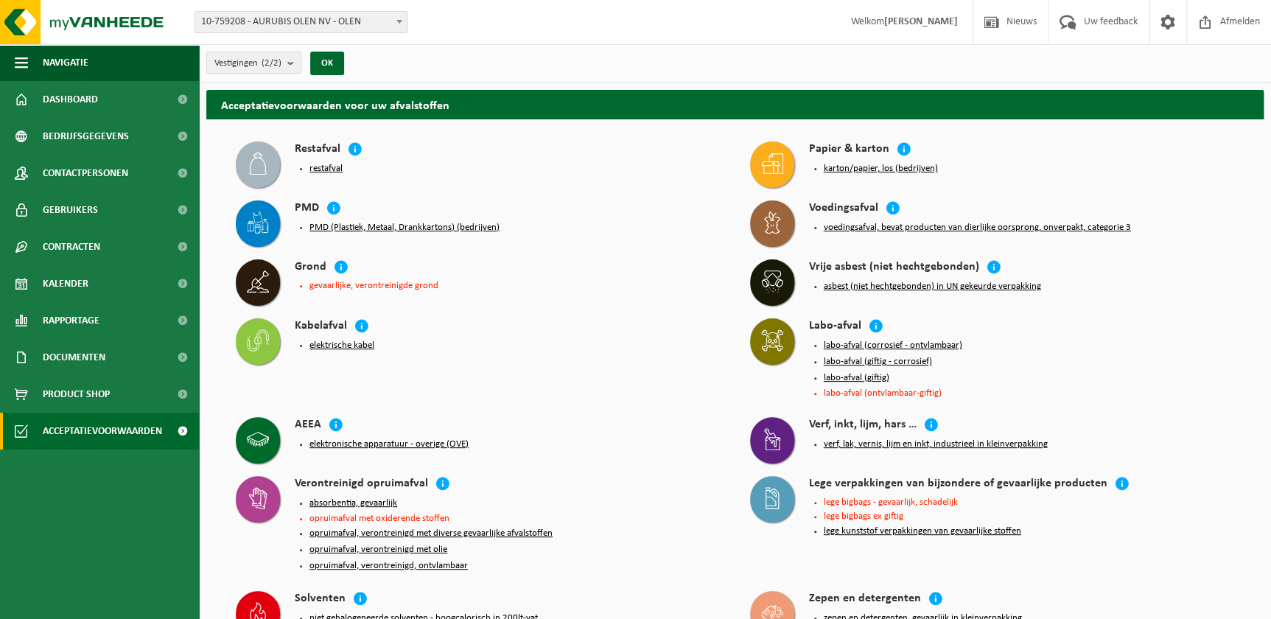
click at [116, 519] on ul "Navigatie Nieuws Uw feedback Afmelden Dashboard Bedrijfsgegevens Contactpersone…" at bounding box center [99, 331] width 199 height 575
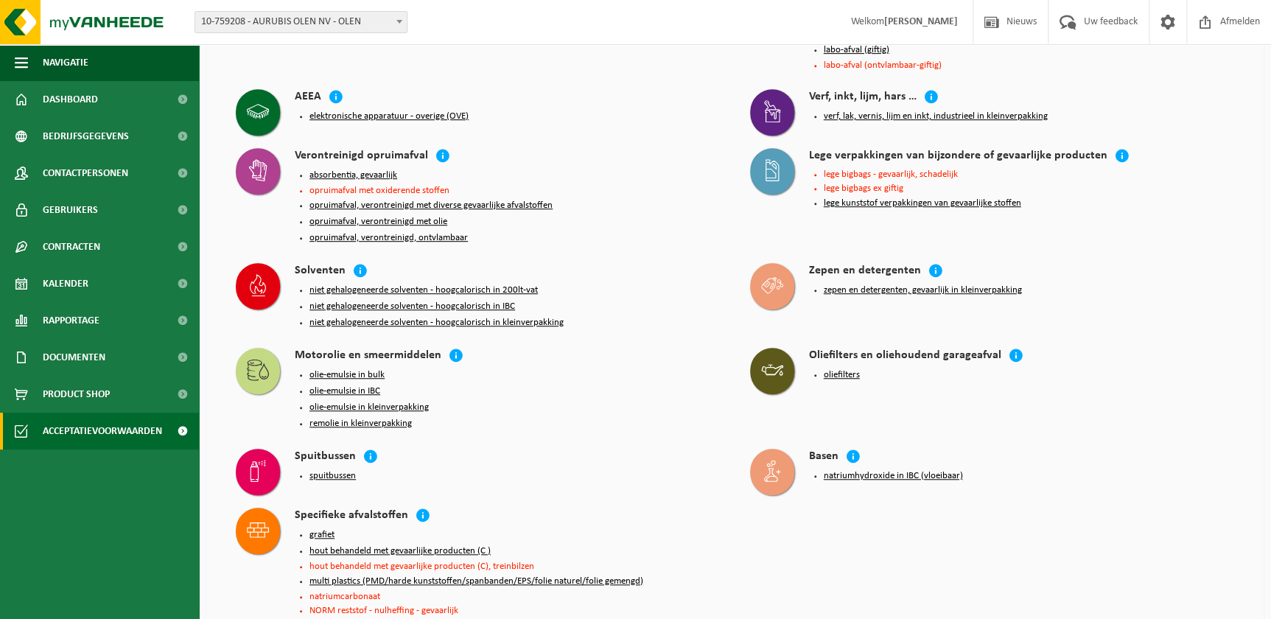
scroll to position [334, 0]
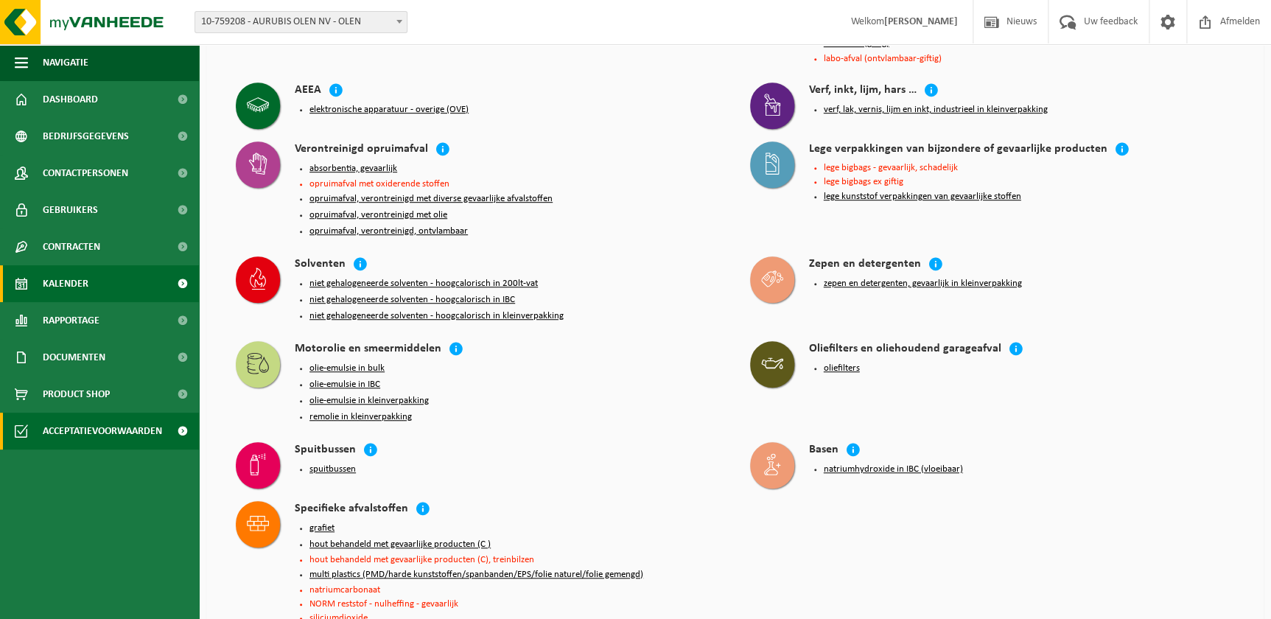
click at [78, 288] on span "Kalender" at bounding box center [66, 283] width 46 height 37
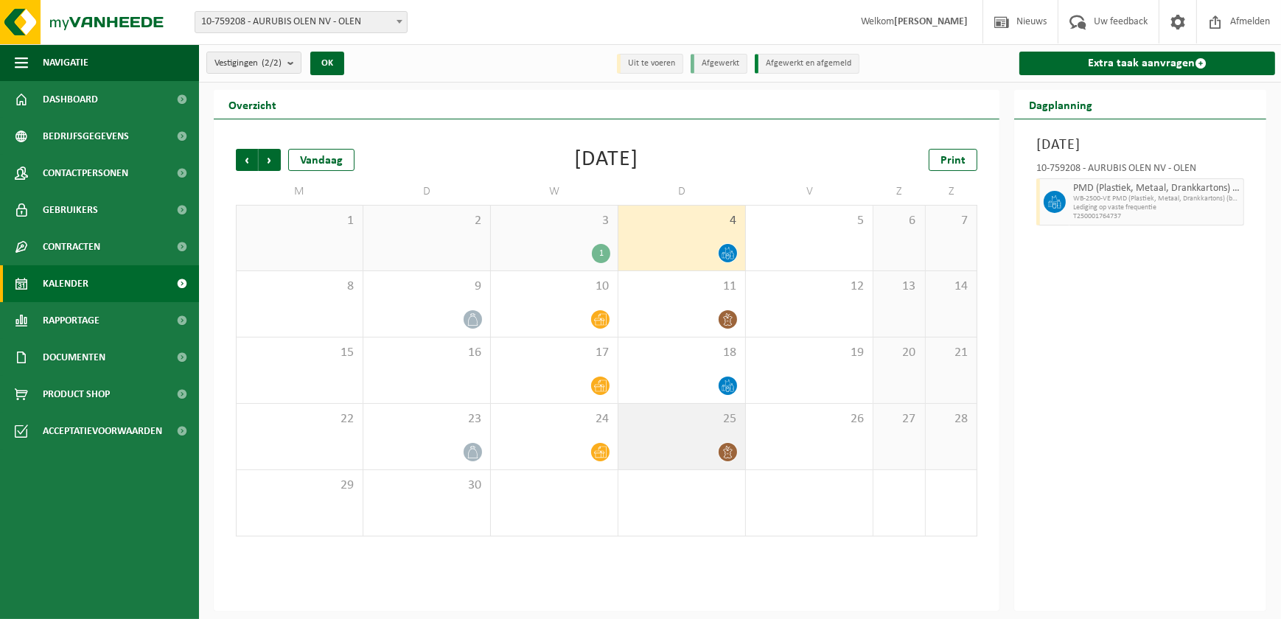
click at [643, 421] on span "25" at bounding box center [682, 419] width 112 height 16
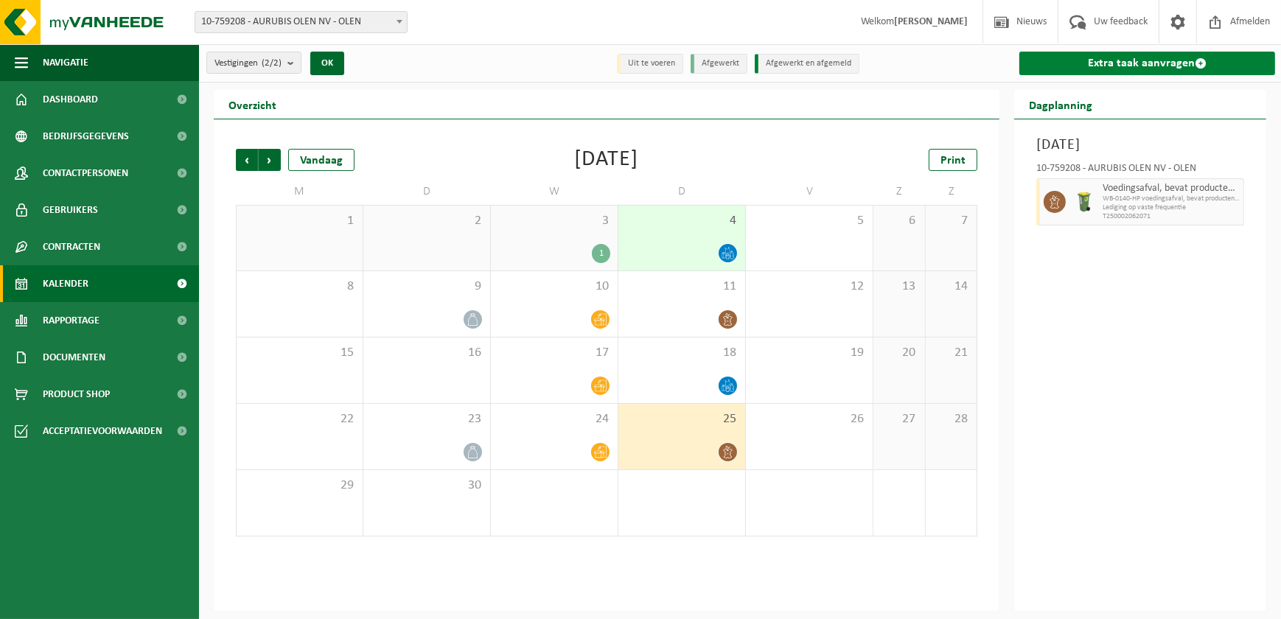
click at [1157, 64] on link "Extra taak aanvragen" at bounding box center [1147, 64] width 256 height 24
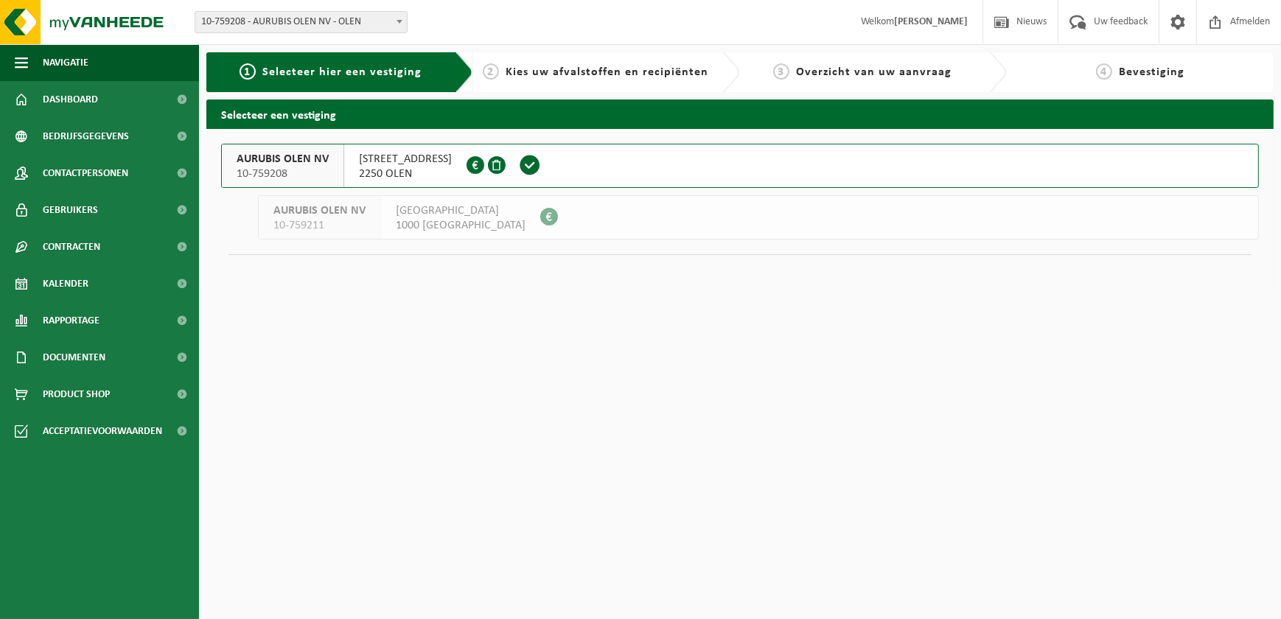
click at [359, 168] on span "2250 OLEN" at bounding box center [405, 174] width 93 height 15
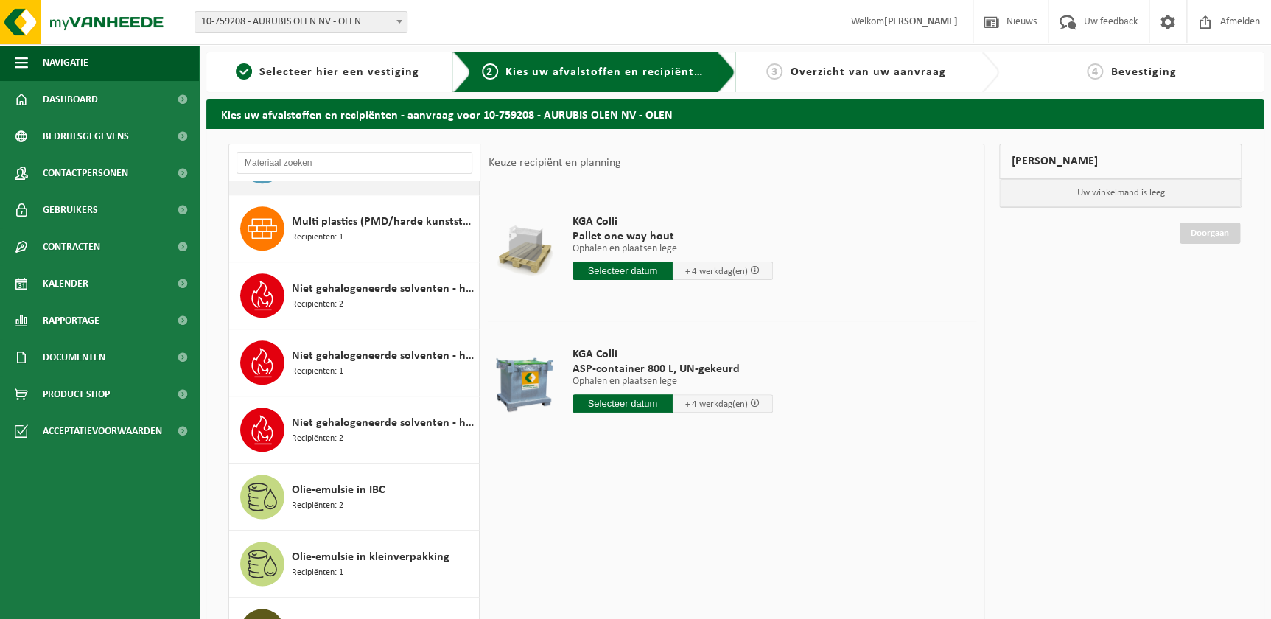
scroll to position [870, 0]
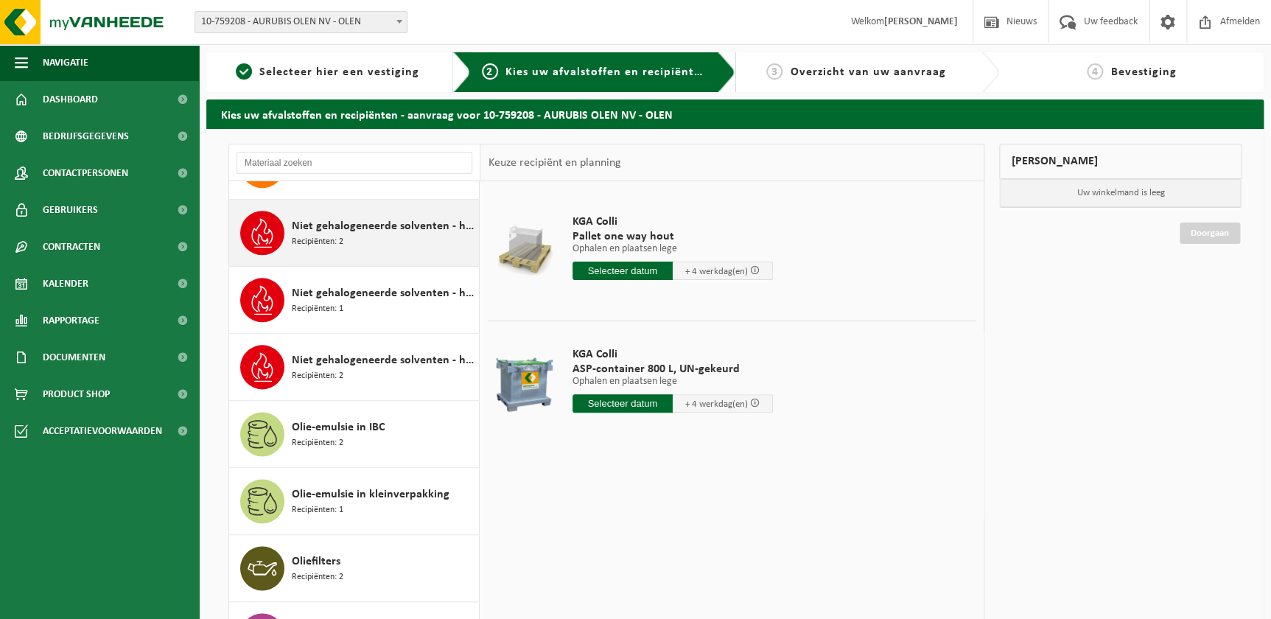
click at [368, 247] on div "Niet gehalogeneerde solventen - hoogcalorisch in 200lt-vat Recipiënten: 2" at bounding box center [383, 233] width 183 height 44
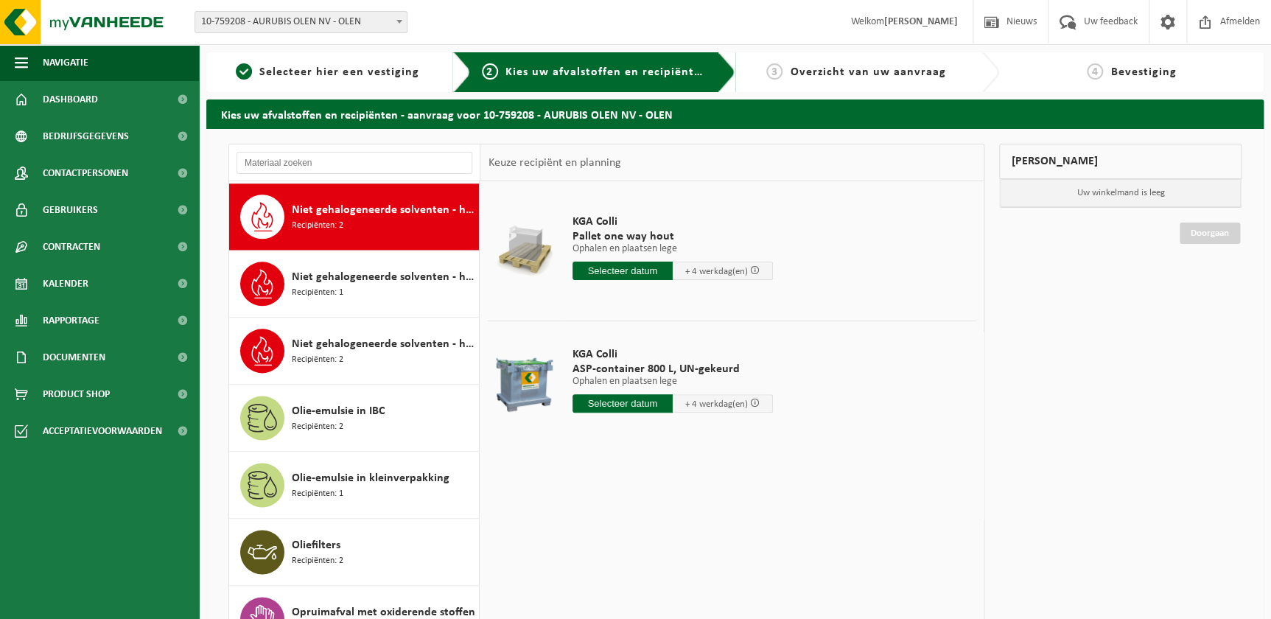
scroll to position [886, 0]
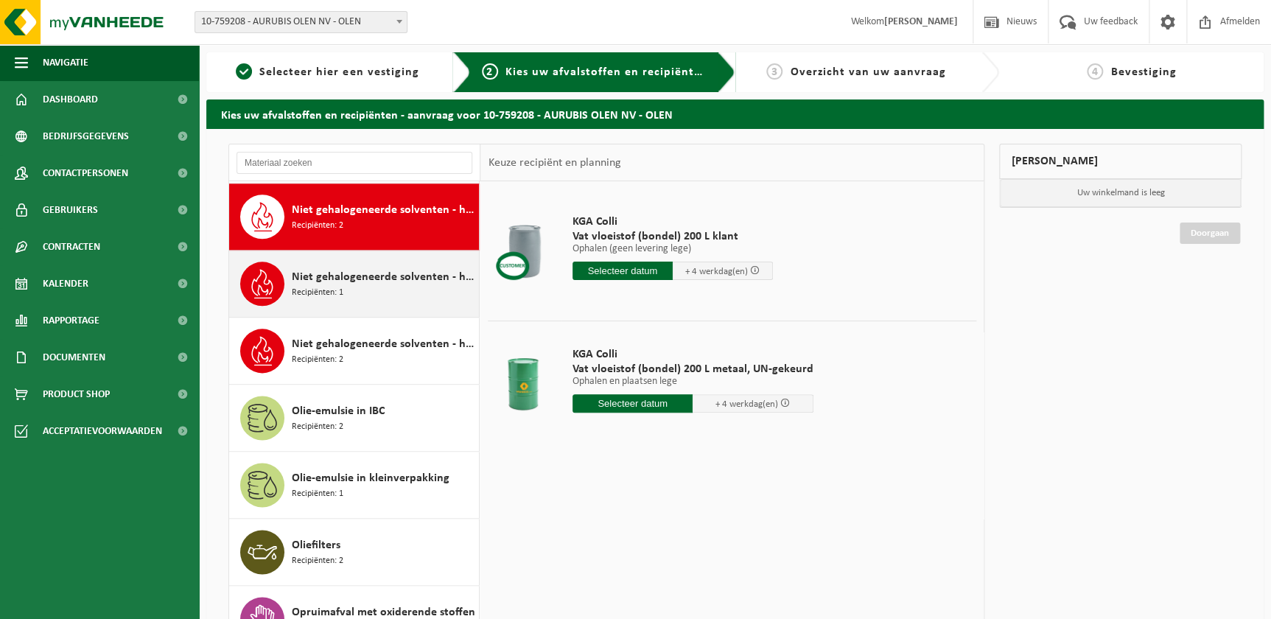
click at [309, 272] on span "Niet gehalogeneerde solventen - hoogcalorisch in IBC" at bounding box center [383, 277] width 183 height 18
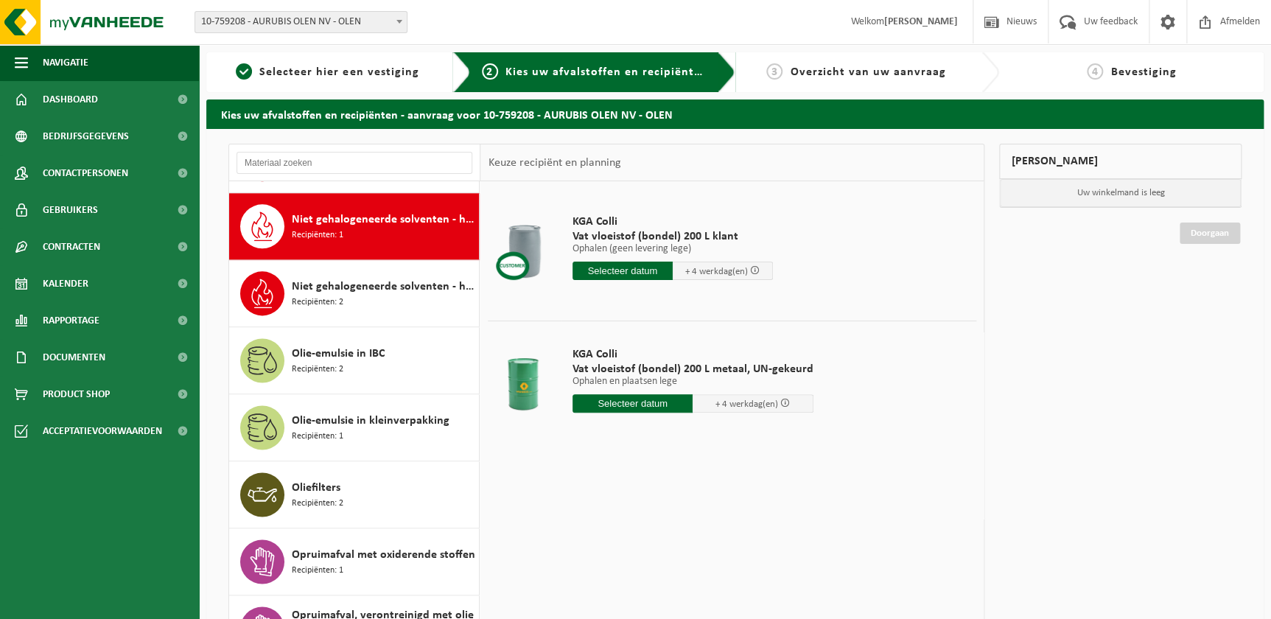
scroll to position [953, 0]
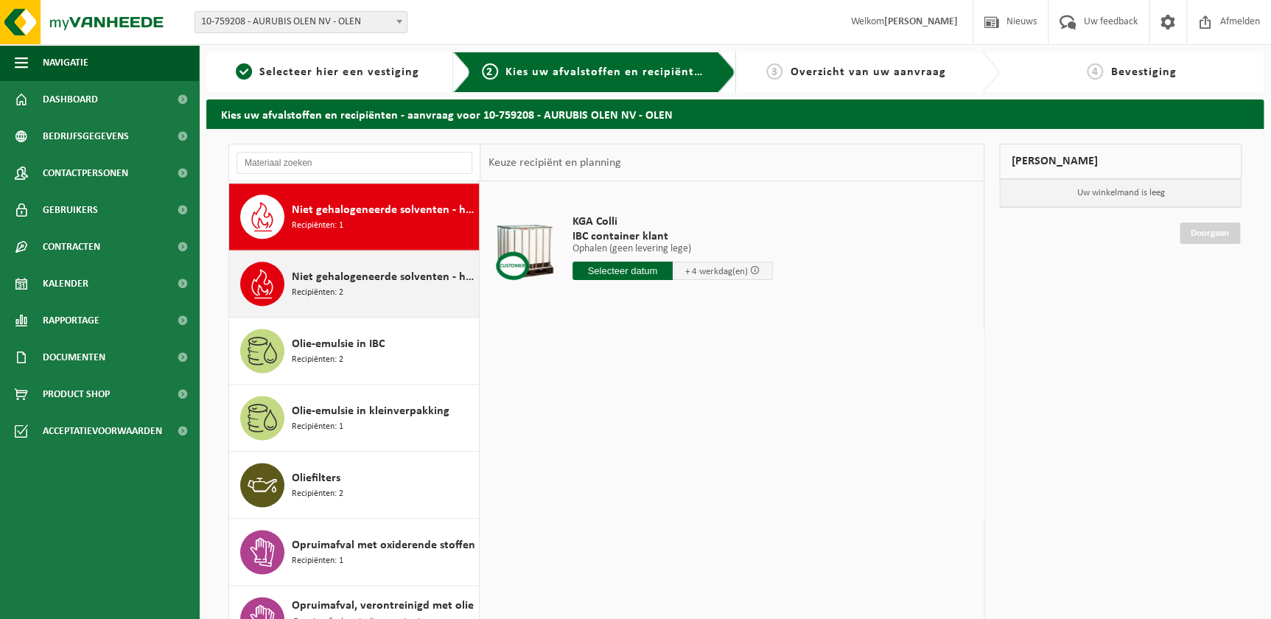
click at [339, 270] on span "Niet gehalogeneerde solventen - hoogcalorisch in kleinverpakking" at bounding box center [383, 277] width 183 height 18
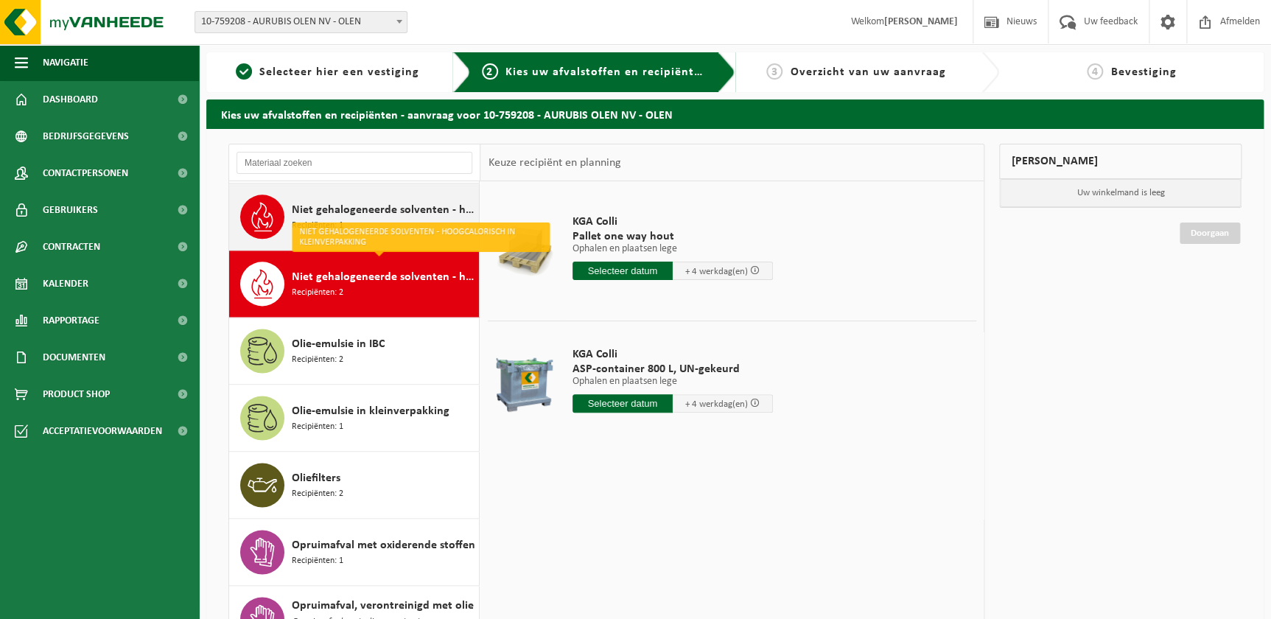
click at [356, 211] on span "Niet gehalogeneerde solventen - hoogcalorisch in IBC" at bounding box center [383, 210] width 183 height 18
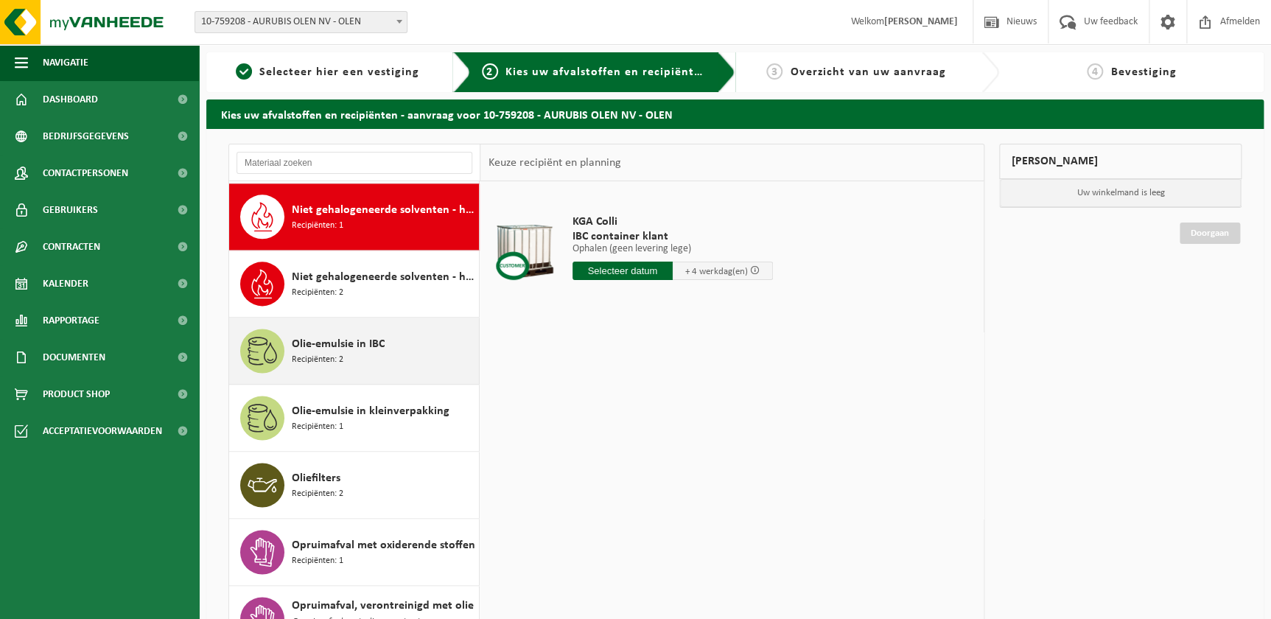
scroll to position [886, 0]
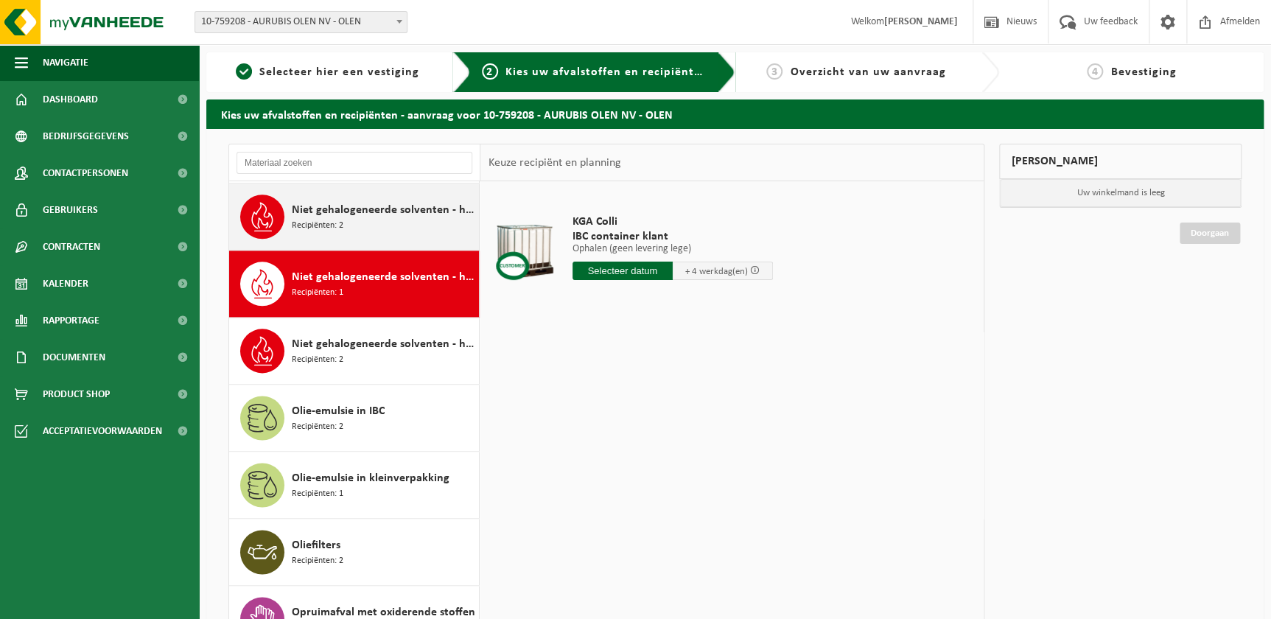
click at [318, 204] on span "Niet gehalogeneerde solventen - hoogcalorisch in 200lt-vat" at bounding box center [383, 210] width 183 height 18
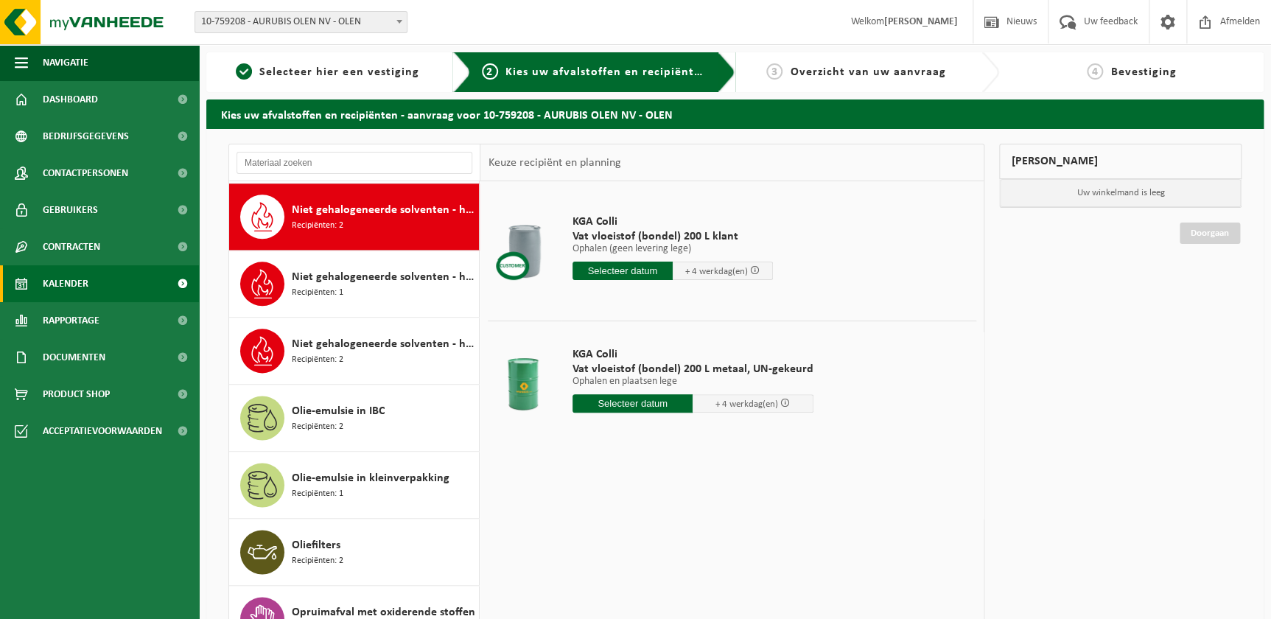
click at [69, 278] on span "Kalender" at bounding box center [66, 283] width 46 height 37
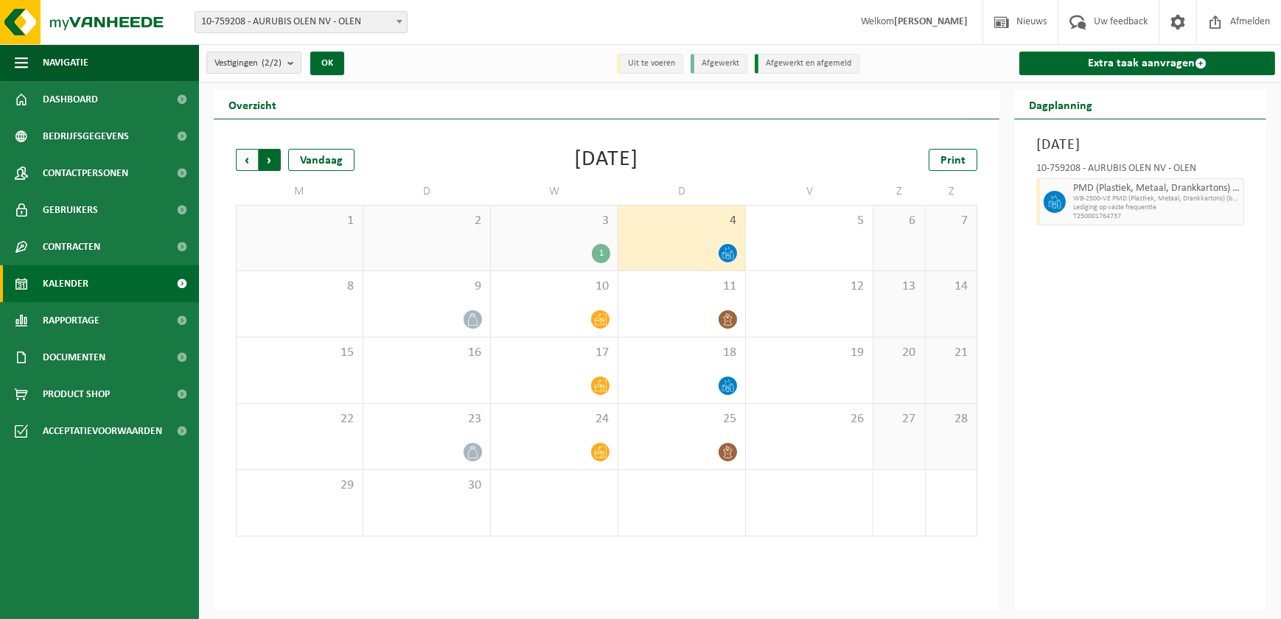
click at [255, 159] on span "Vorige" at bounding box center [247, 160] width 22 height 22
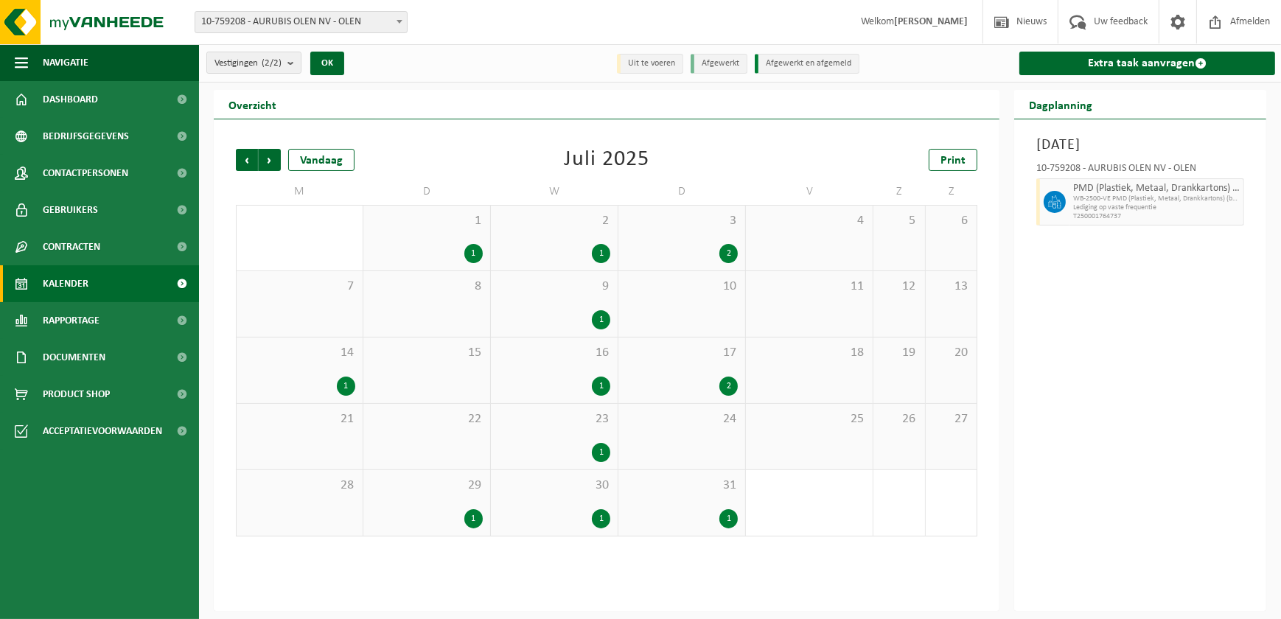
click at [255, 159] on span "Vorige" at bounding box center [247, 160] width 22 height 22
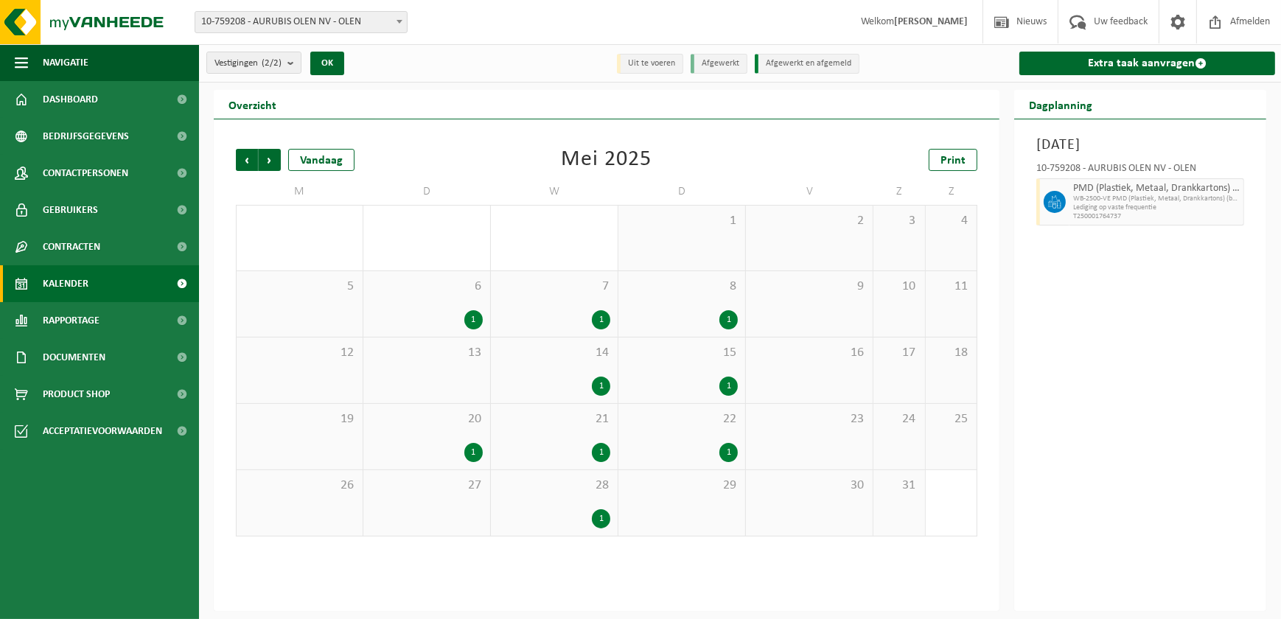
click at [255, 159] on span "Vorige" at bounding box center [247, 160] width 22 height 22
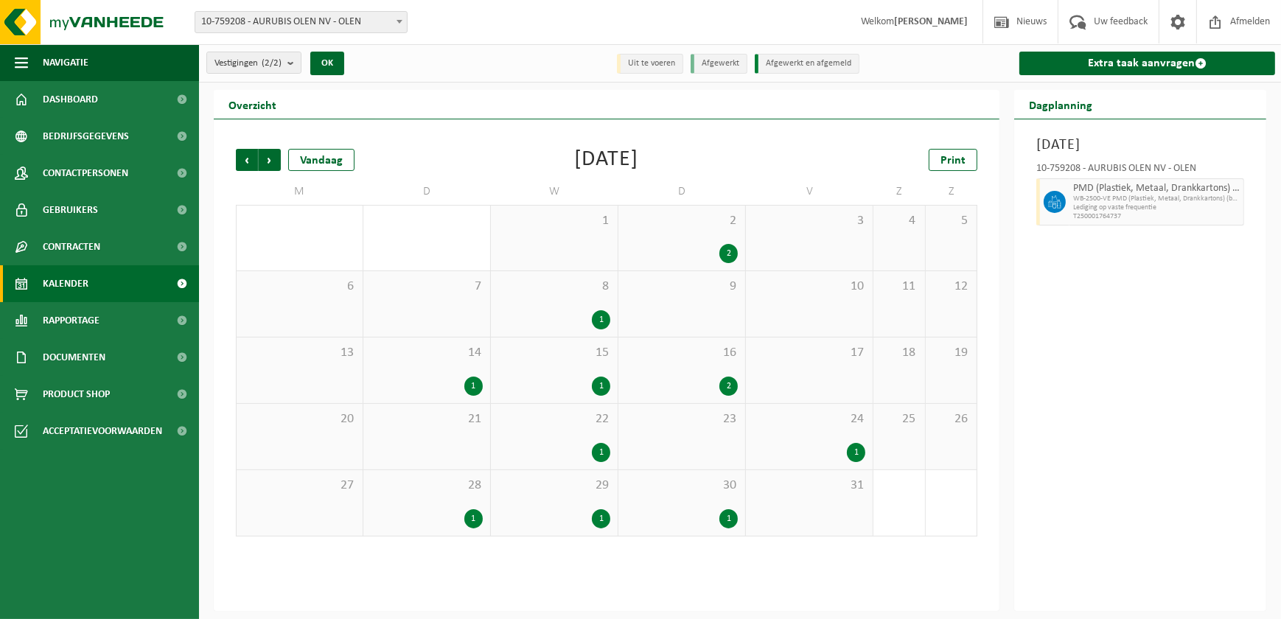
click at [255, 159] on span "Vorige" at bounding box center [247, 160] width 22 height 22
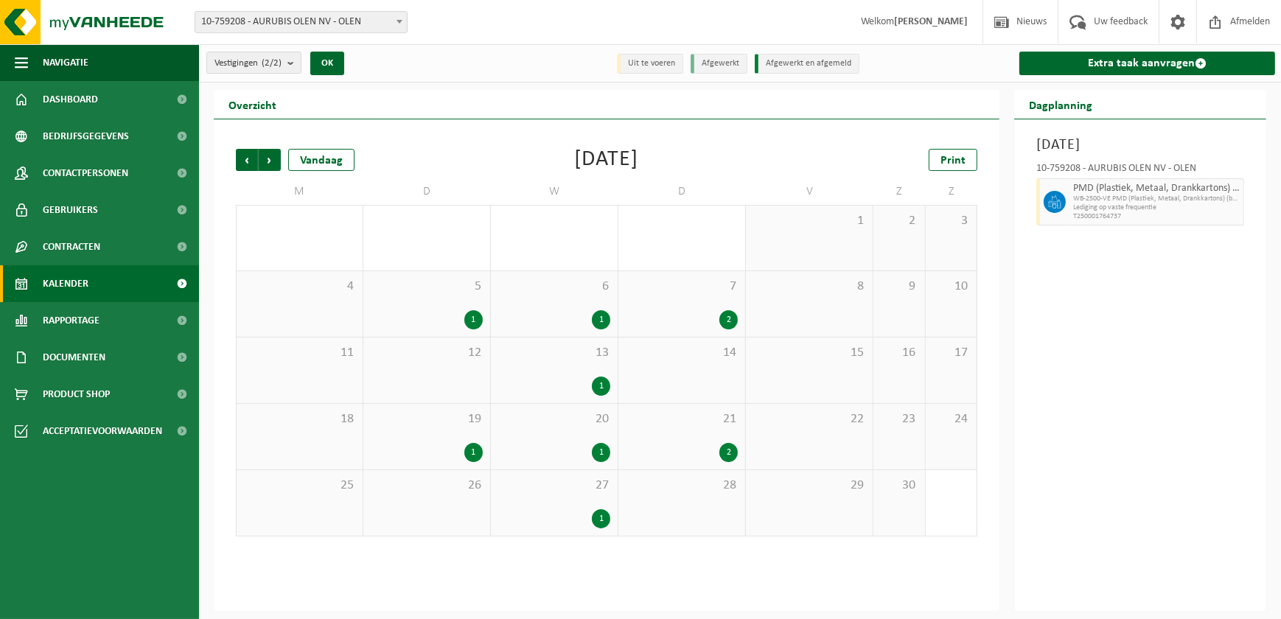
click at [255, 159] on span "Vorige" at bounding box center [247, 160] width 22 height 22
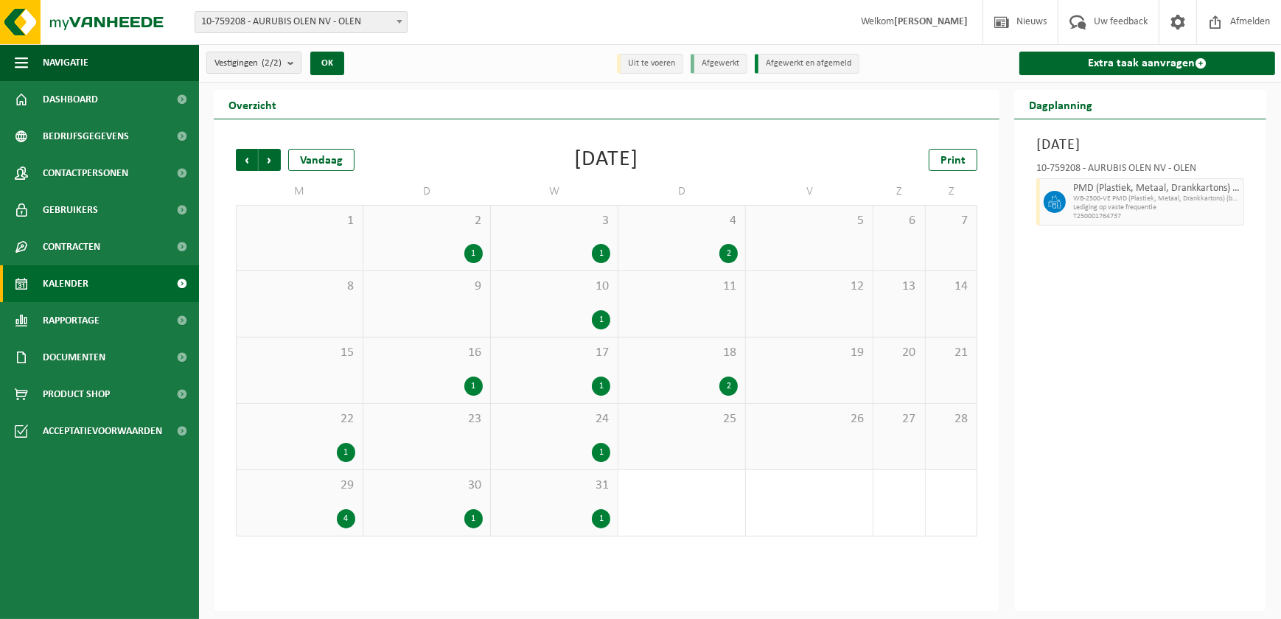
click at [255, 159] on span "Vorige" at bounding box center [247, 160] width 22 height 22
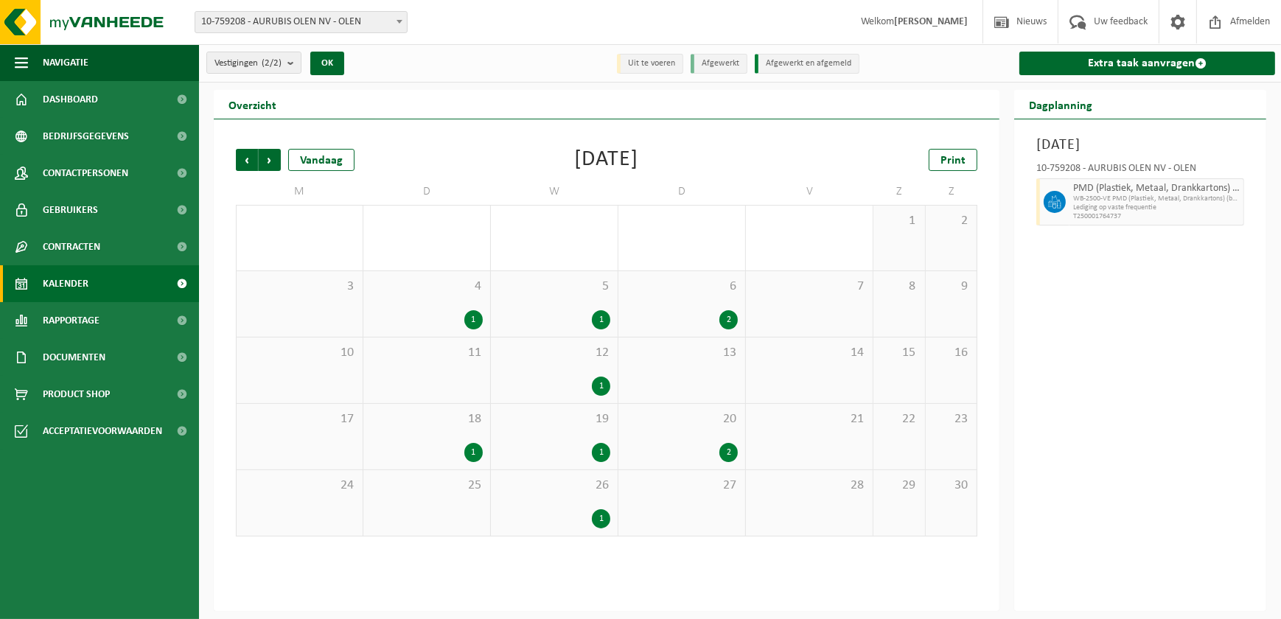
click at [255, 159] on span "Vorige" at bounding box center [247, 160] width 22 height 22
click at [448, 312] on div "3" at bounding box center [427, 319] width 112 height 19
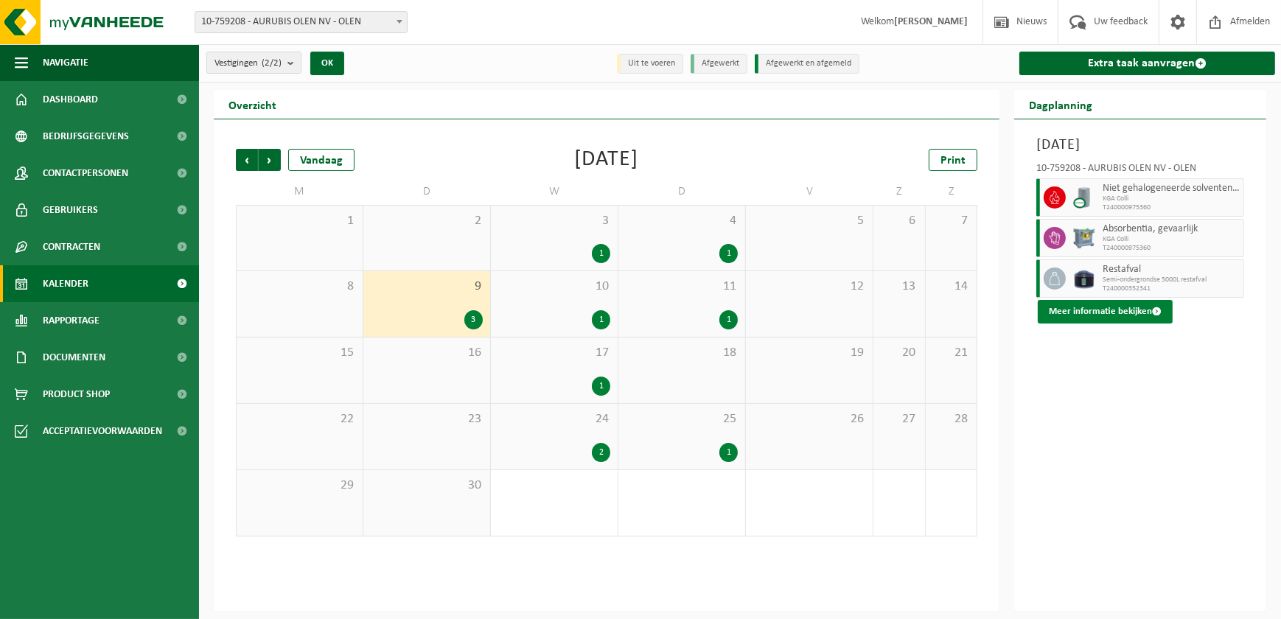
click at [1135, 323] on button "Meer informatie bekijken" at bounding box center [1104, 312] width 135 height 24
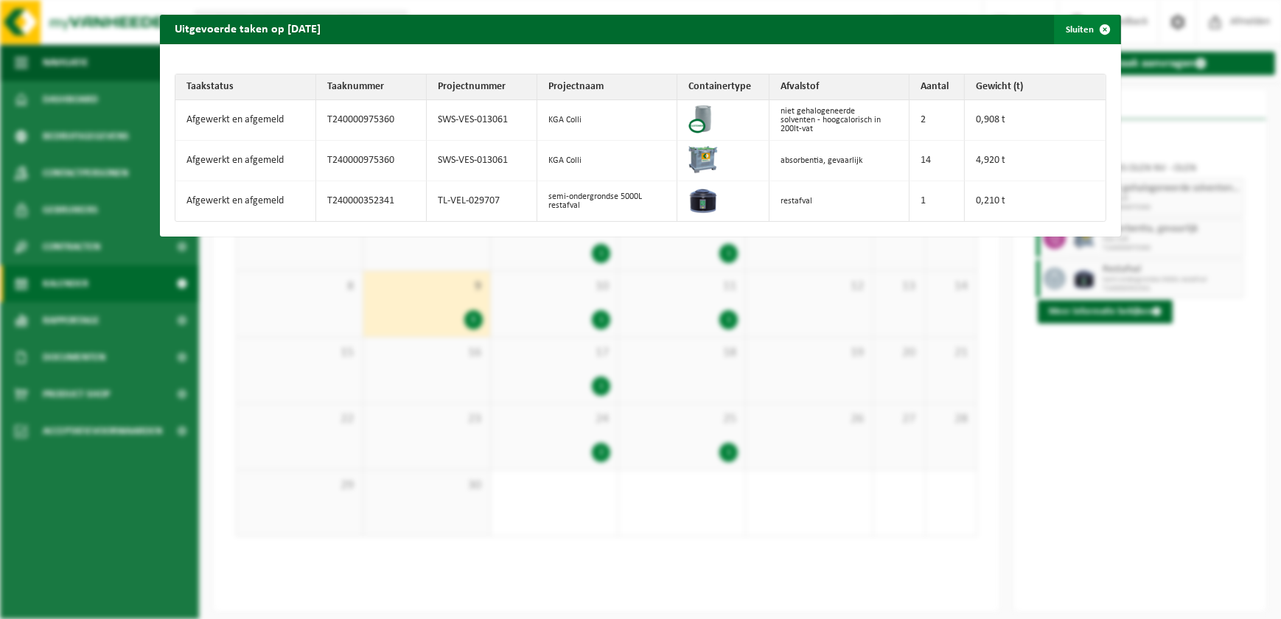
click at [1092, 29] on span "button" at bounding box center [1104, 29] width 29 height 29
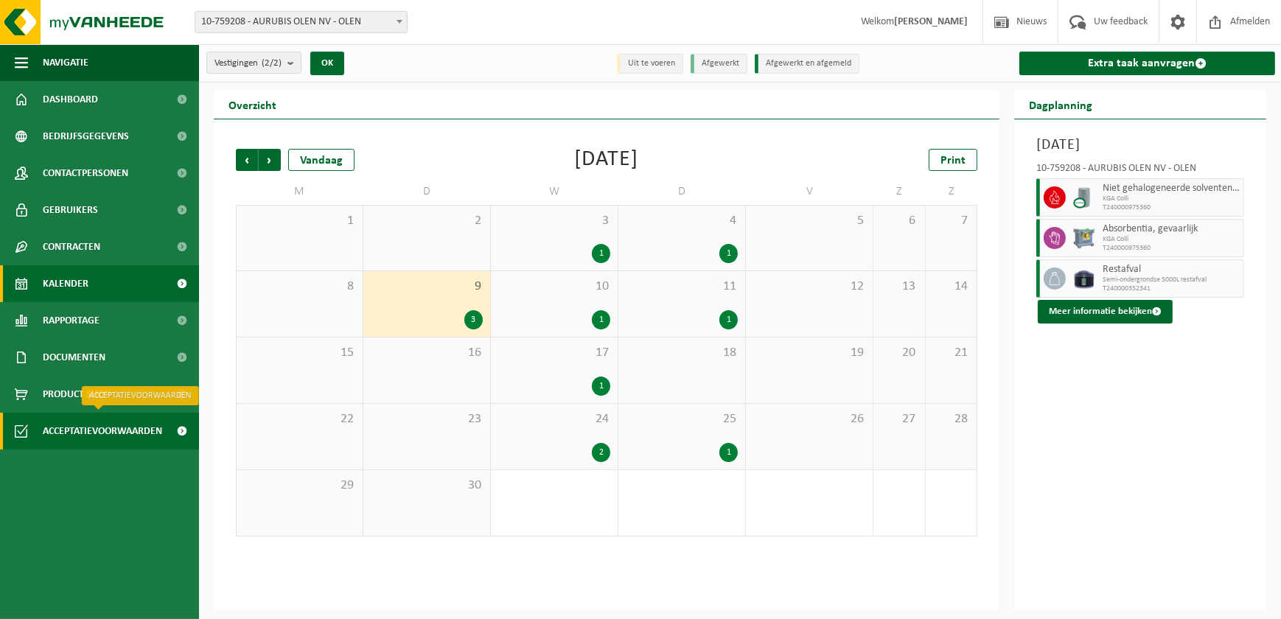
click at [66, 428] on span "Acceptatievoorwaarden" at bounding box center [102, 431] width 119 height 37
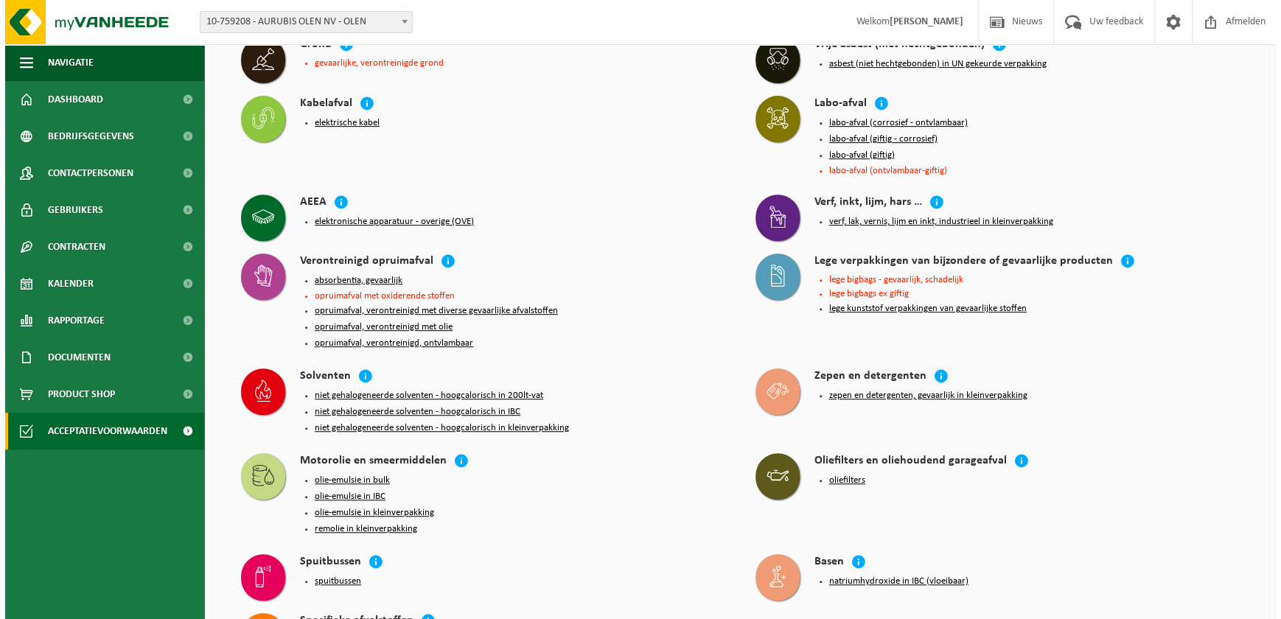
scroll to position [267, 0]
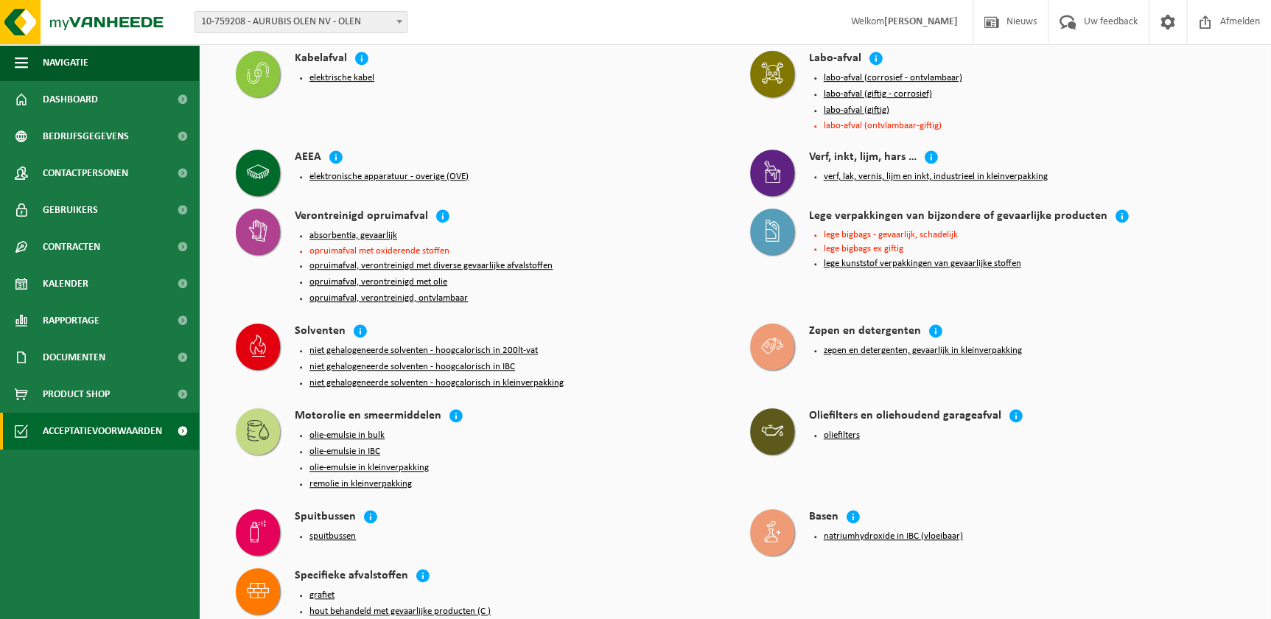
click at [442, 349] on button "niet gehalogeneerde solventen - hoogcalorisch in 200lt-vat" at bounding box center [423, 351] width 228 height 12
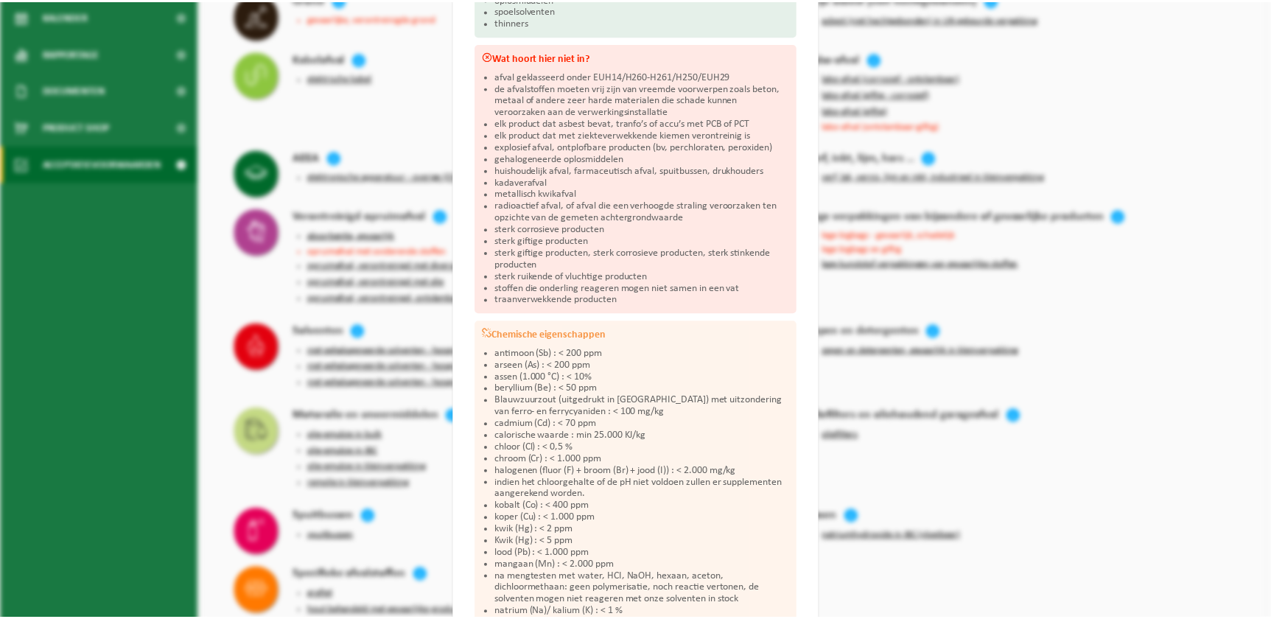
scroll to position [0, 0]
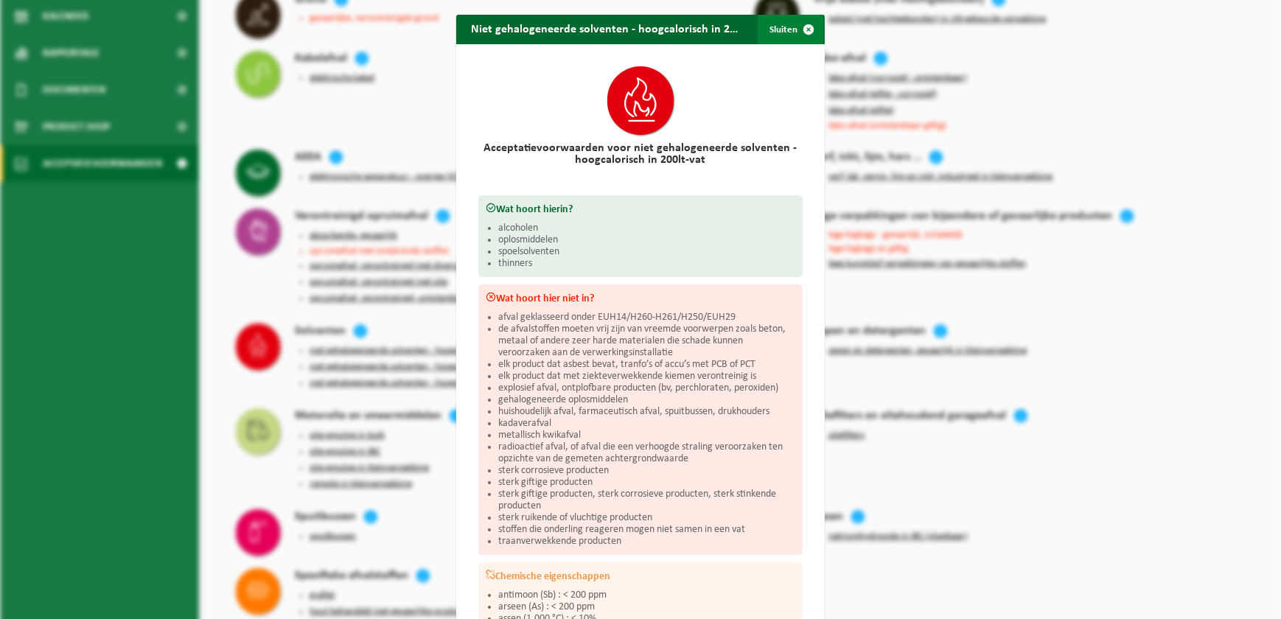
click at [794, 31] on span "button" at bounding box center [808, 29] width 29 height 29
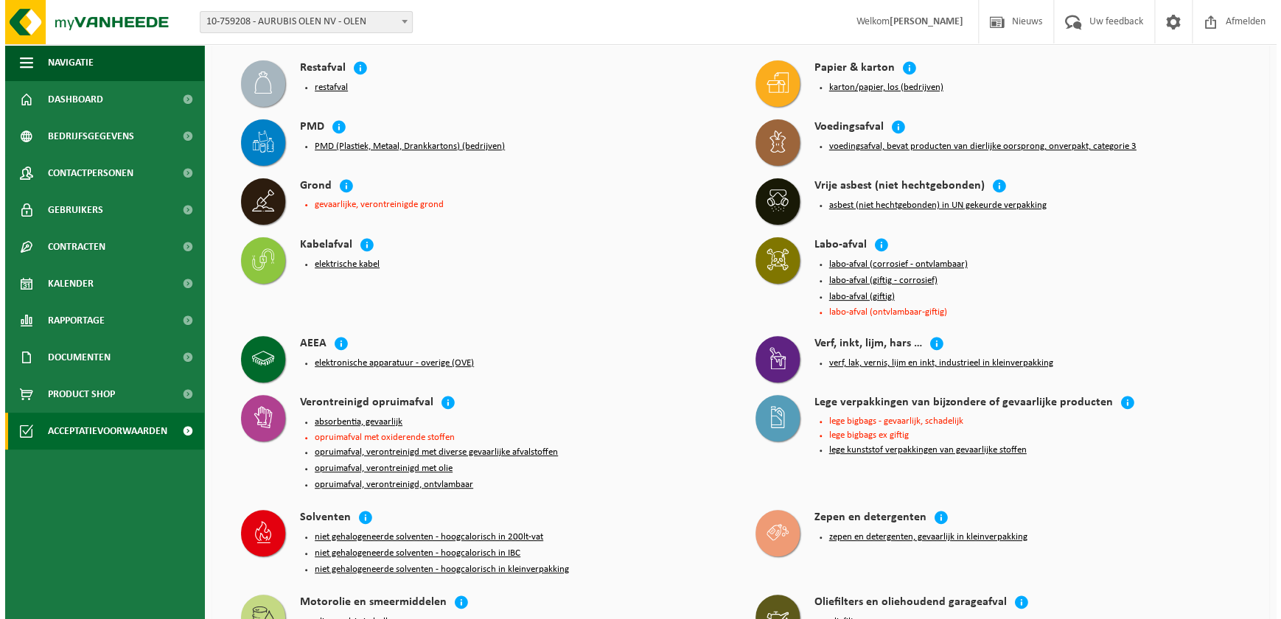
scroll to position [66, 0]
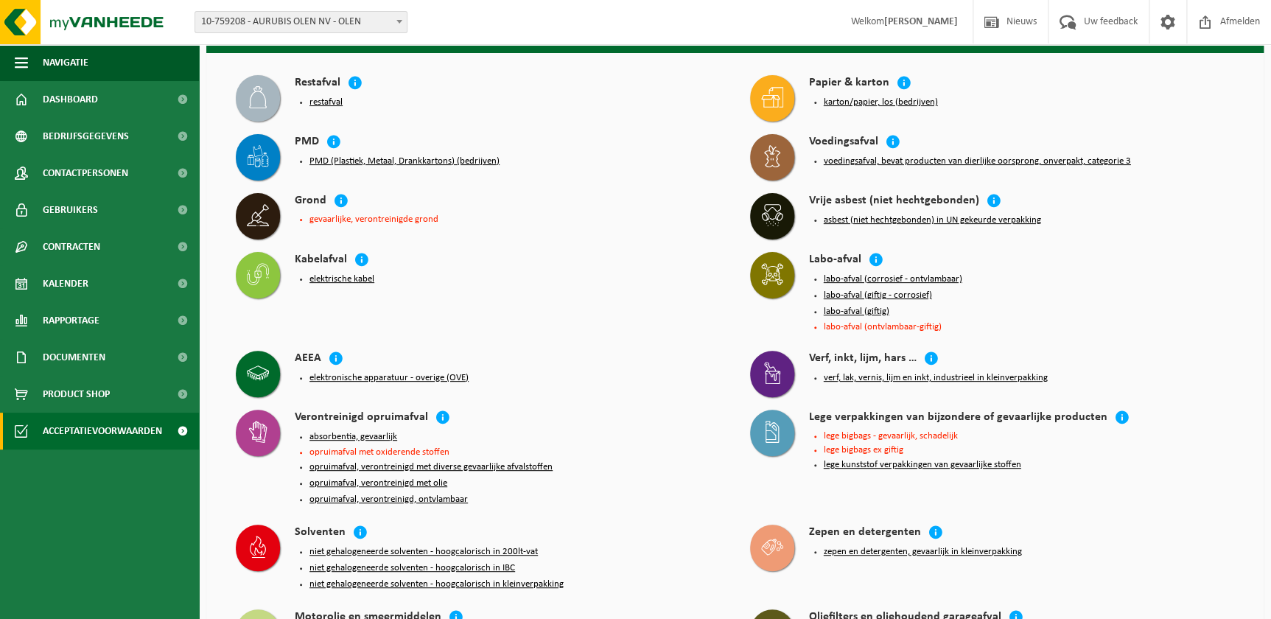
click at [858, 309] on button "labo-afval (giftig)" at bounding box center [857, 312] width 66 height 12
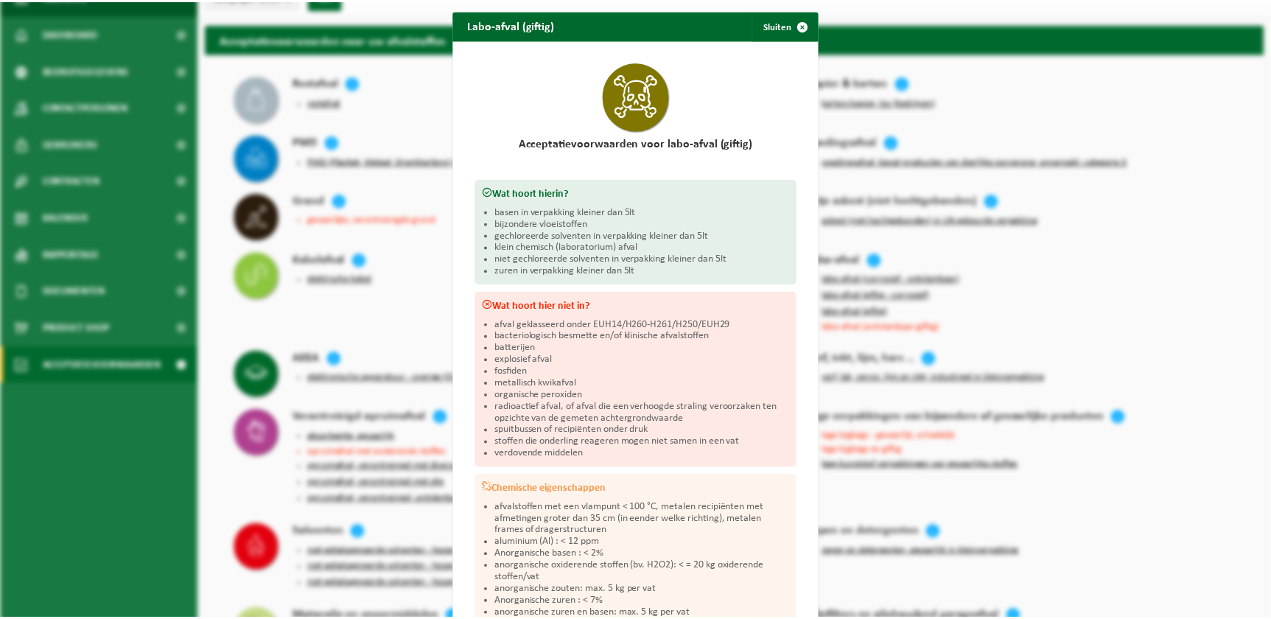
scroll to position [0, 0]
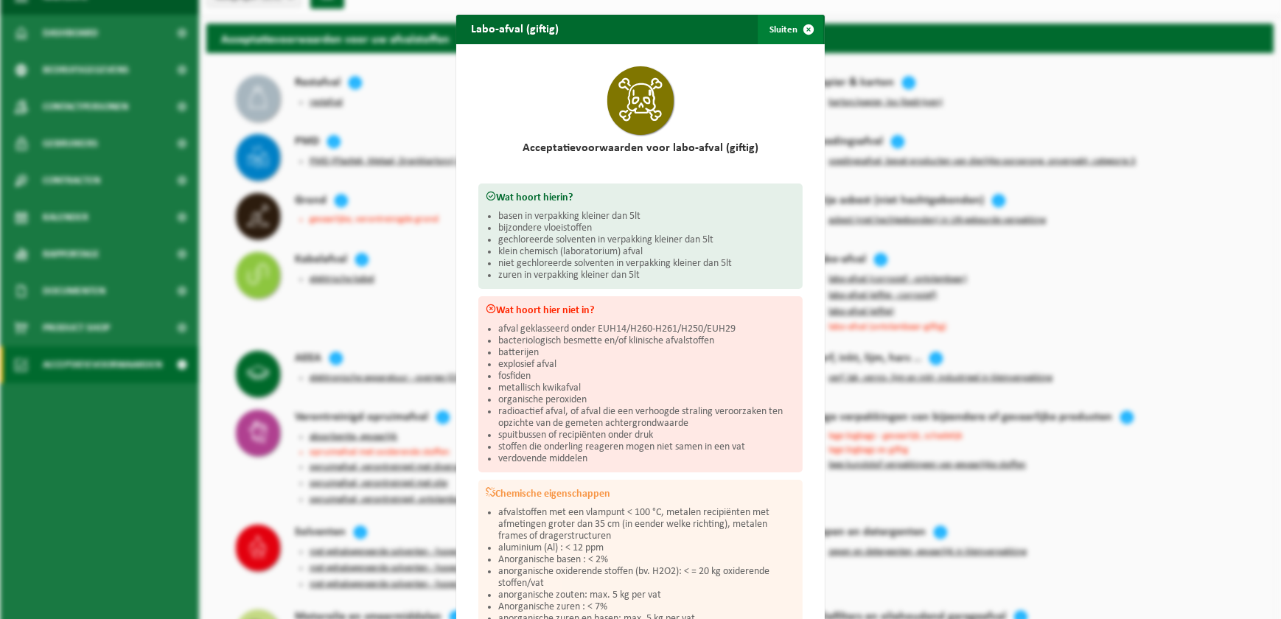
click at [778, 30] on button "Sluiten" at bounding box center [790, 29] width 66 height 29
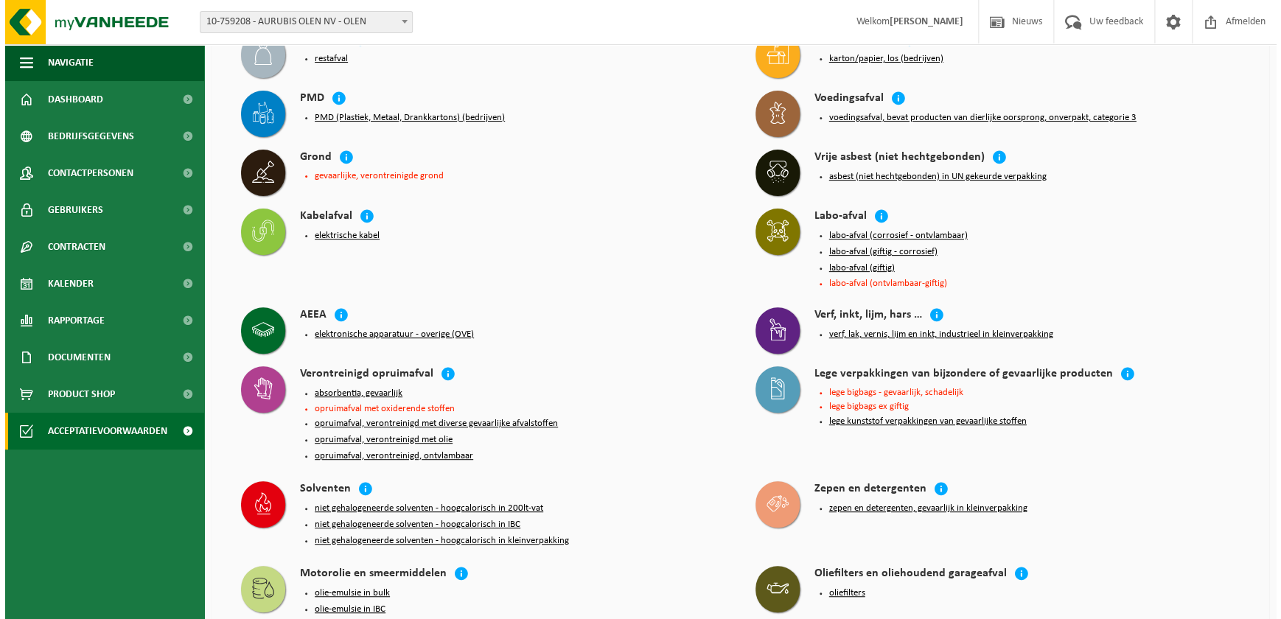
scroll to position [334, 0]
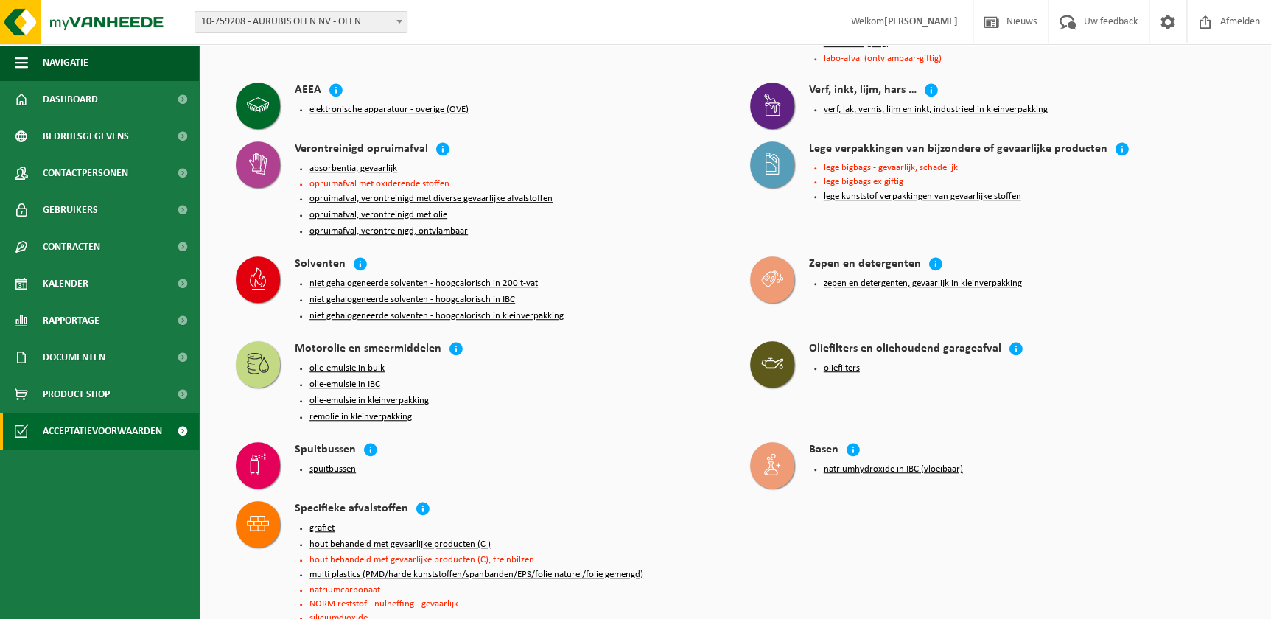
click at [861, 289] on div "zepen en detergenten, gevaarlijk in kleinverpakking" at bounding box center [1022, 283] width 426 height 21
click at [865, 280] on button "zepen en detergenten, gevaarlijk in kleinverpakking" at bounding box center [923, 284] width 198 height 12
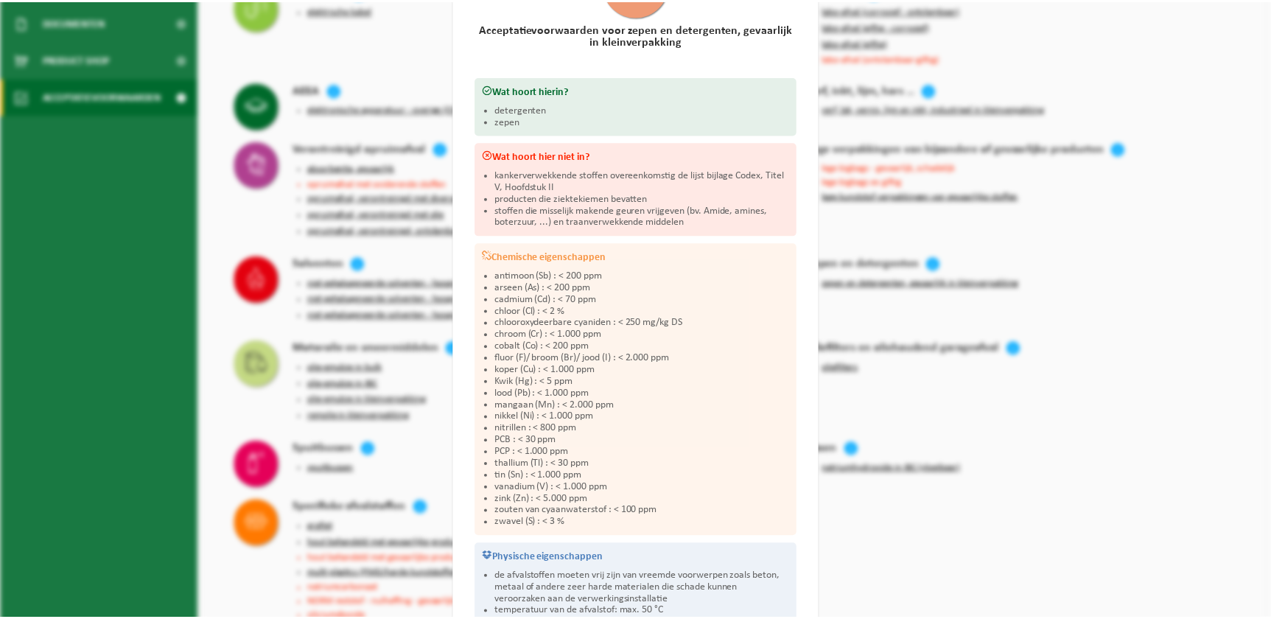
scroll to position [0, 0]
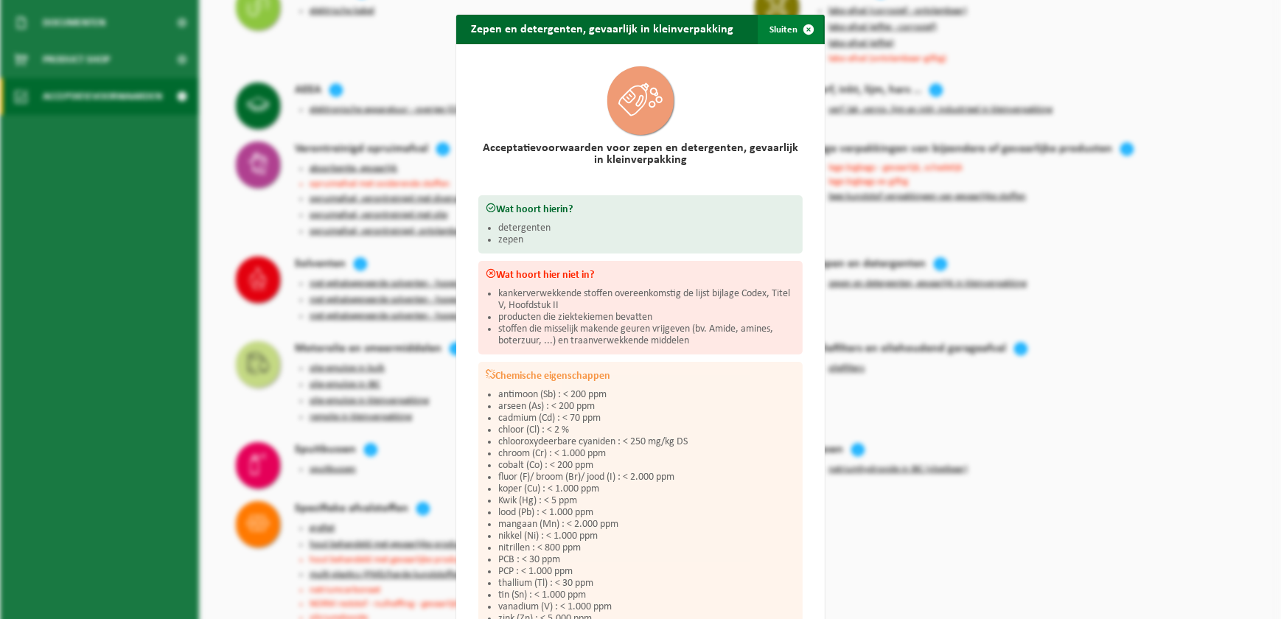
click at [794, 30] on span "button" at bounding box center [808, 29] width 29 height 29
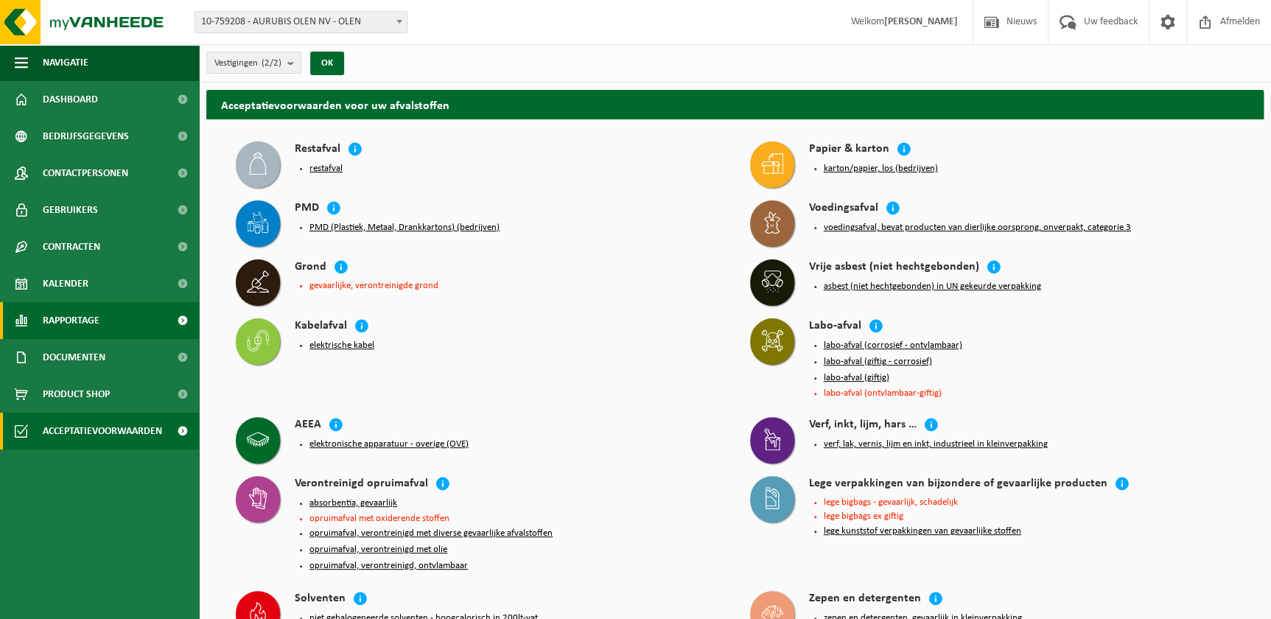
click at [83, 320] on span "Rapportage" at bounding box center [71, 320] width 57 height 37
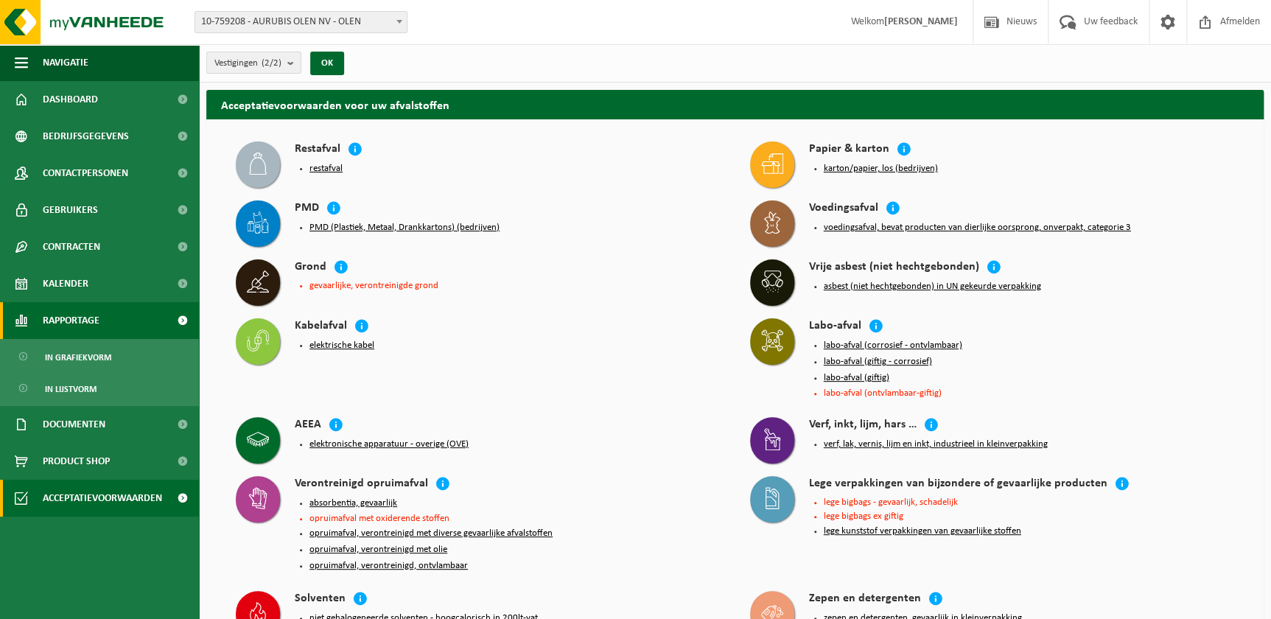
click at [80, 311] on span "Rapportage" at bounding box center [71, 320] width 57 height 37
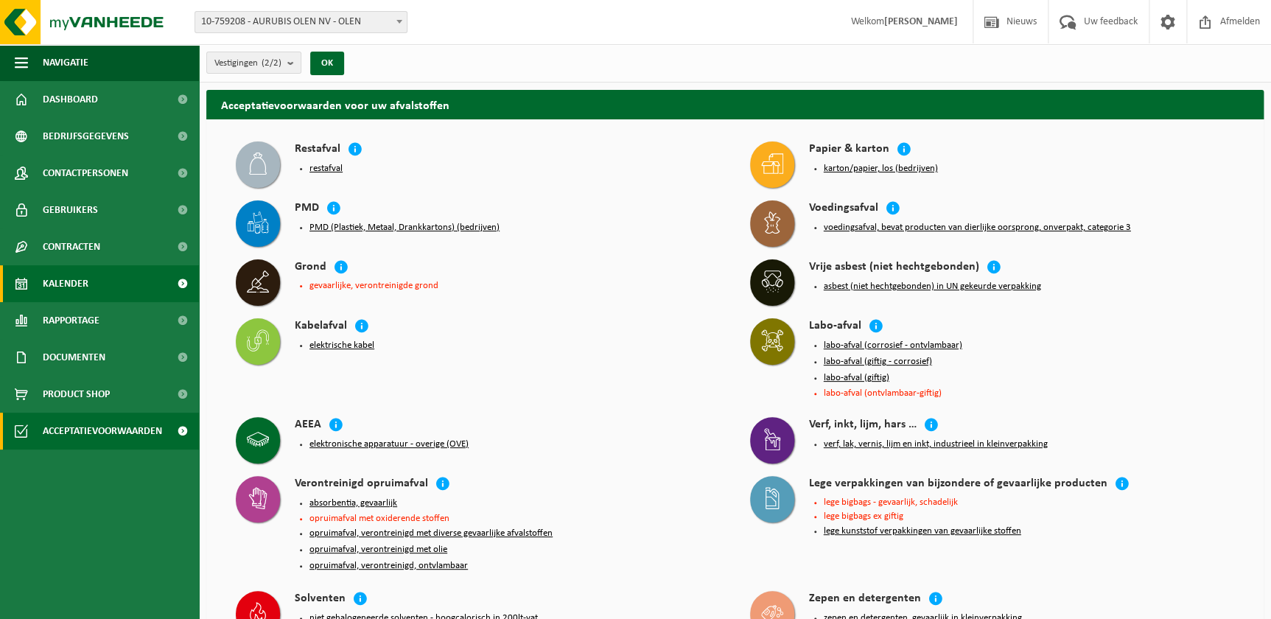
click at [88, 284] on link "Kalender" at bounding box center [99, 283] width 199 height 37
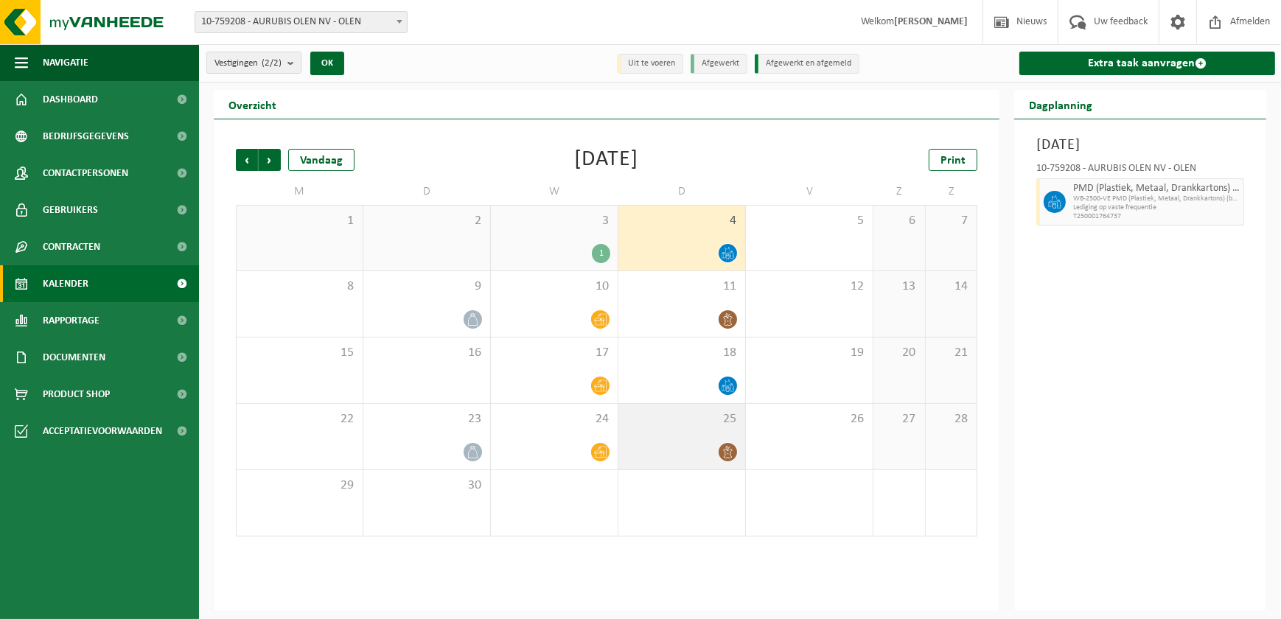
click at [685, 446] on div at bounding box center [682, 452] width 112 height 20
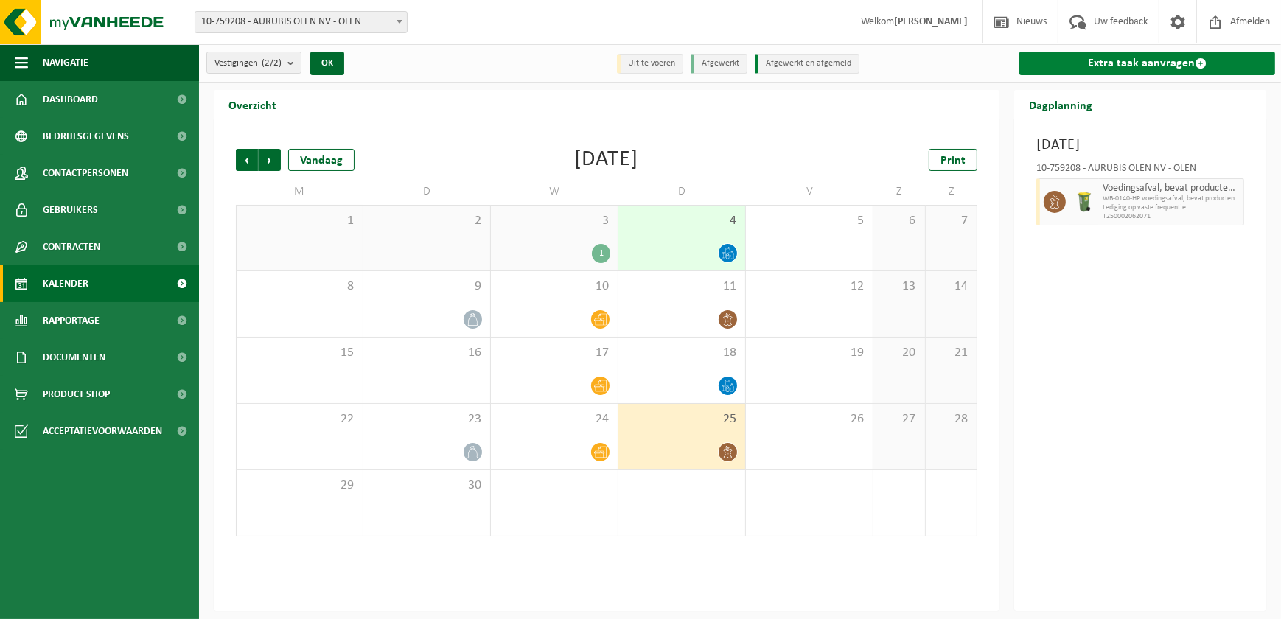
click at [1161, 61] on link "Extra taak aanvragen" at bounding box center [1147, 64] width 256 height 24
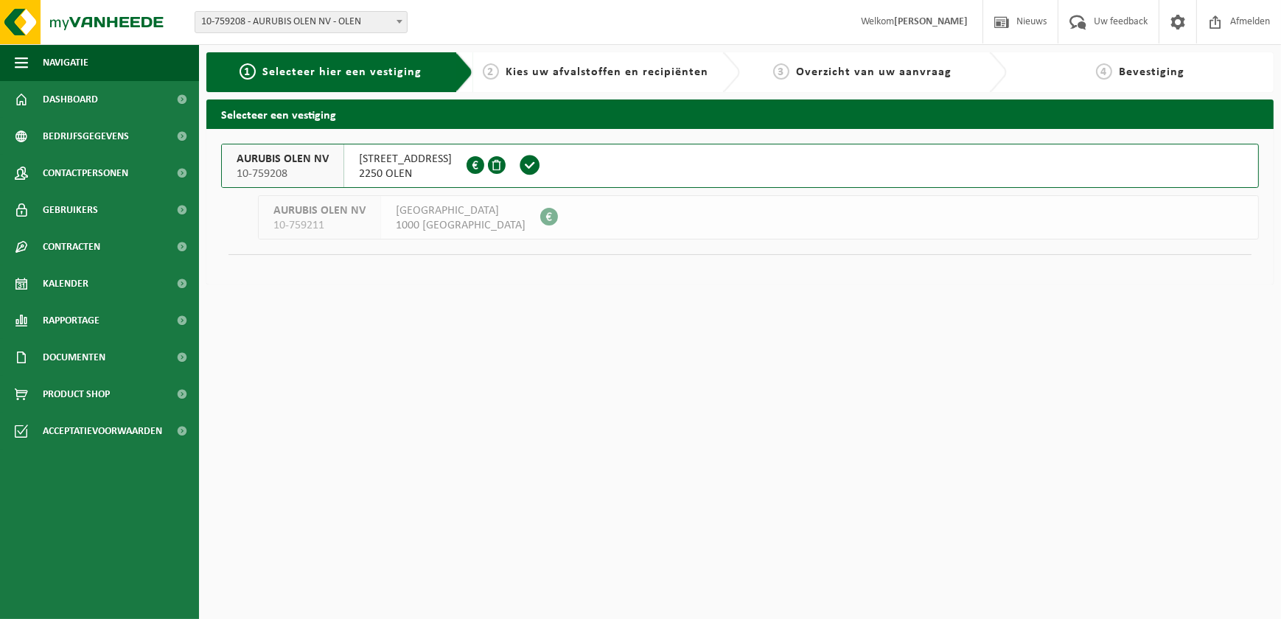
click at [375, 158] on span "WATERTORENSTRAAT 35" at bounding box center [405, 159] width 93 height 15
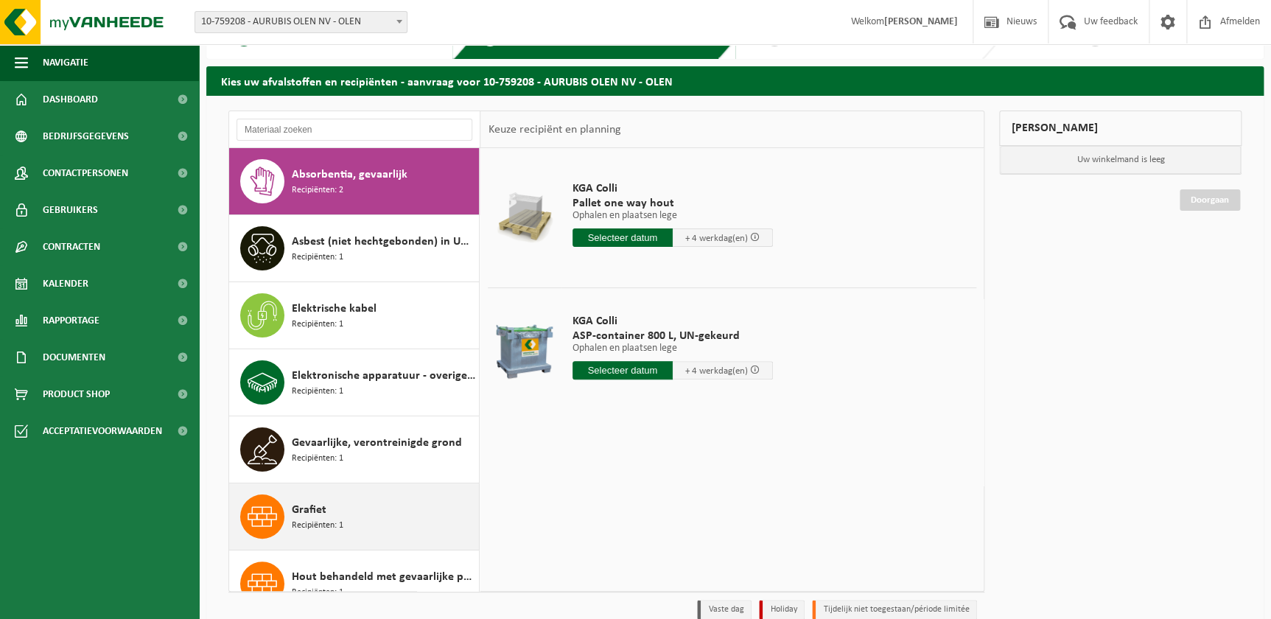
click at [368, 486] on div "Grafiet Recipiënten: 1" at bounding box center [354, 516] width 251 height 66
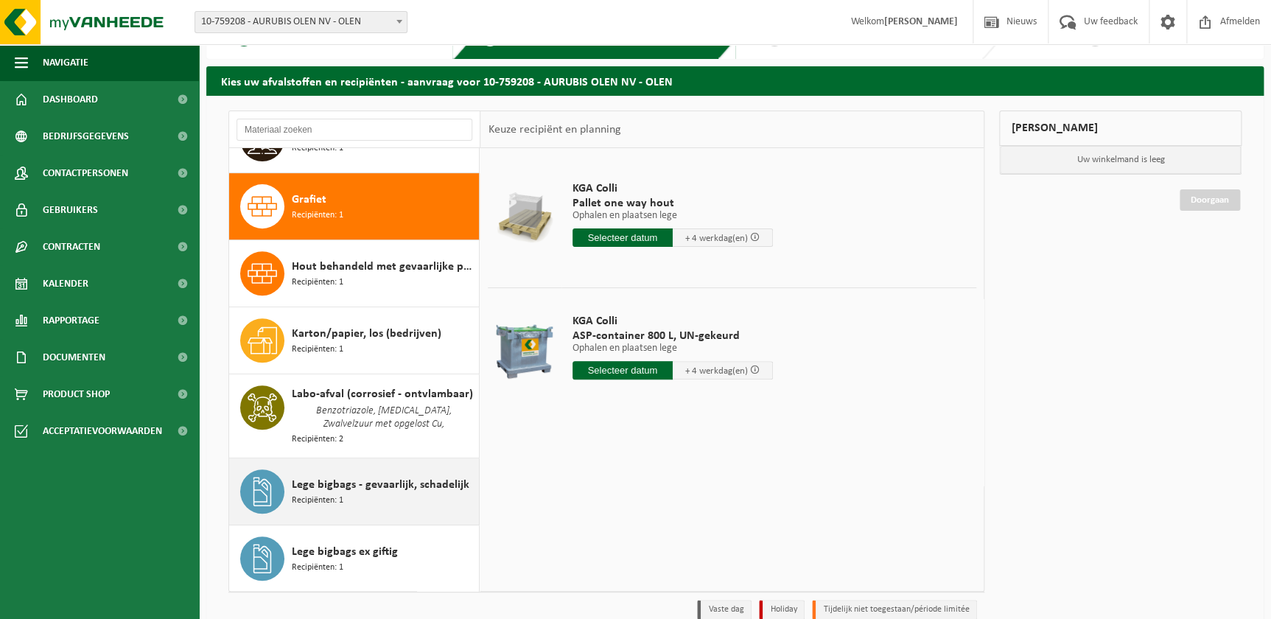
scroll to position [334, 0]
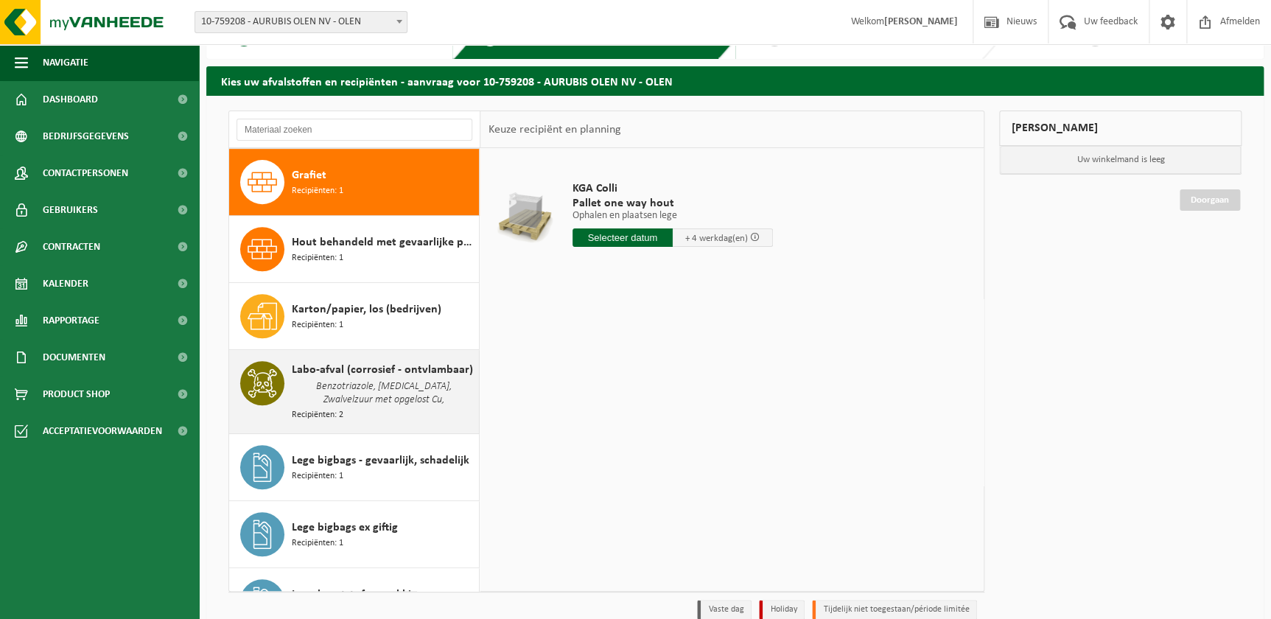
click at [333, 375] on span "Labo-afval (corrosief - ontvlambaar)" at bounding box center [382, 370] width 181 height 18
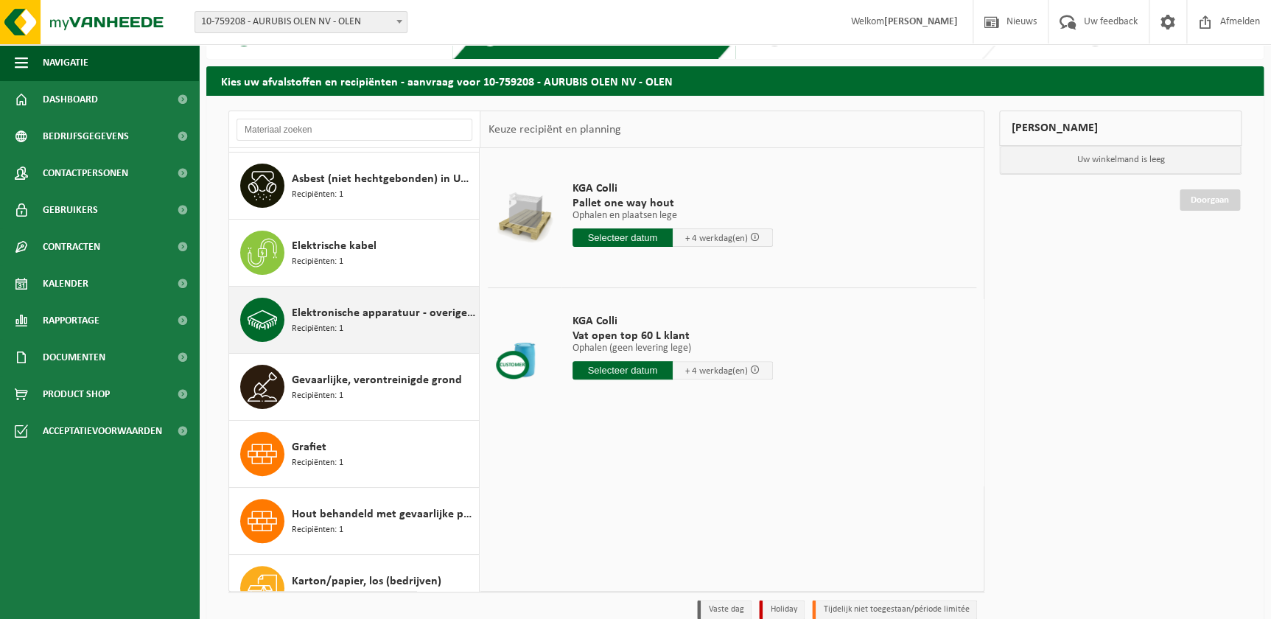
scroll to position [0, 0]
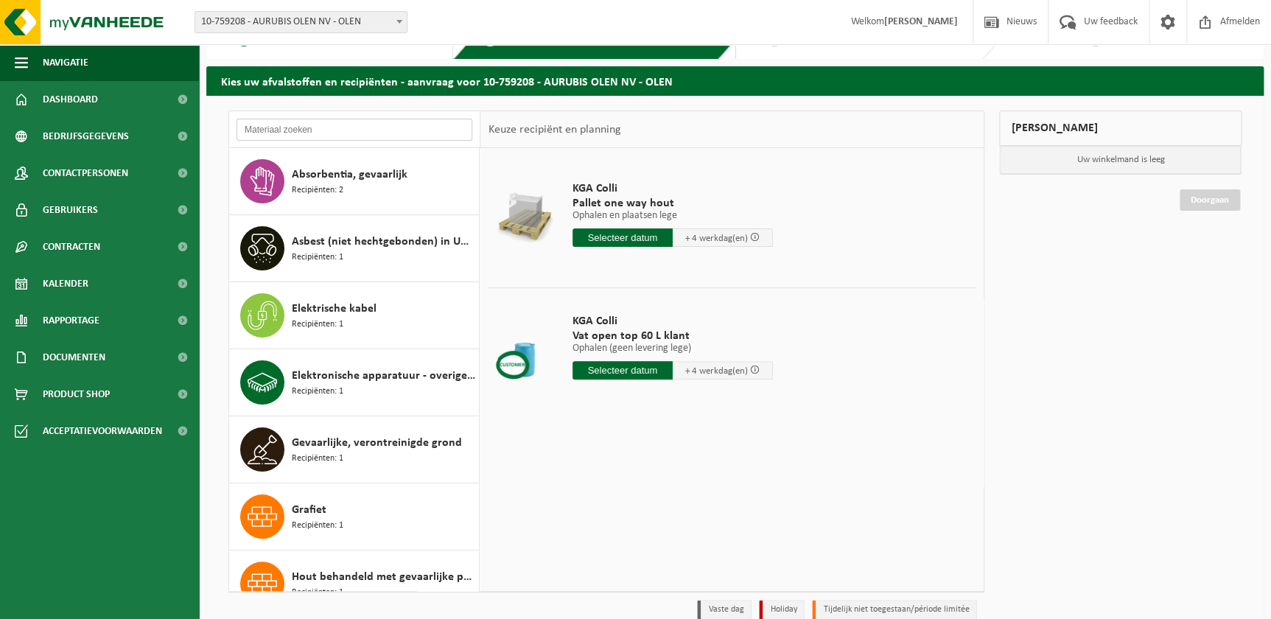
click at [293, 133] on input "text" at bounding box center [355, 130] width 236 height 22
type input "l"
